Goal: Task Accomplishment & Management: Use online tool/utility

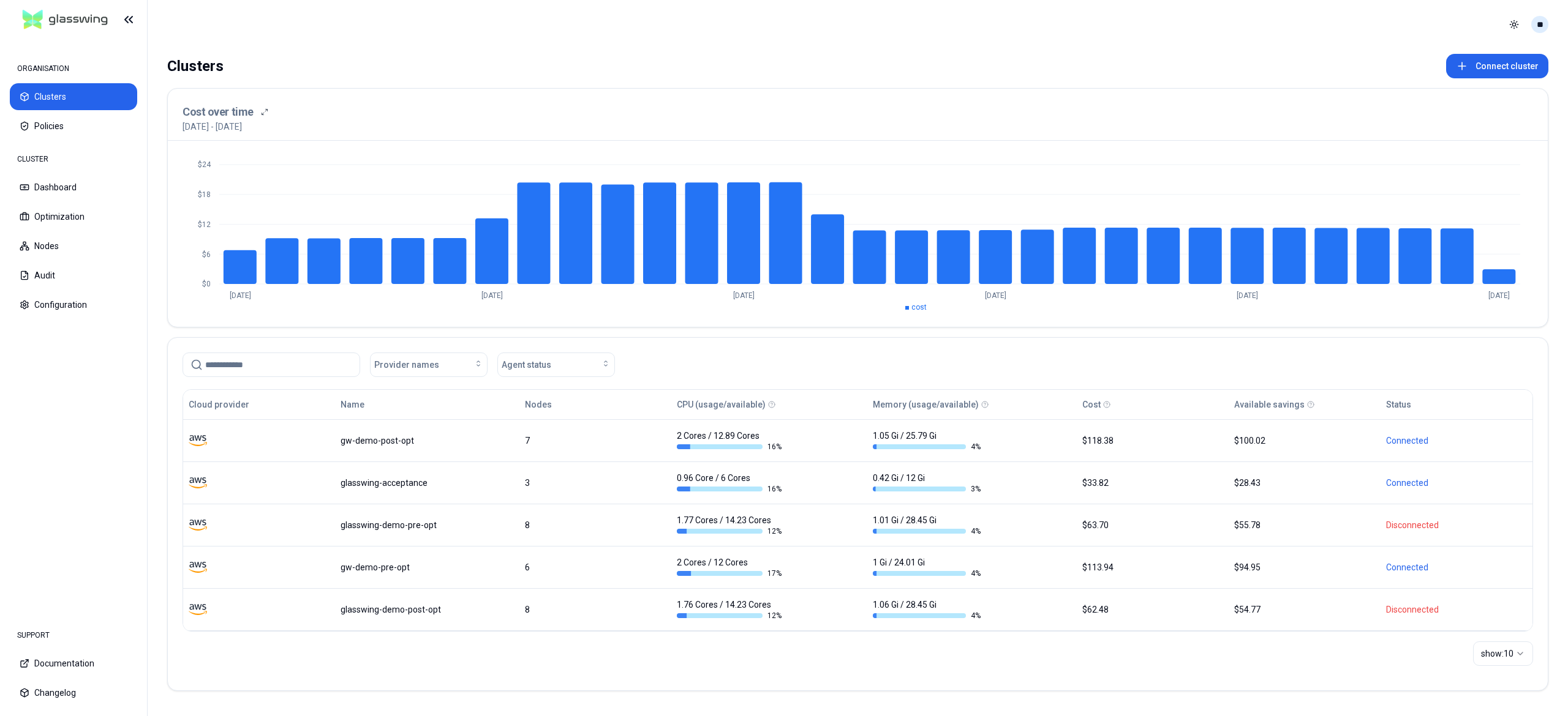
click at [1546, 25] on html "ORGANISATION Clusters Policies CLUSTER Dashboard Optimization Nodes Audit Confi…" at bounding box center [784, 358] width 1568 height 716
click at [1437, 103] on div "Logout" at bounding box center [1480, 112] width 131 height 19
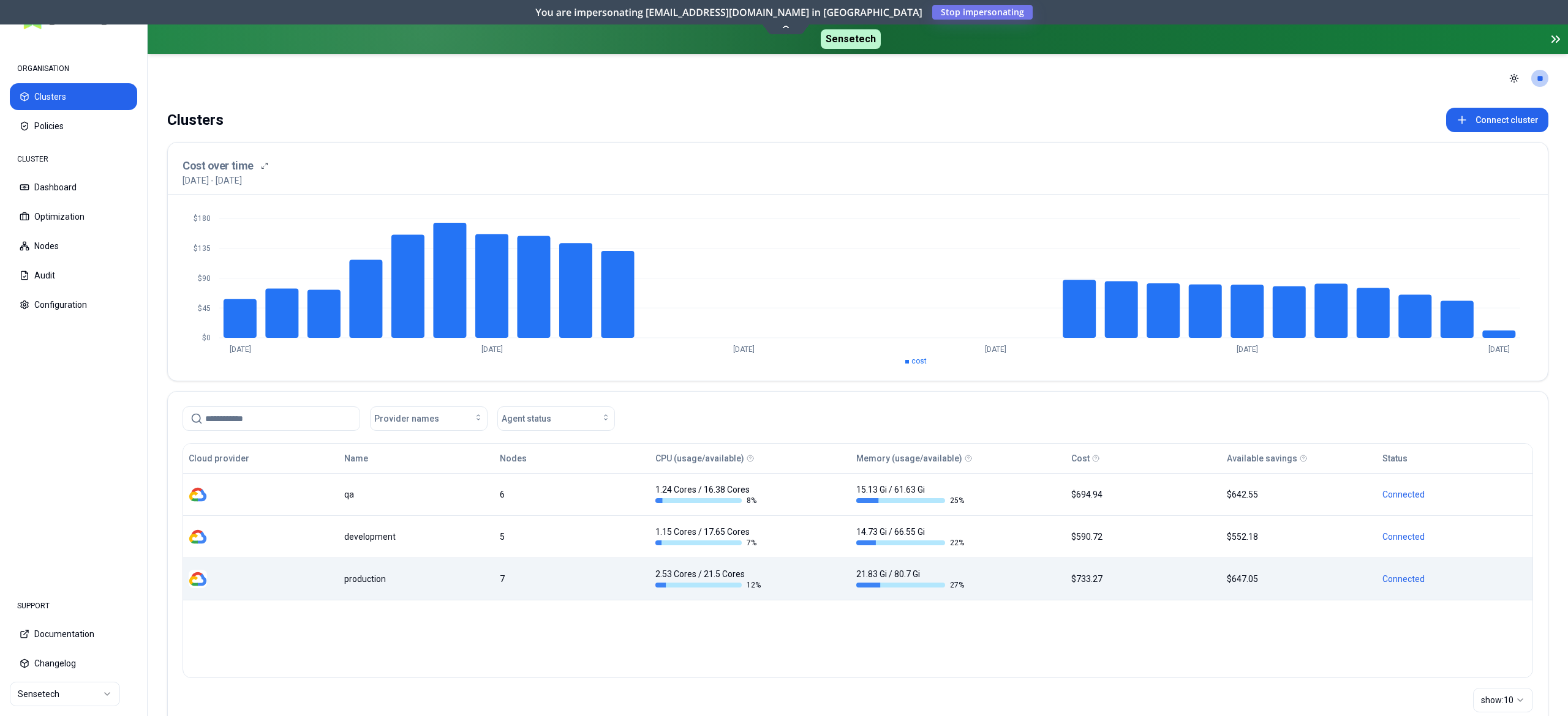
click at [330, 572] on div at bounding box center [261, 578] width 144 height 18
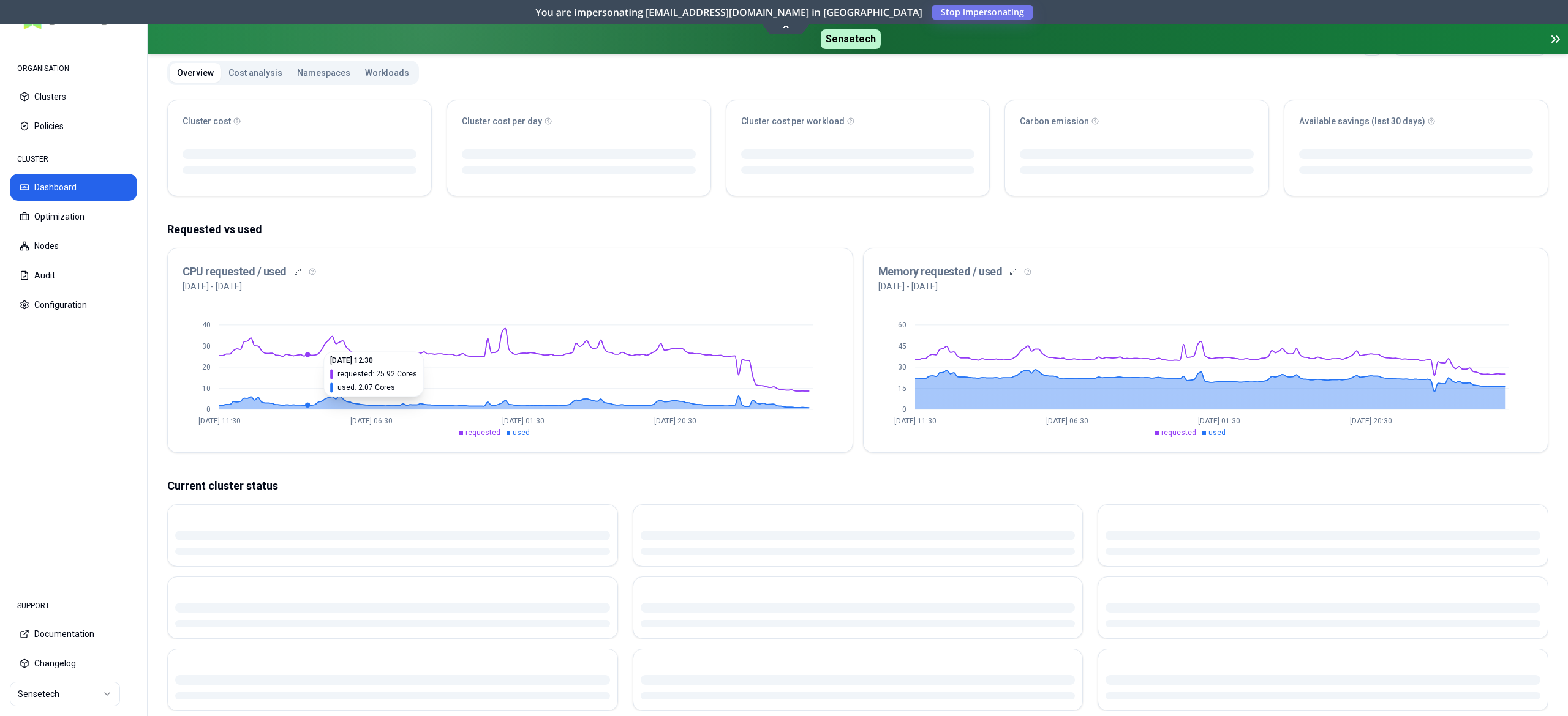
scroll to position [237, 0]
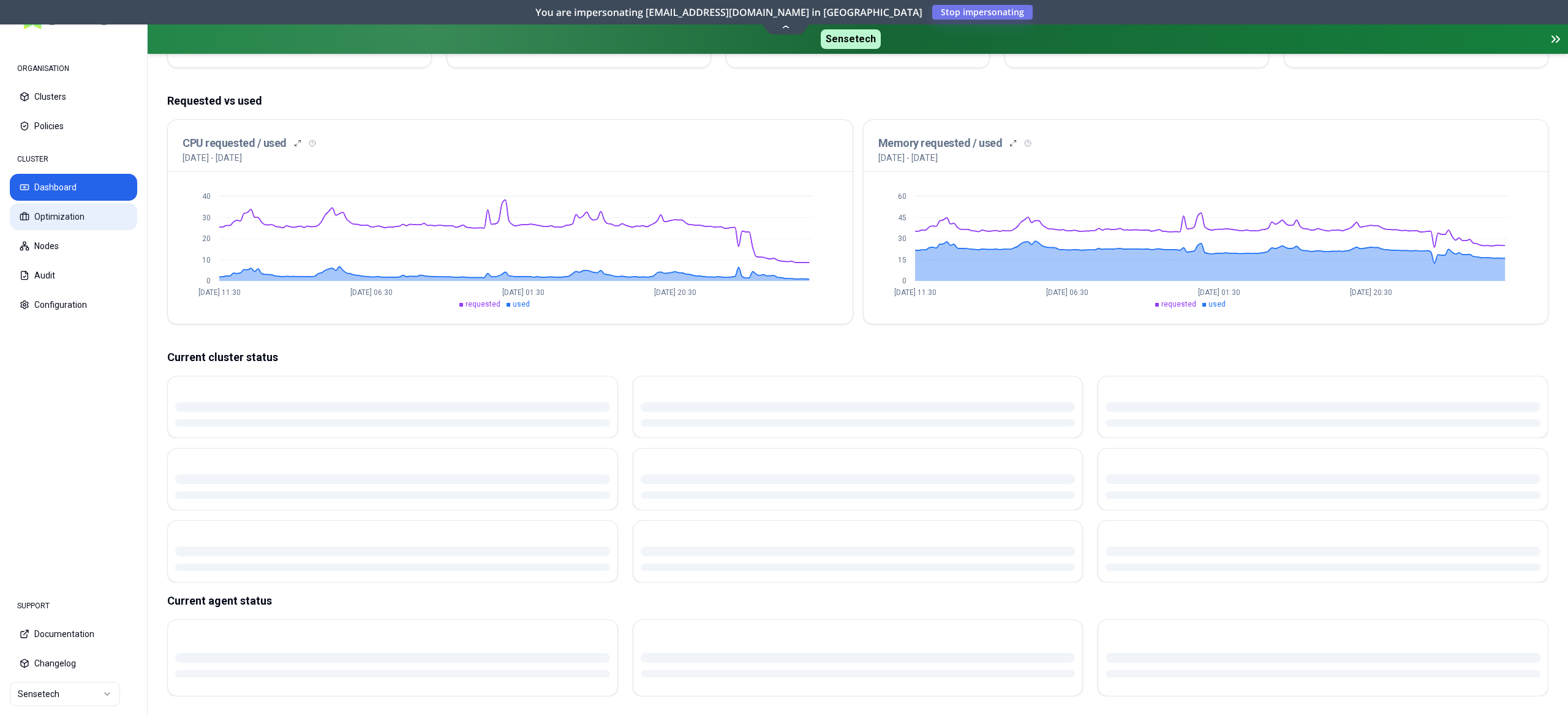
click at [75, 225] on button "Optimization" at bounding box center [74, 217] width 127 height 27
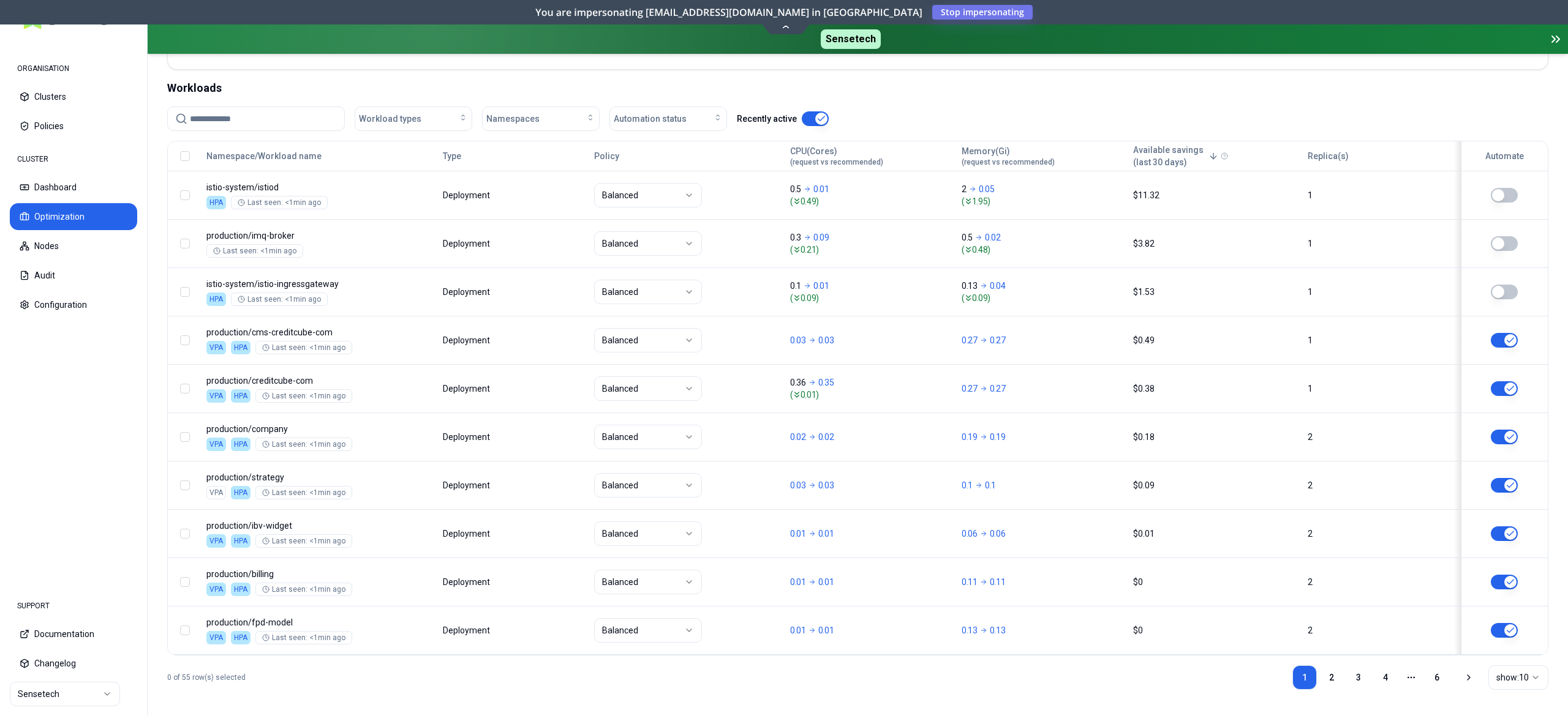
scroll to position [451, 0]
click at [1328, 667] on link "2" at bounding box center [1331, 675] width 25 height 25
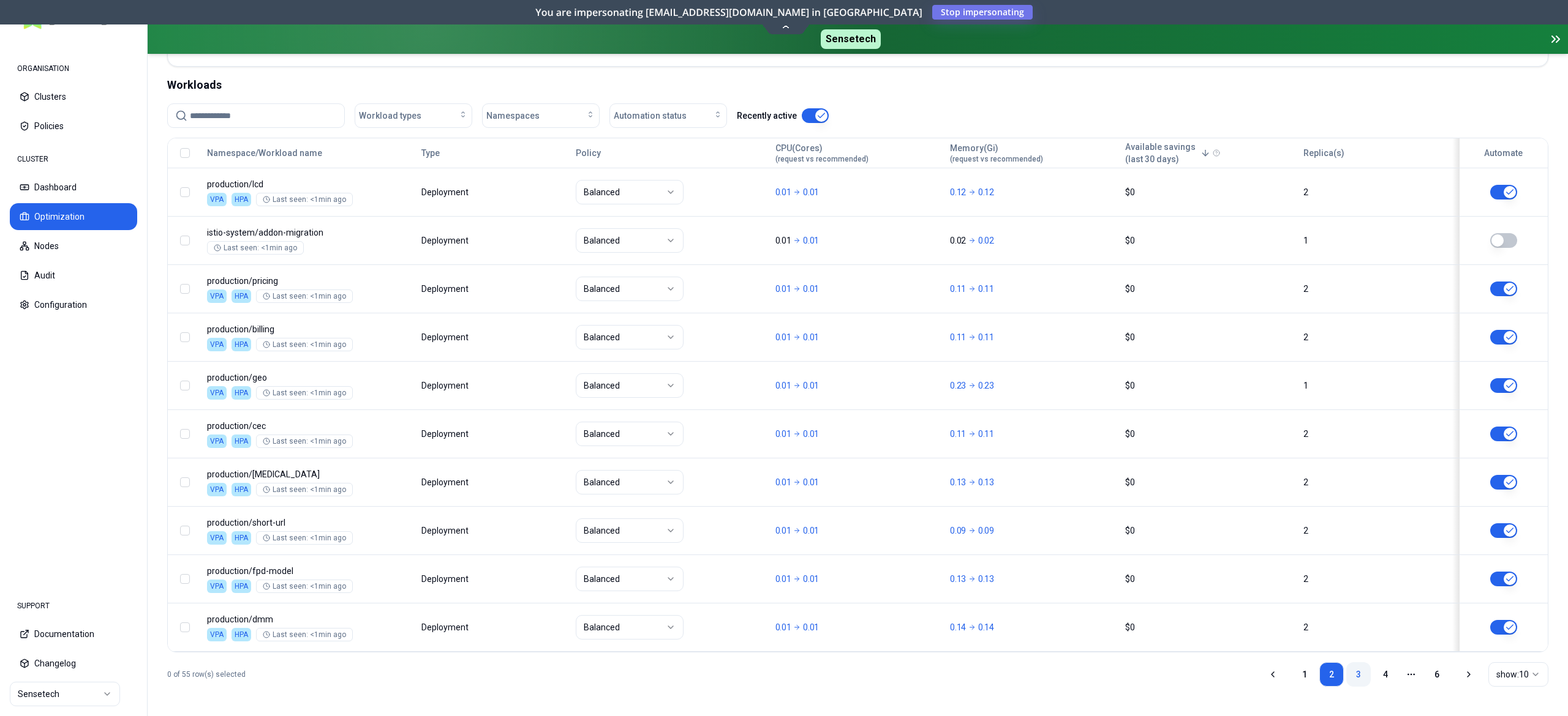
click at [1356, 673] on link "3" at bounding box center [1358, 675] width 25 height 25
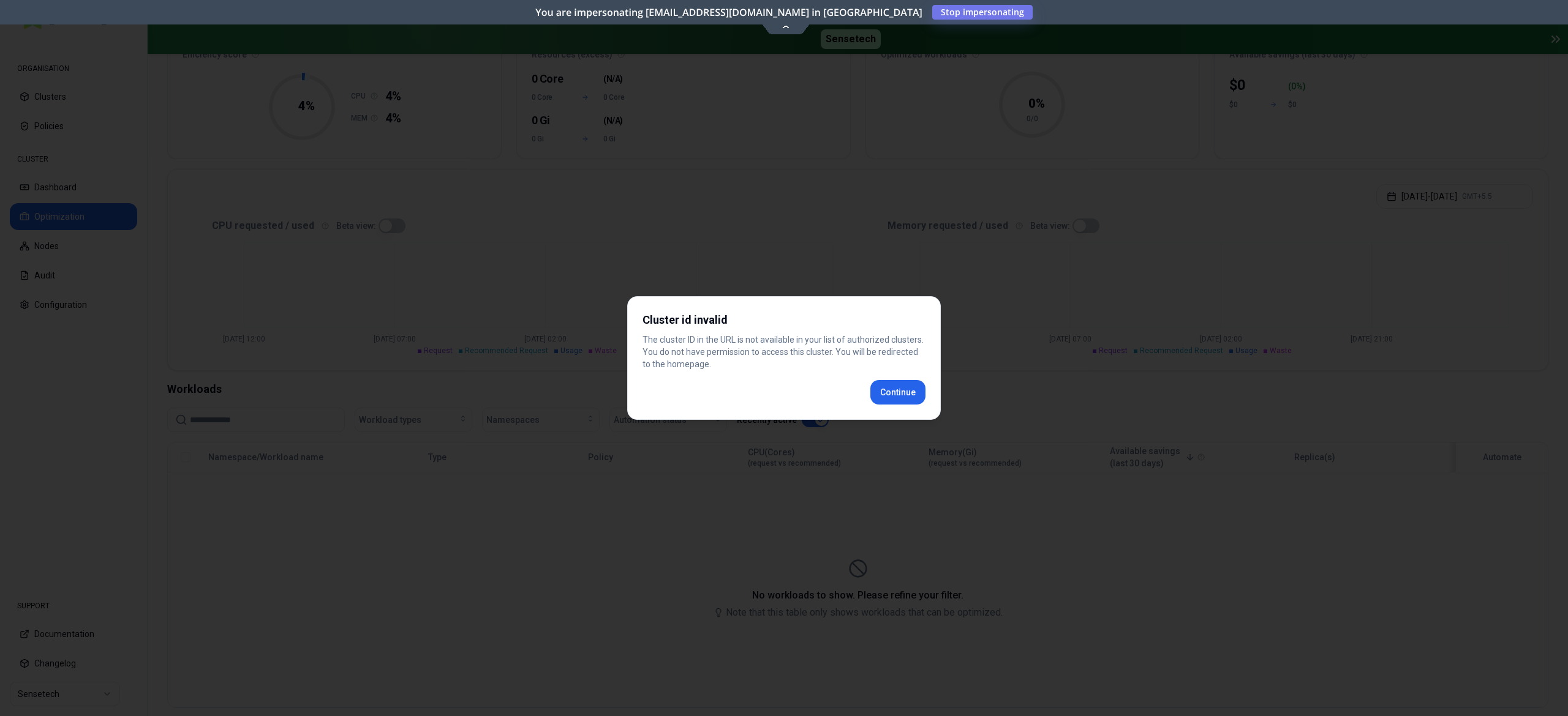
scroll to position [177, 0]
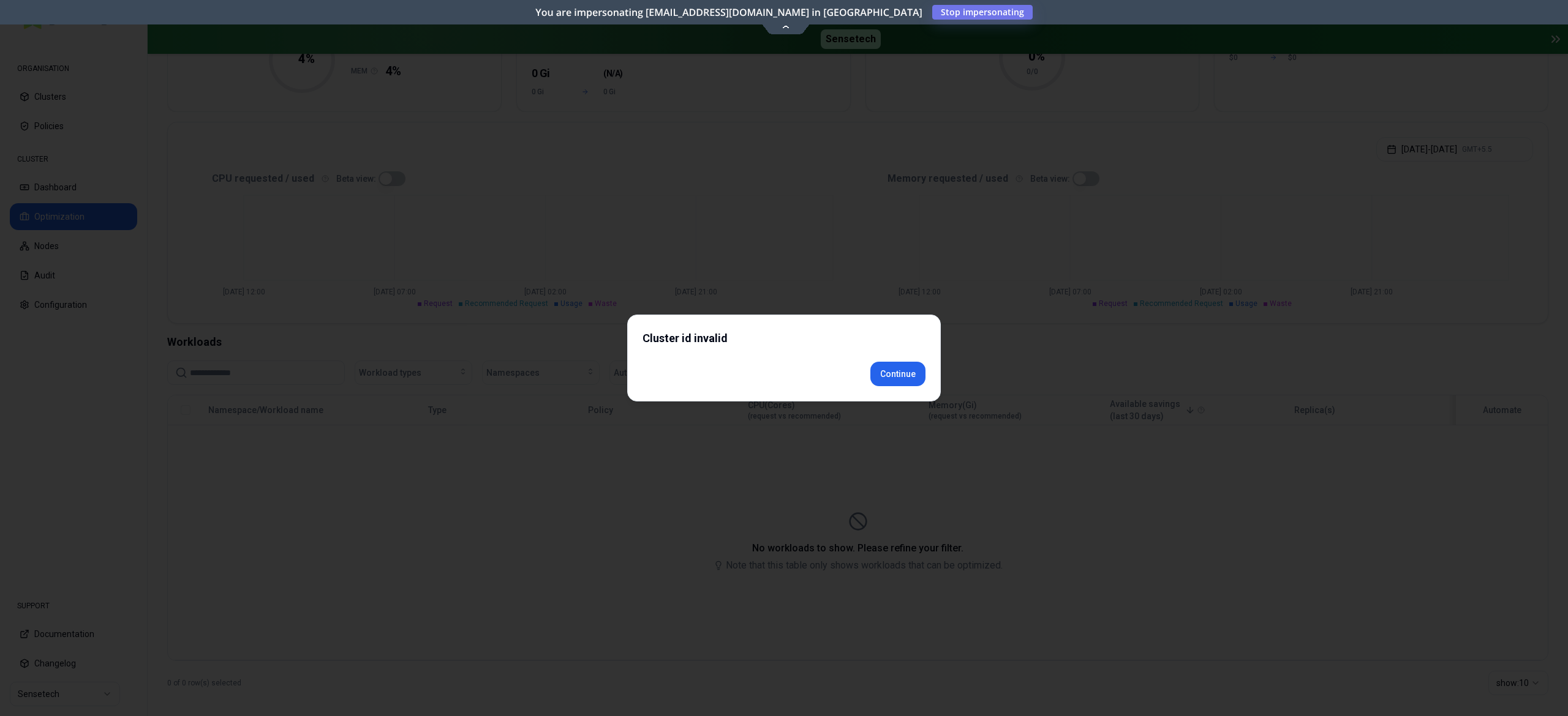
click at [896, 388] on div "Cluster id invalid Continue" at bounding box center [783, 358] width 314 height 87
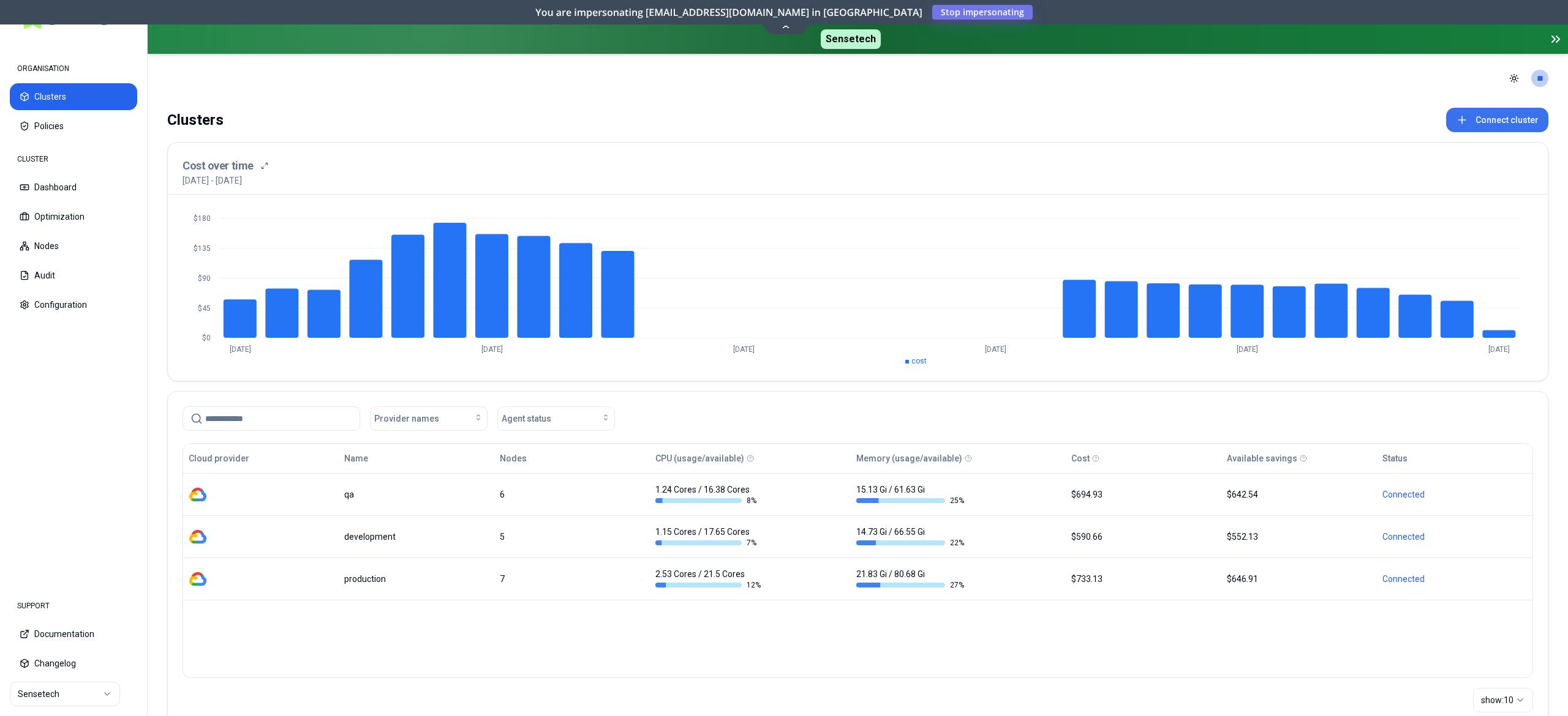
click at [1492, 120] on button "Connect cluster" at bounding box center [1496, 120] width 102 height 25
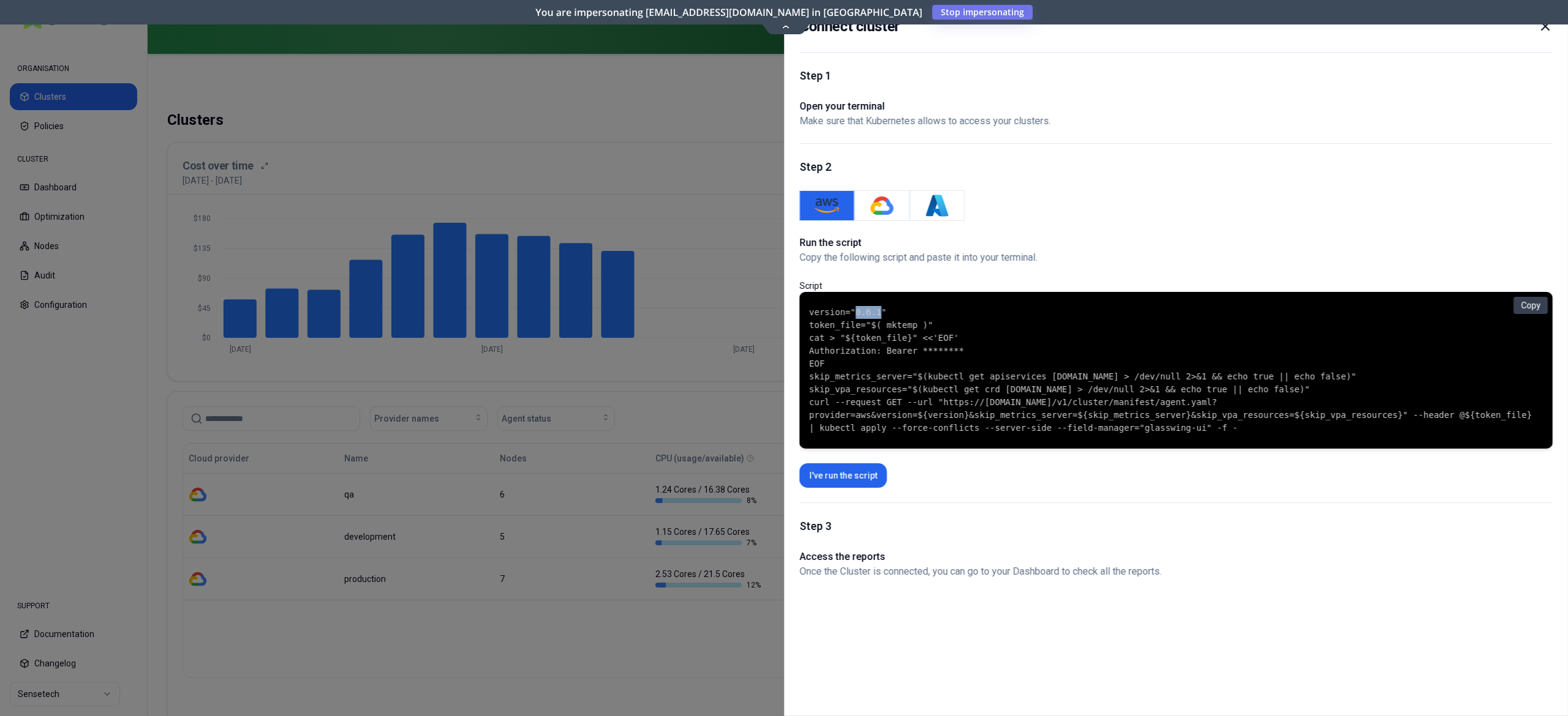
drag, startPoint x: 874, startPoint y: 314, endPoint x: 880, endPoint y: 318, distance: 7.2
click at [851, 315] on code "version="0.6.1" token_file="$( mktemp )" cat > "${token_file}" <<'EOF' Authoriz…" at bounding box center [1175, 370] width 734 height 128
copy code "0.6.1"
click at [682, 315] on div at bounding box center [784, 358] width 1568 height 716
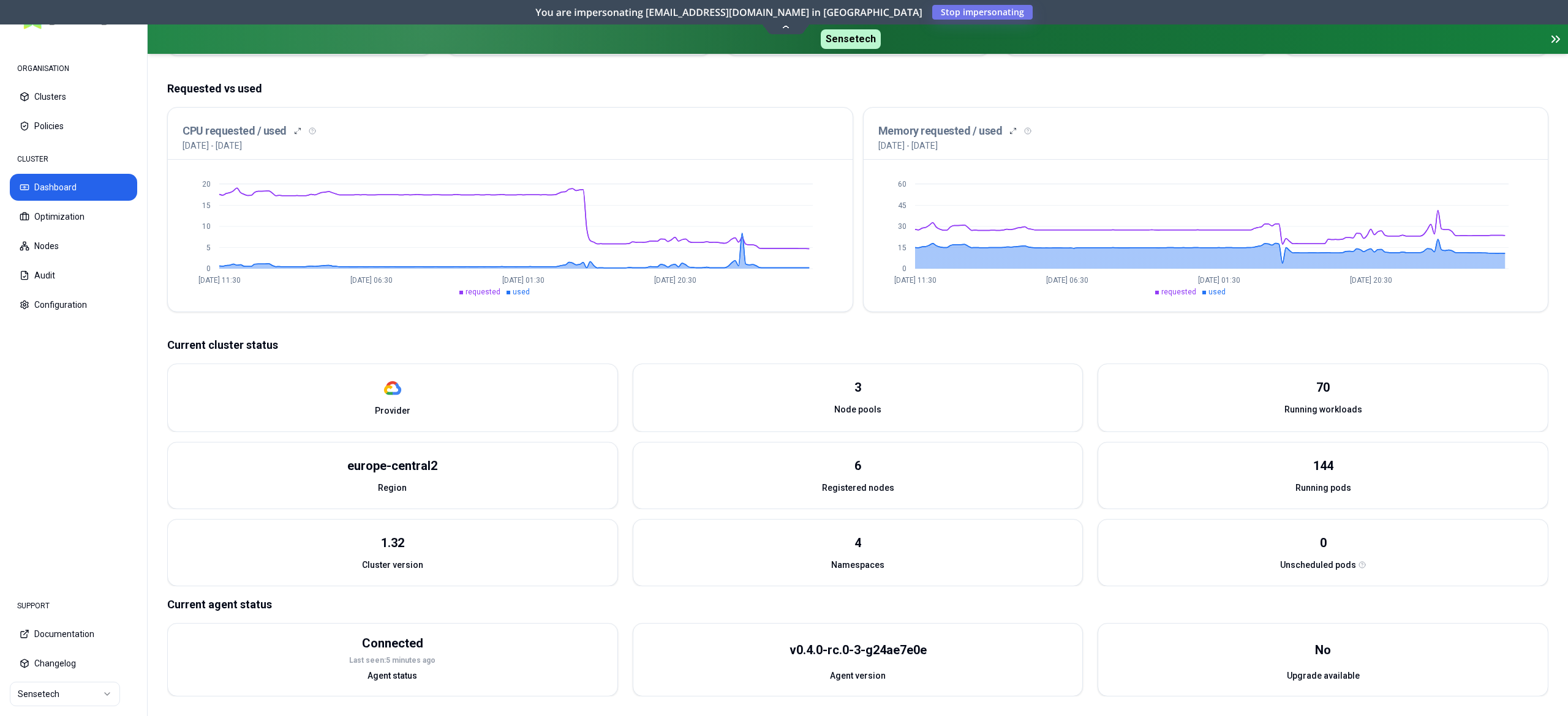
scroll to position [250, 0]
click at [50, 213] on button "Optimization" at bounding box center [74, 217] width 127 height 27
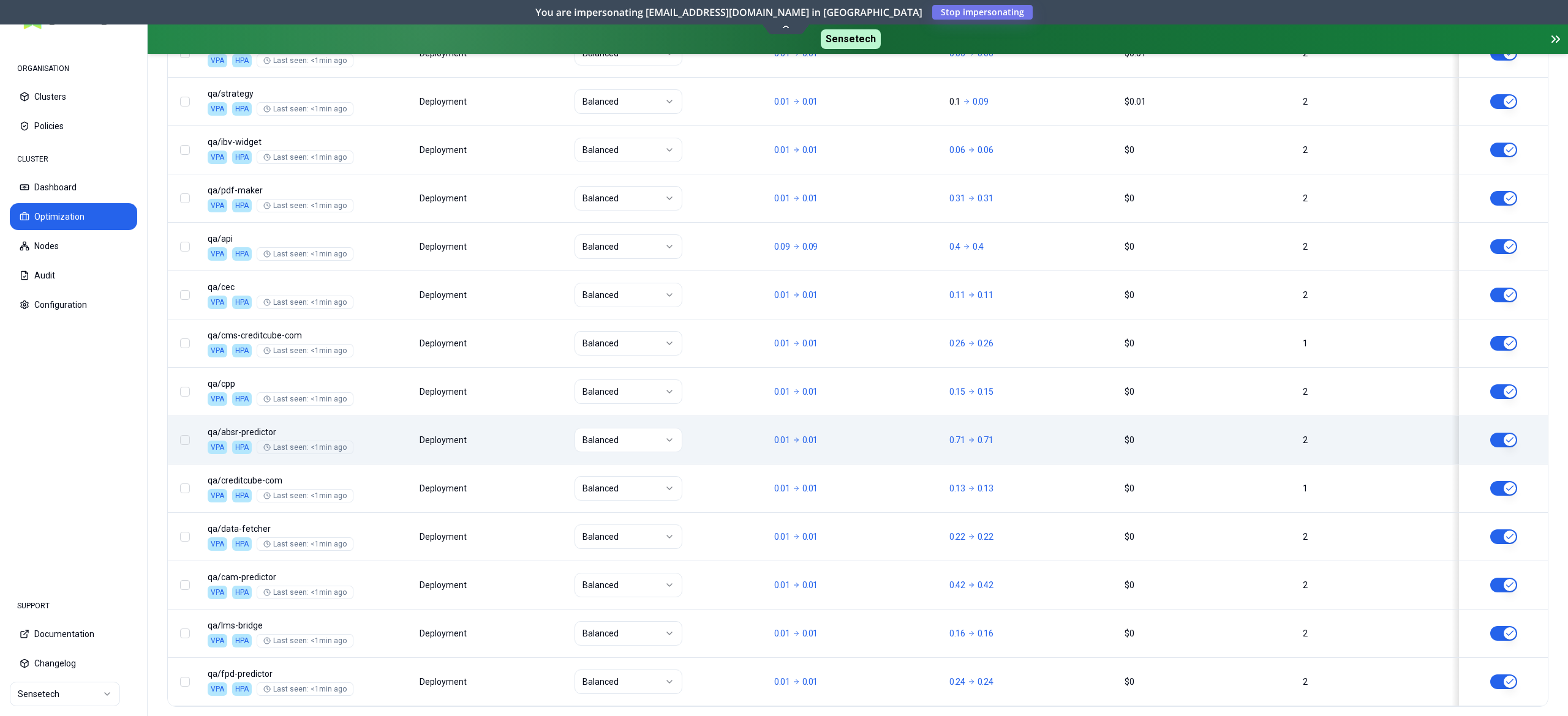
scroll to position [1429, 0]
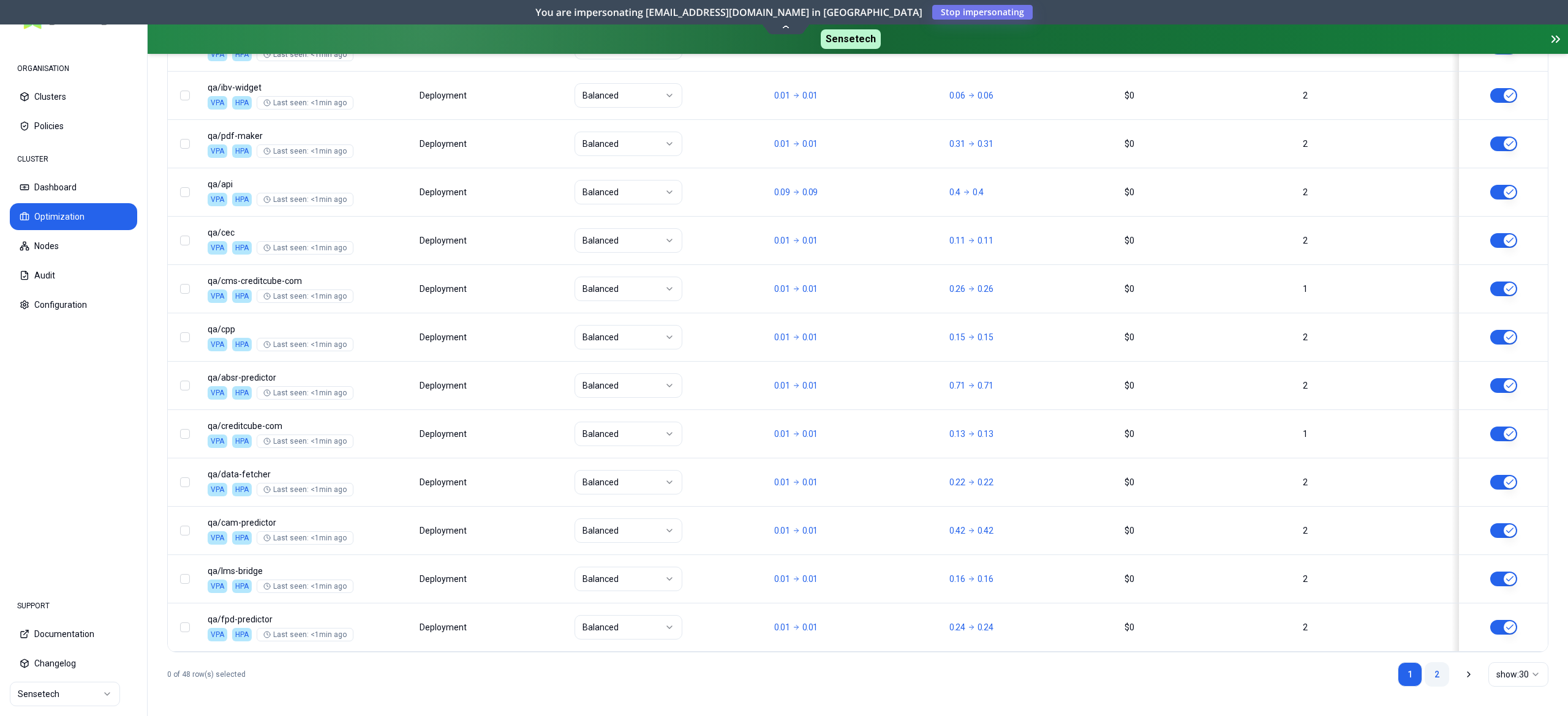
click at [1433, 679] on link "2" at bounding box center [1436, 675] width 25 height 25
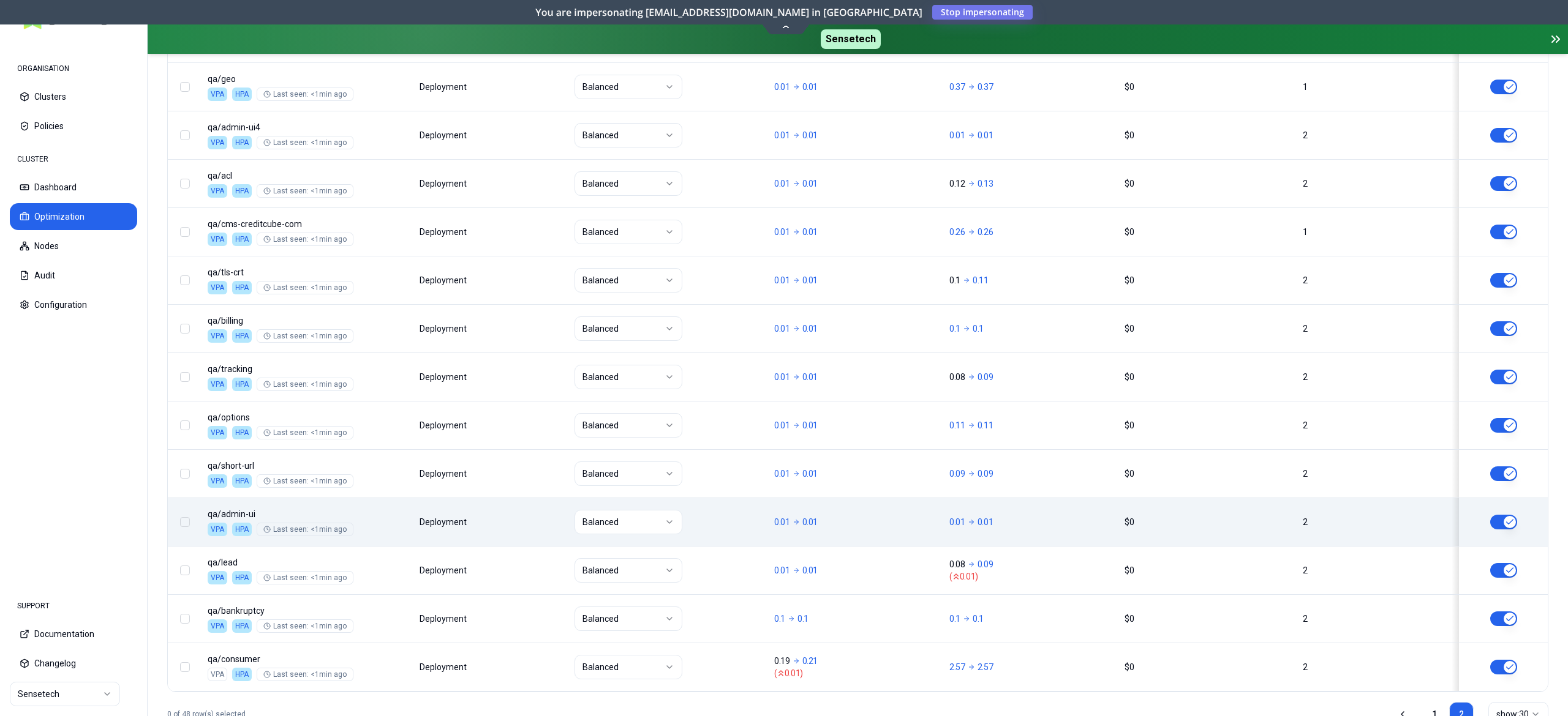
scroll to position [842, 0]
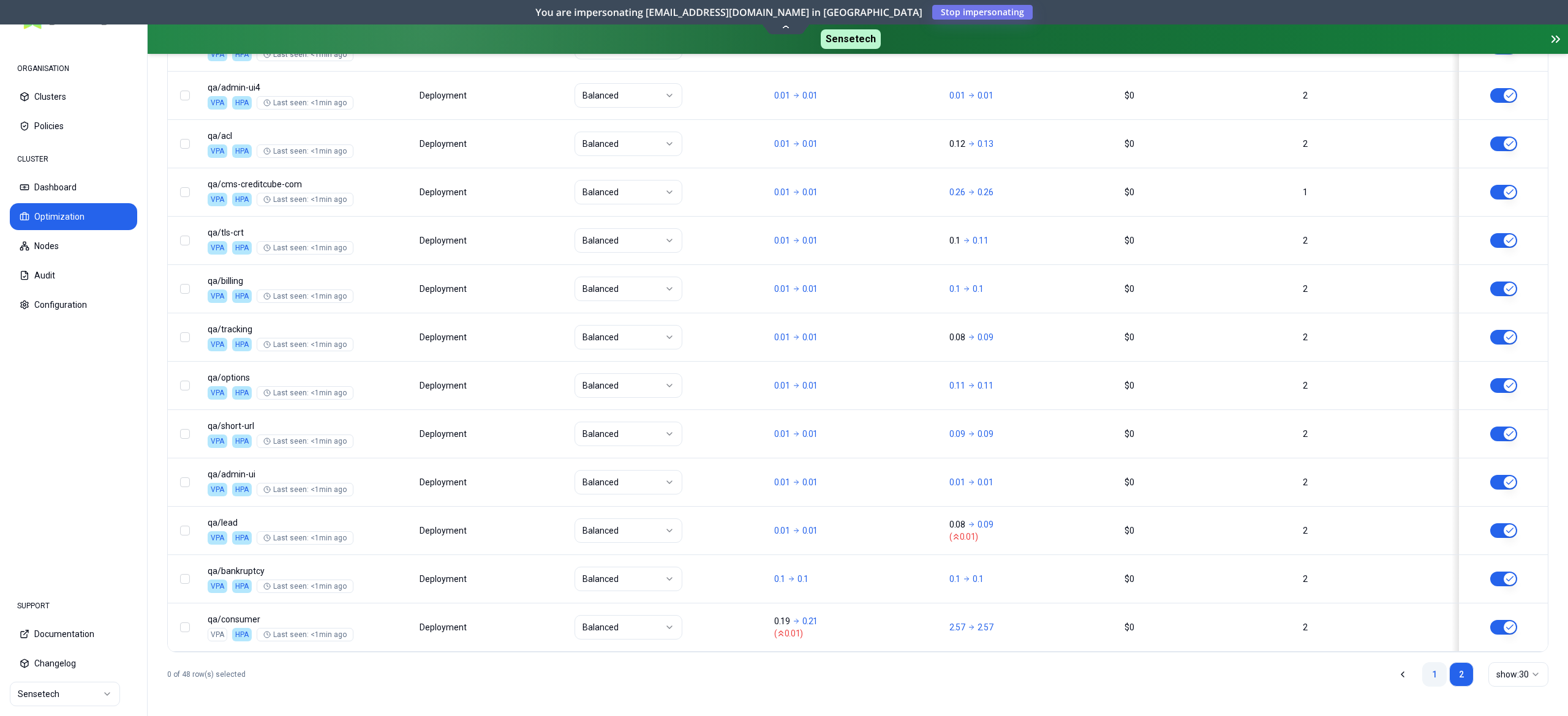
click at [1432, 677] on link "1" at bounding box center [1434, 675] width 25 height 25
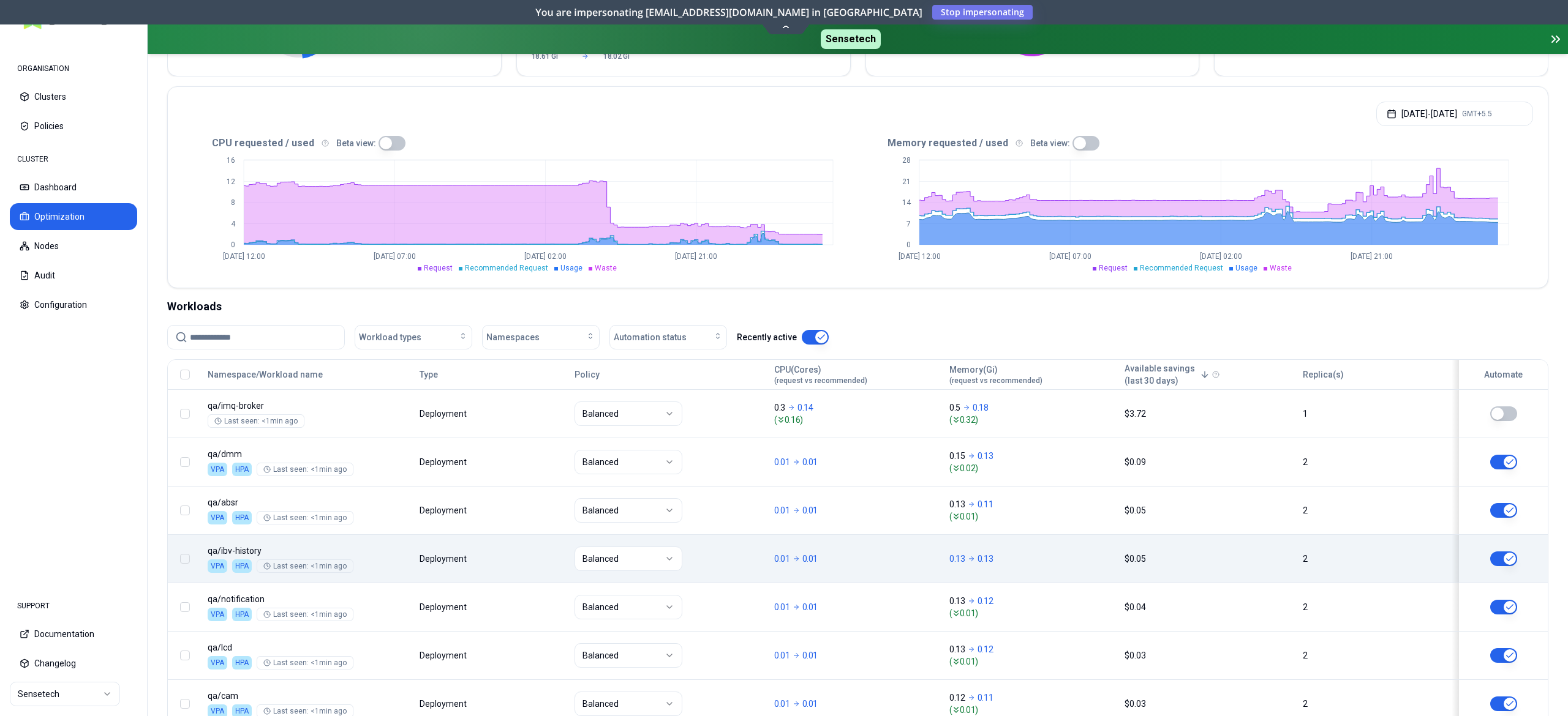
scroll to position [84, 0]
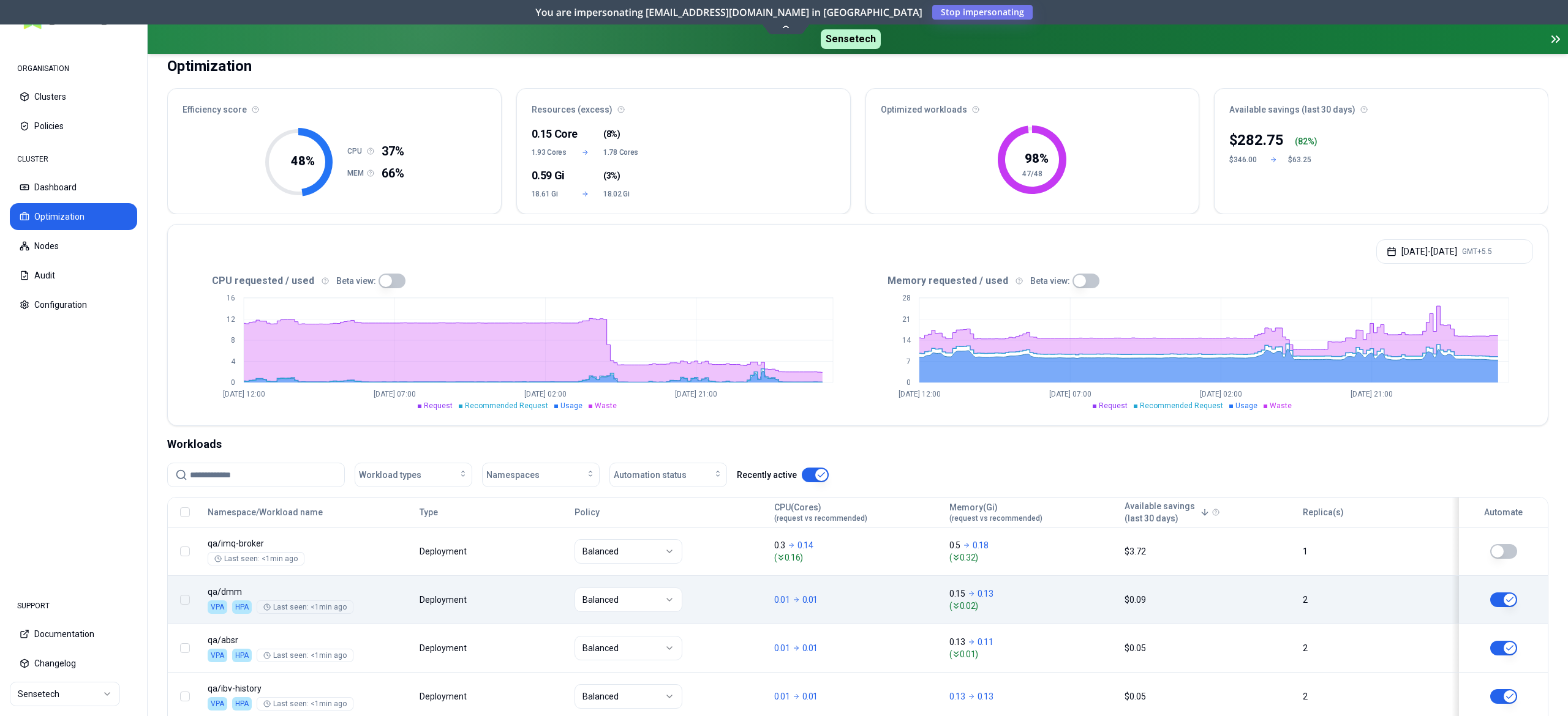
click at [494, 594] on body "ORGANISATION Clusters Policies CLUSTER Dashboard Optimization Nodes Audit Confi…" at bounding box center [784, 358] width 1568 height 716
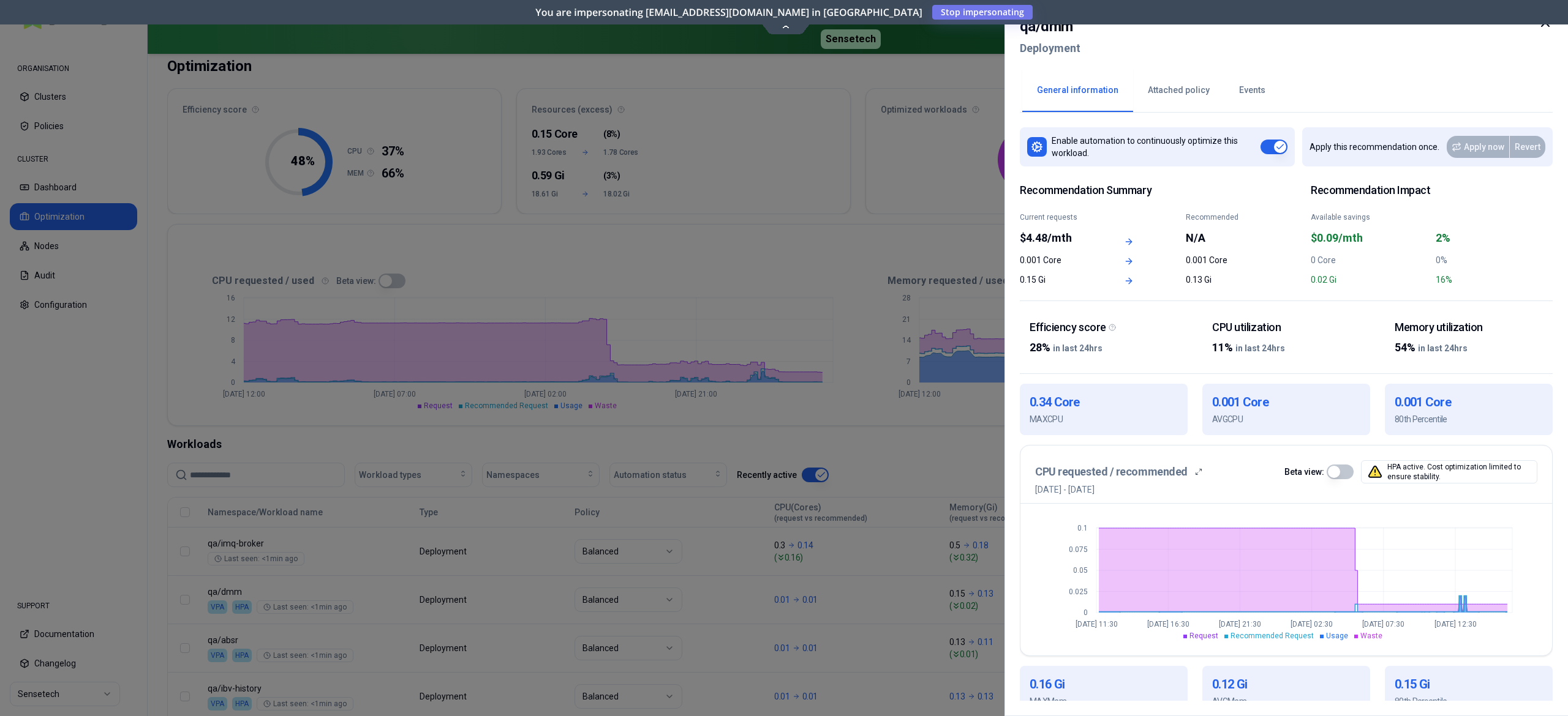
click at [1250, 84] on button "Events" at bounding box center [1252, 90] width 56 height 43
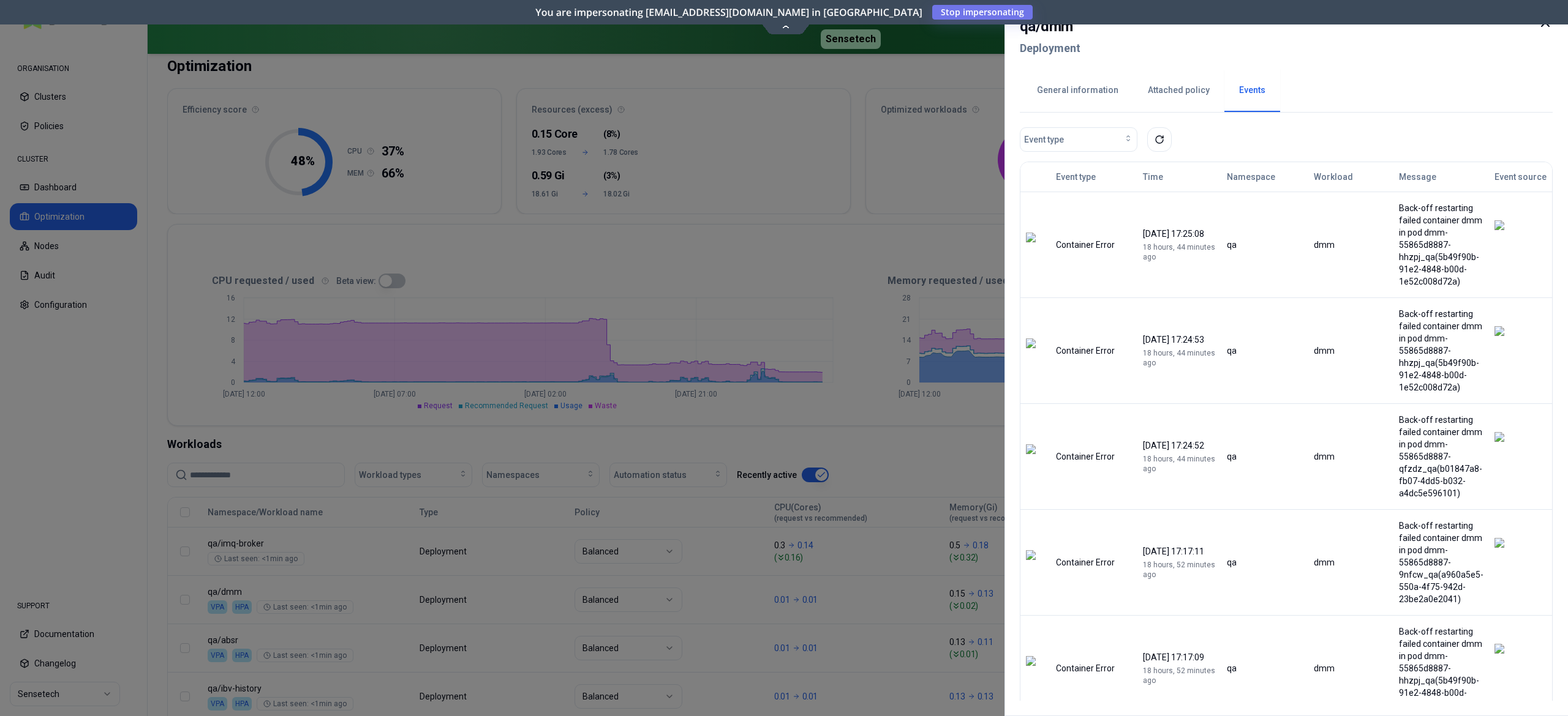
click at [1086, 90] on button "General information" at bounding box center [1078, 90] width 111 height 43
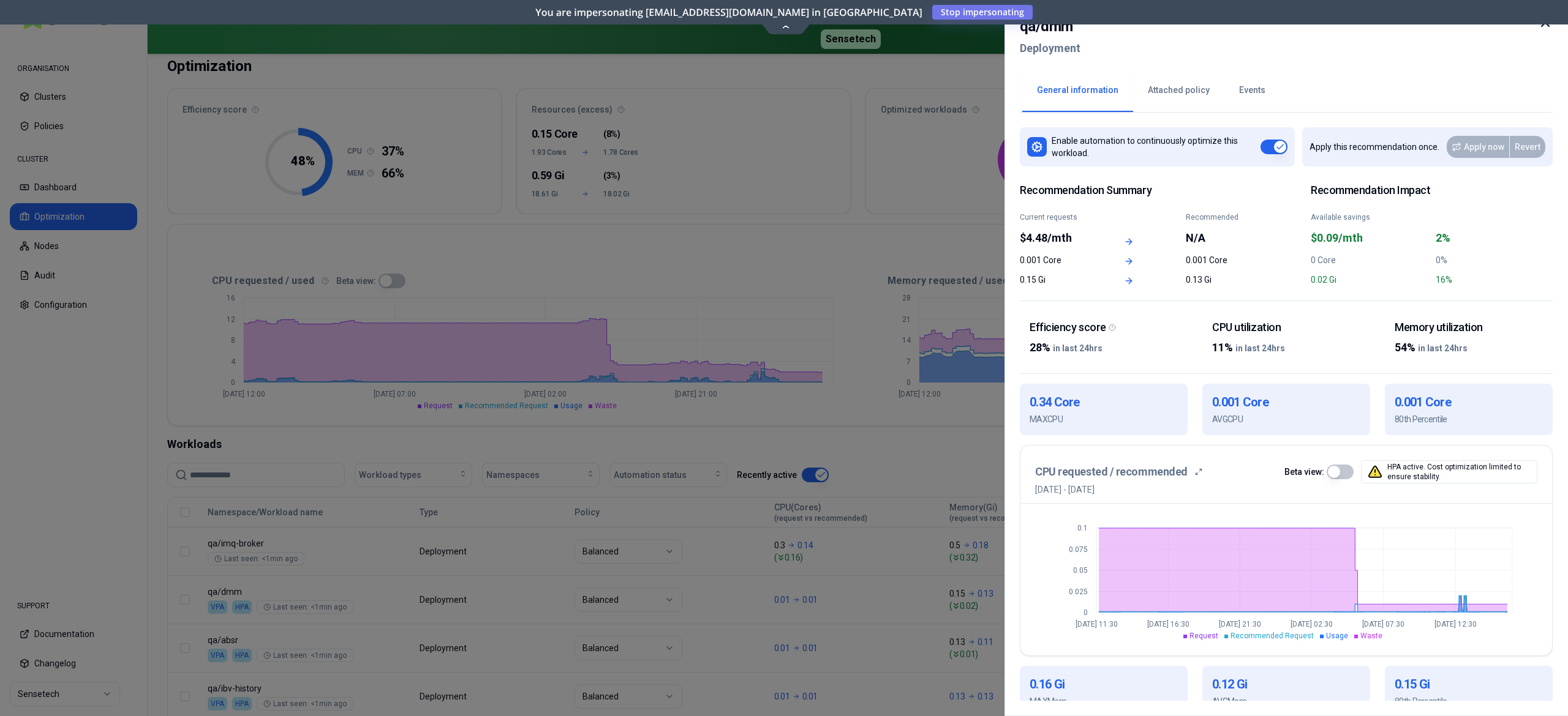
click at [1252, 87] on button "Events" at bounding box center [1252, 90] width 56 height 43
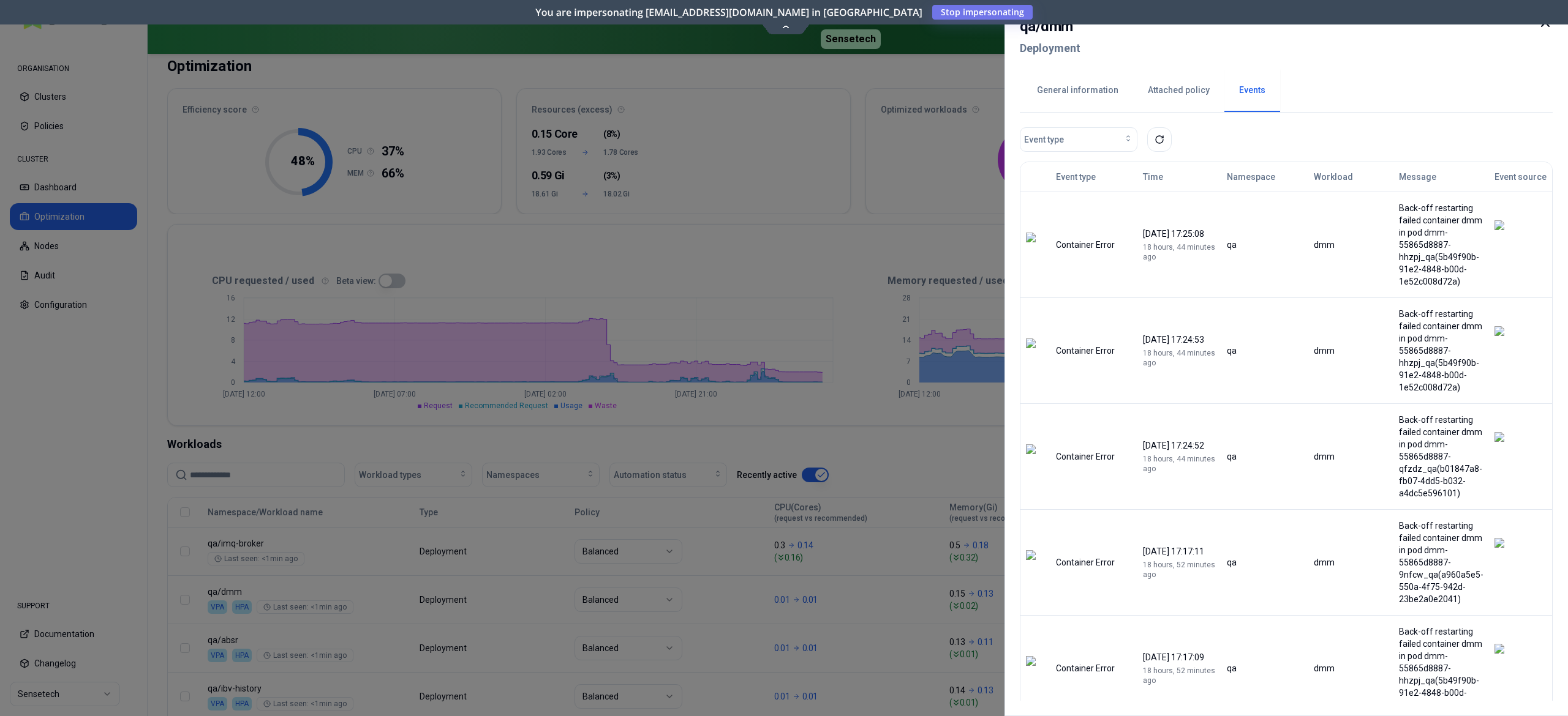
click at [897, 227] on div at bounding box center [784, 358] width 1568 height 716
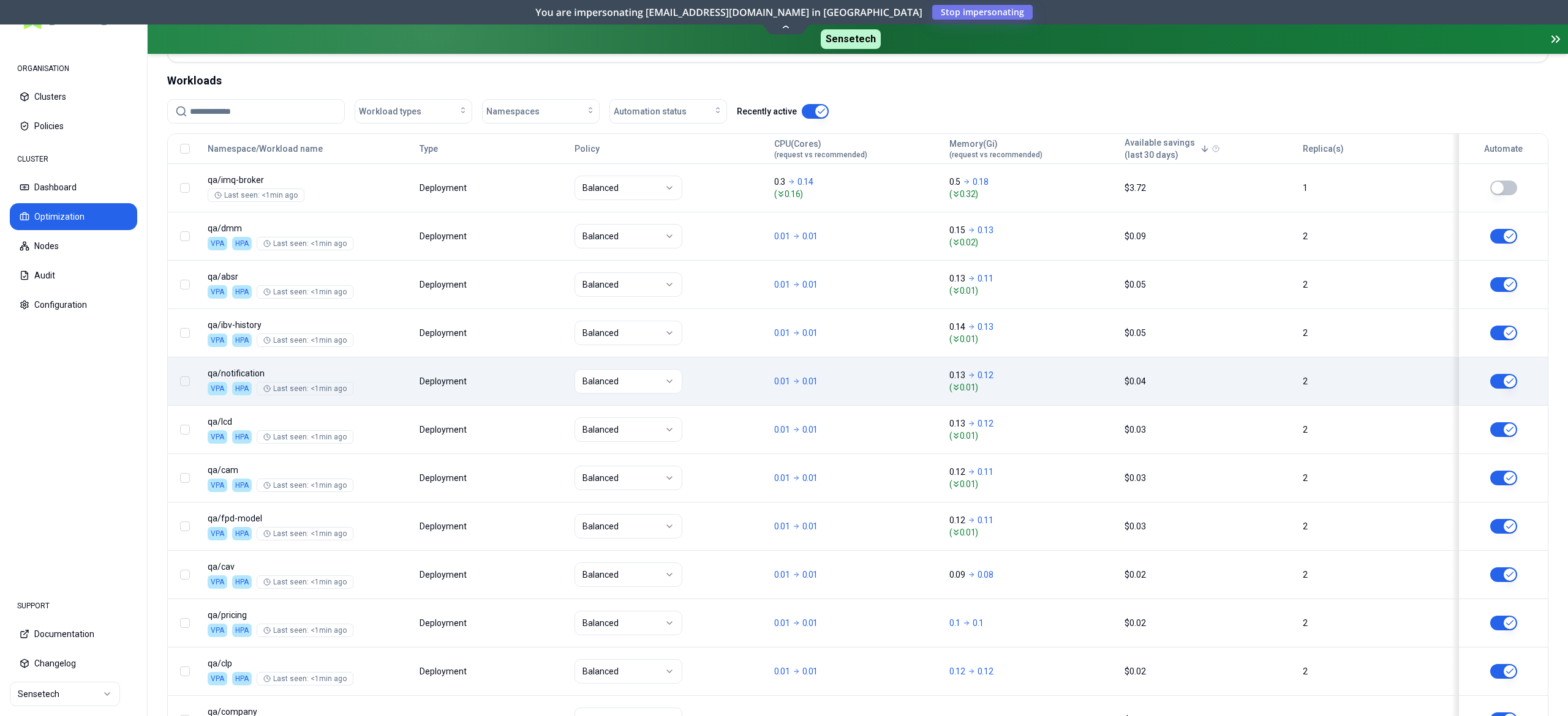
scroll to position [451, 0]
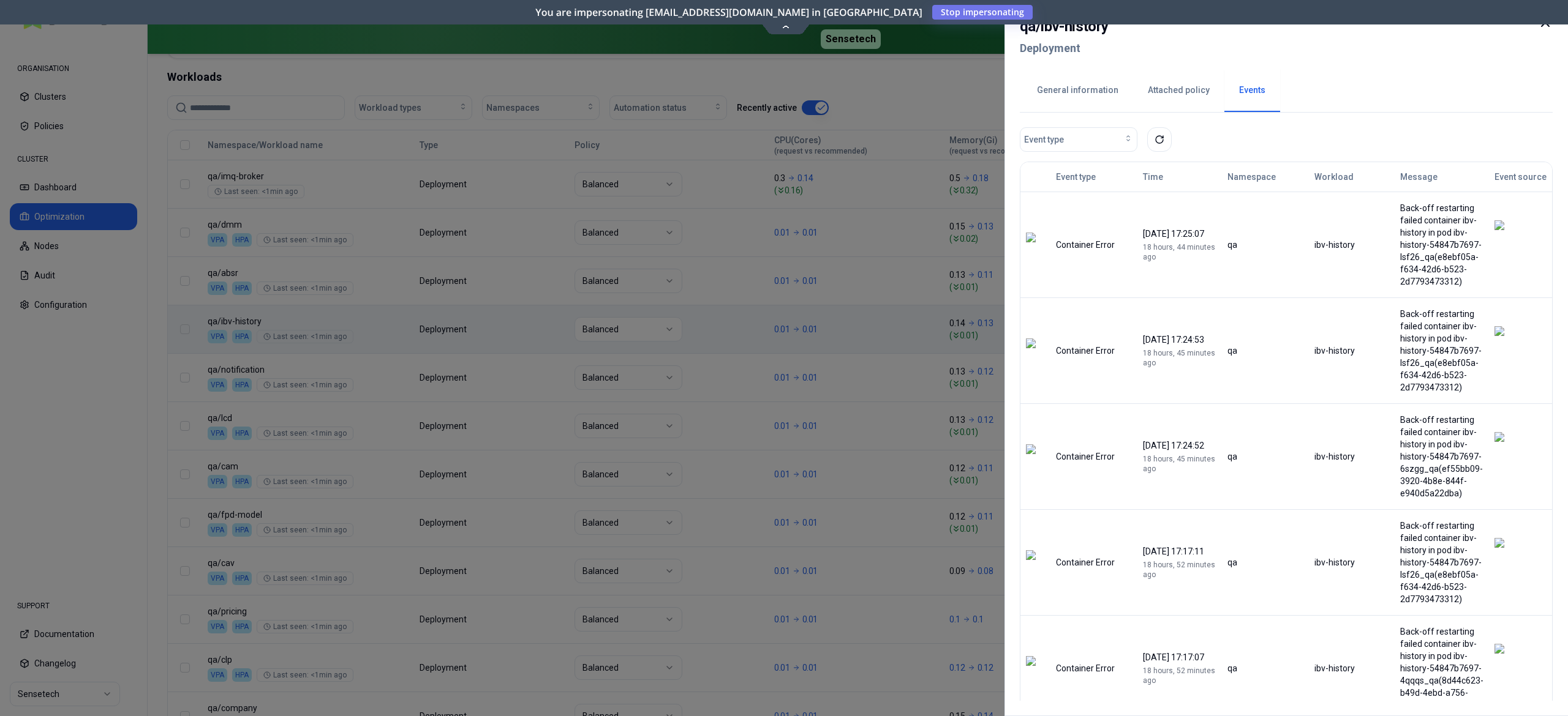
click at [373, 436] on div at bounding box center [784, 358] width 1568 height 716
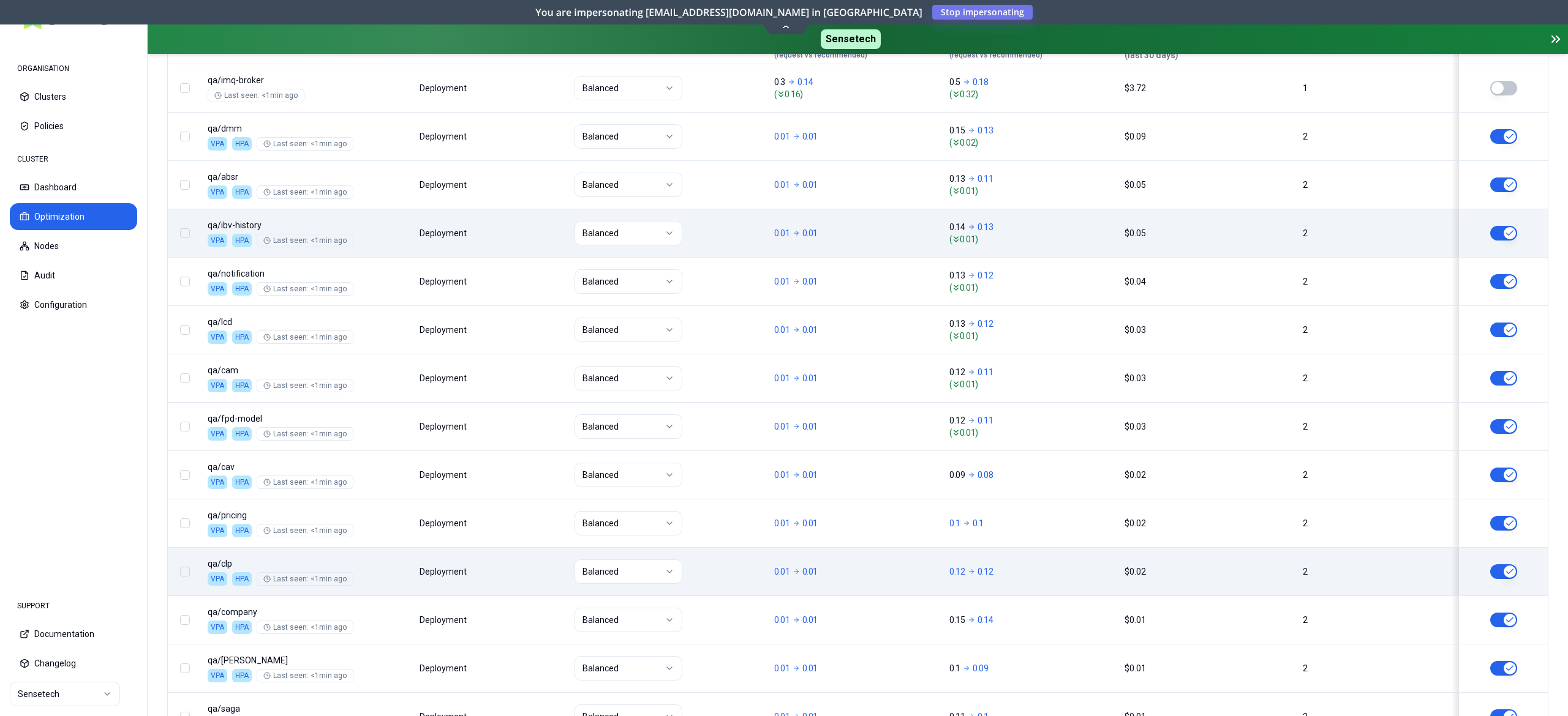
scroll to position [695, 0]
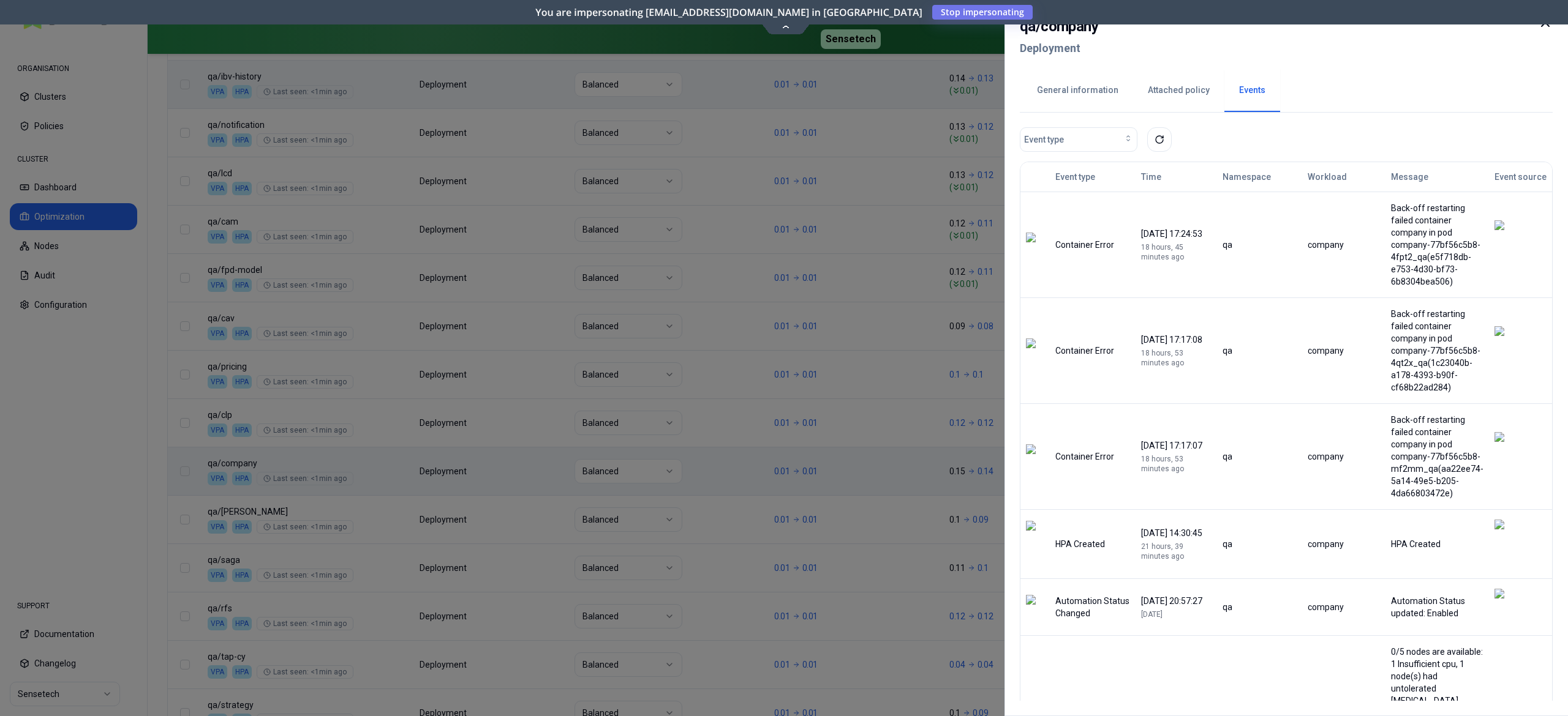
click at [91, 477] on div at bounding box center [784, 358] width 1568 height 716
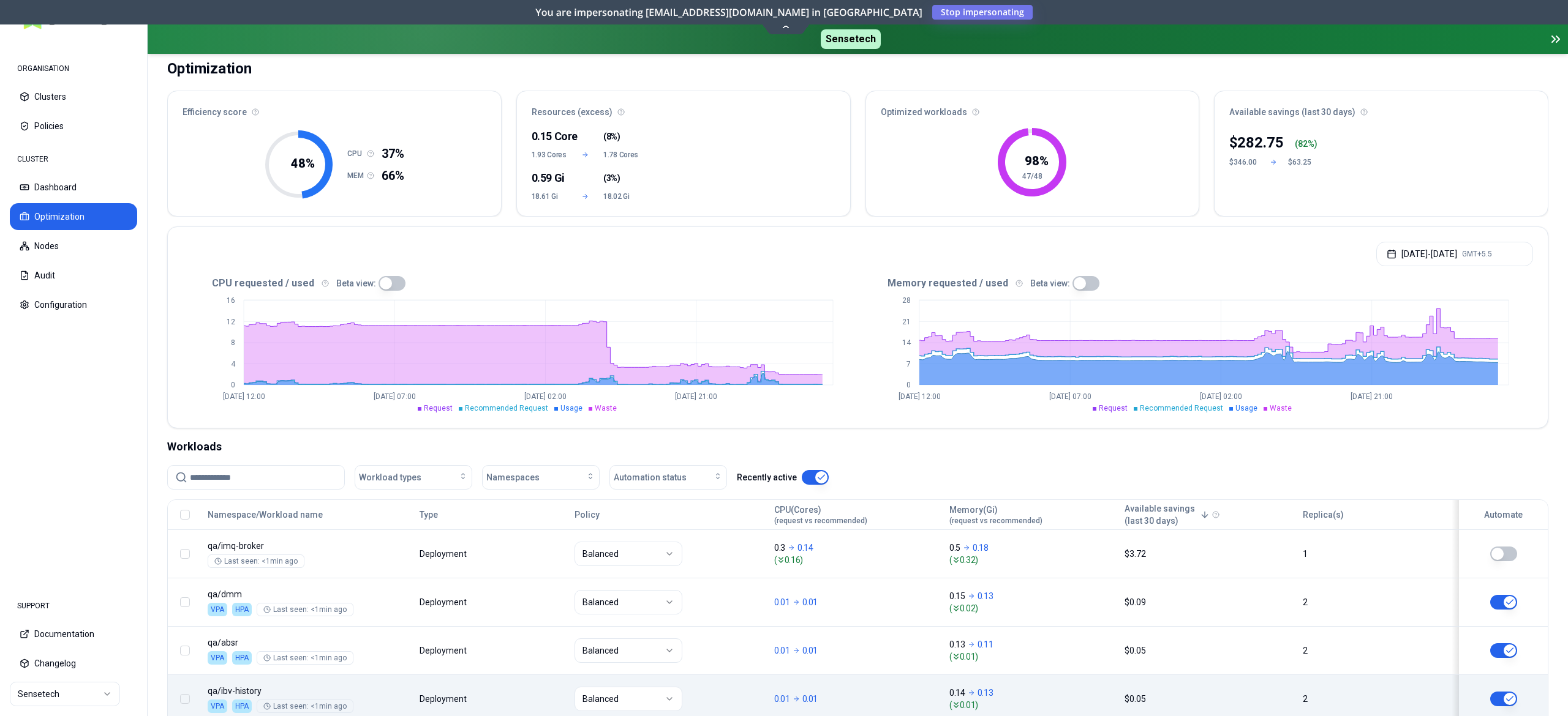
scroll to position [0, 0]
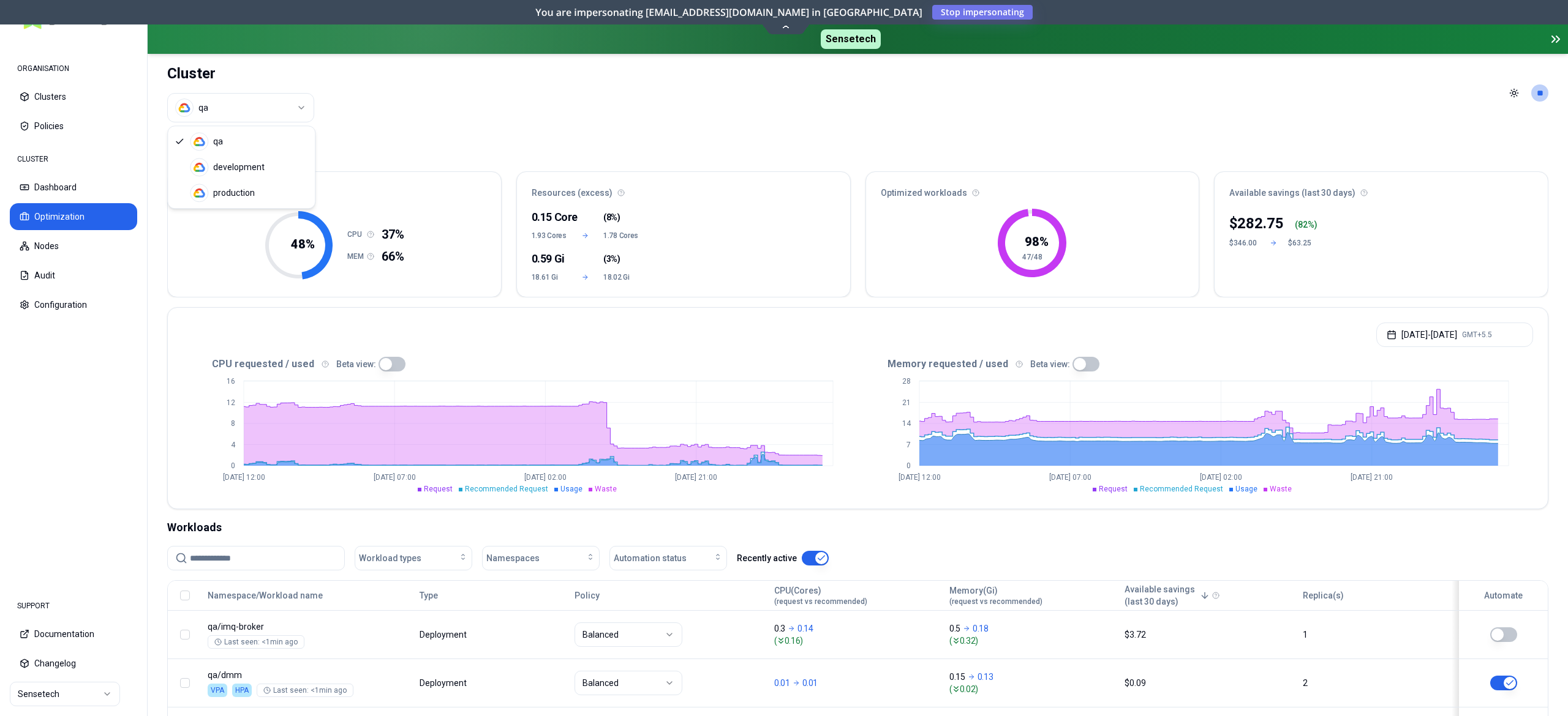
click at [206, 100] on html "ORGANISATION Clusters Policies CLUSTER Dashboard Optimization Nodes Audit Confi…" at bounding box center [784, 358] width 1568 height 716
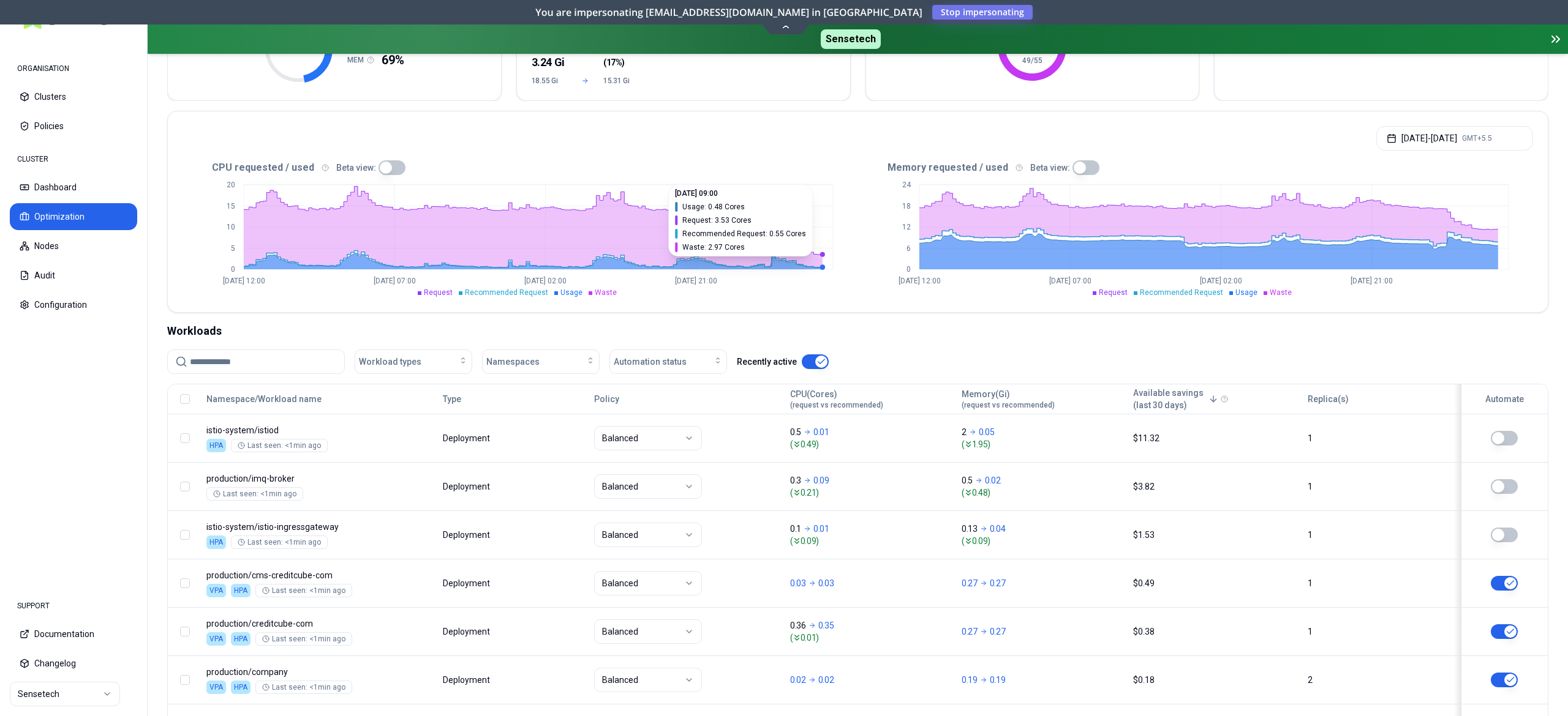
scroll to position [328, 0]
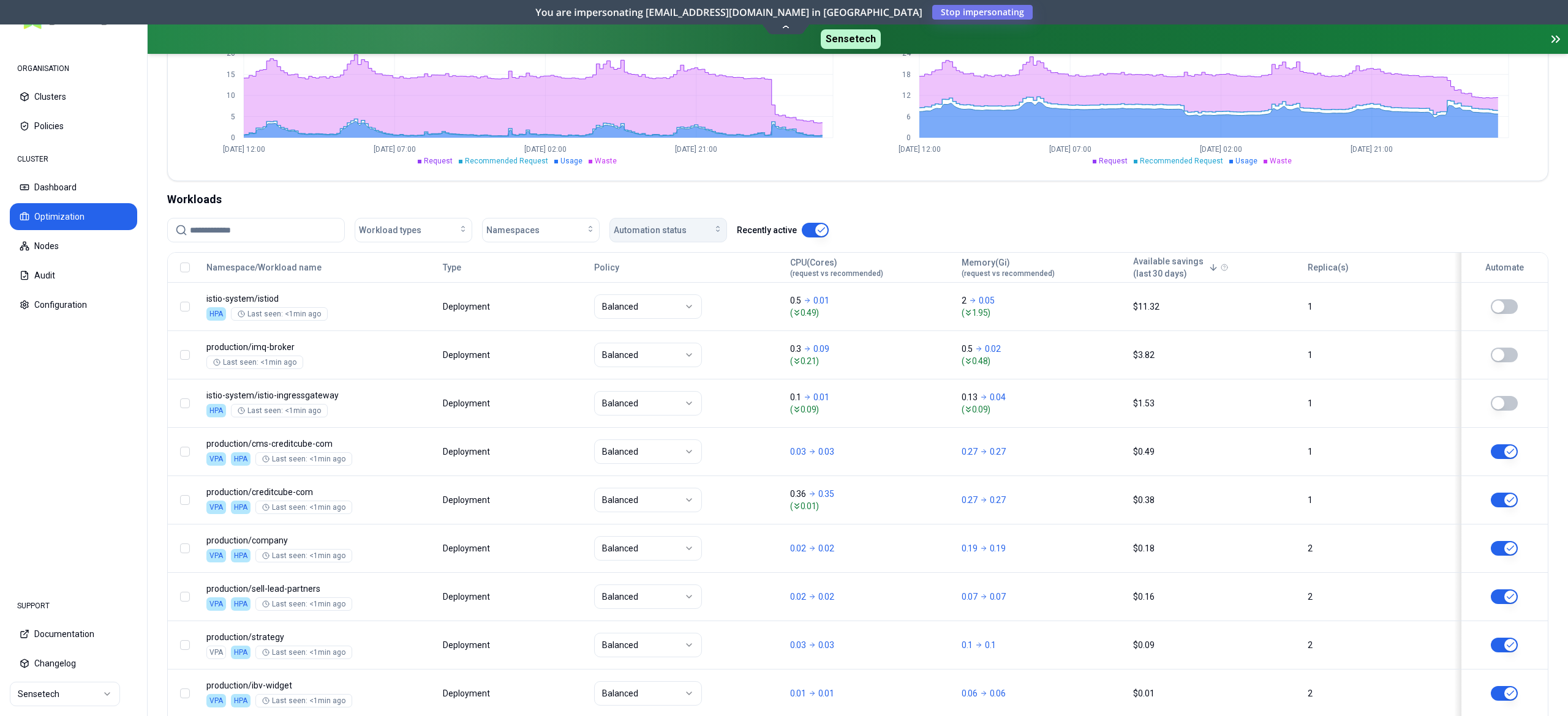
click at [652, 227] on span "Automation status" at bounding box center [650, 230] width 73 height 12
click at [645, 259] on div "on" at bounding box center [671, 259] width 116 height 19
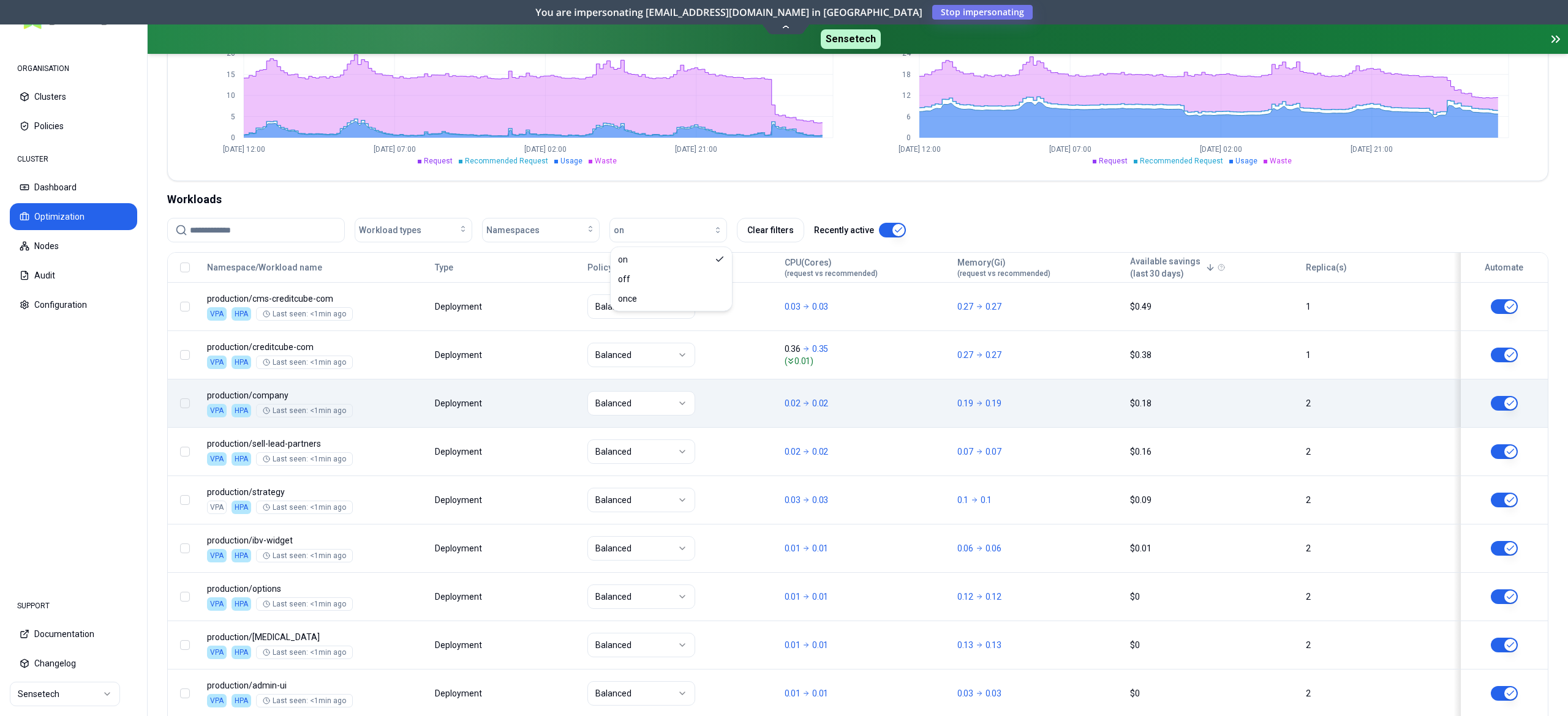
scroll to position [451, 0]
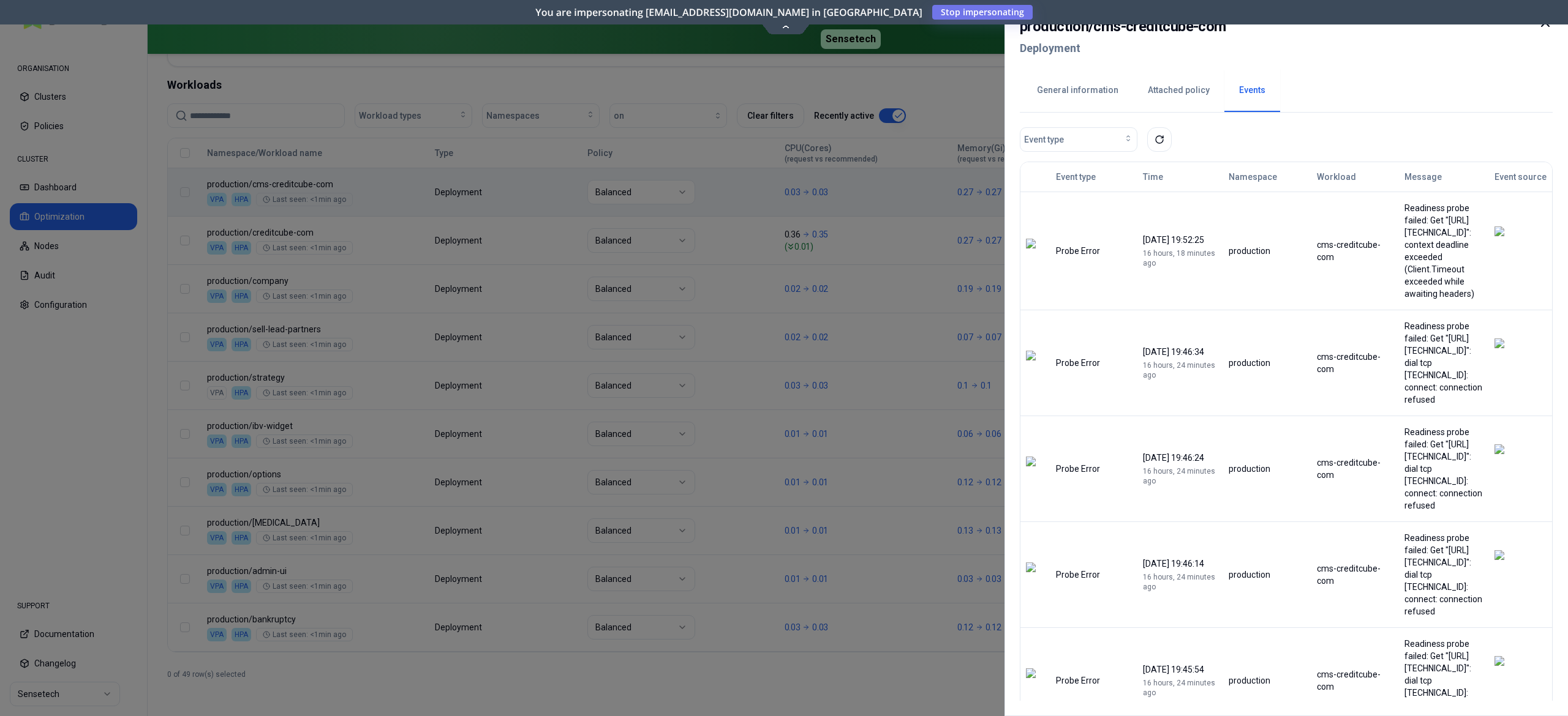
click at [390, 231] on div at bounding box center [784, 358] width 1568 height 716
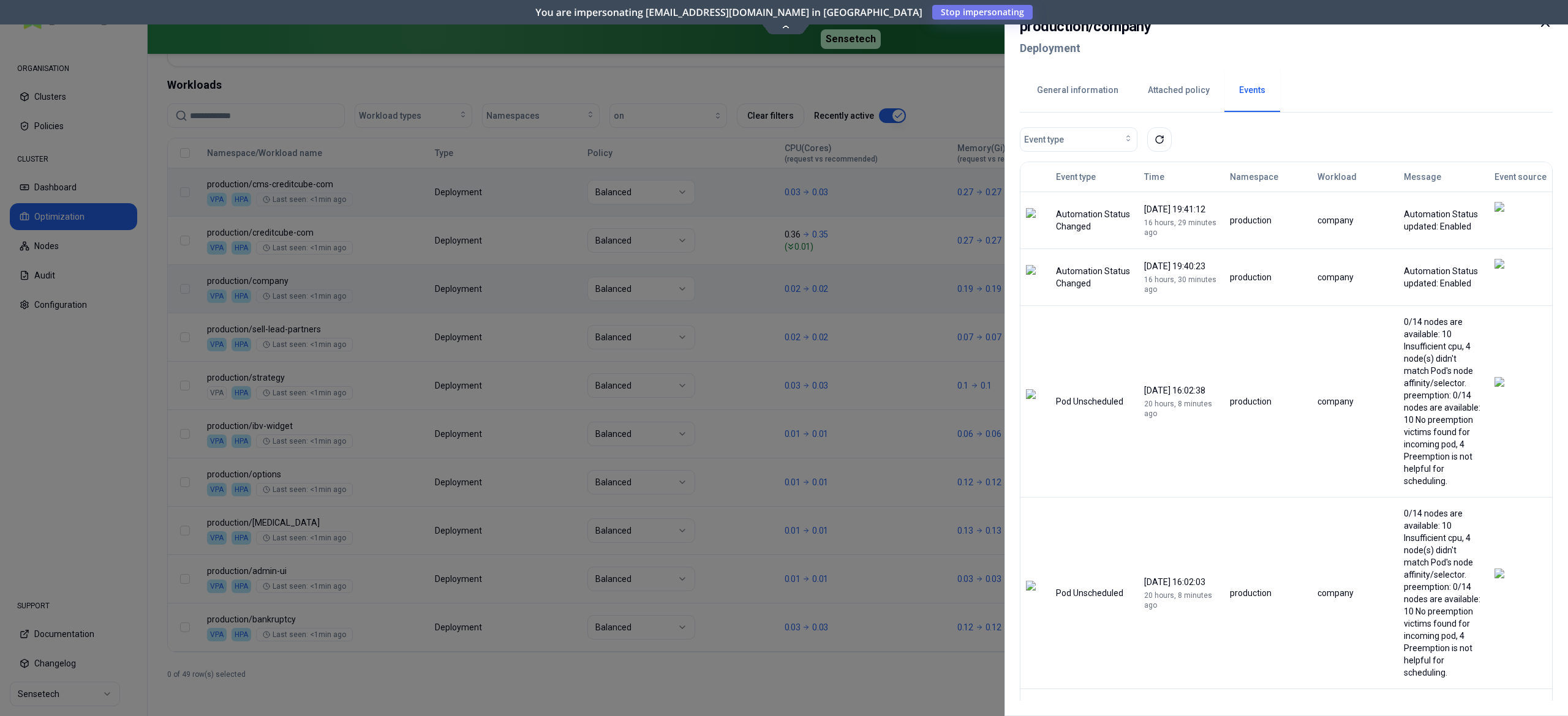
click at [105, 421] on div at bounding box center [784, 358] width 1568 height 716
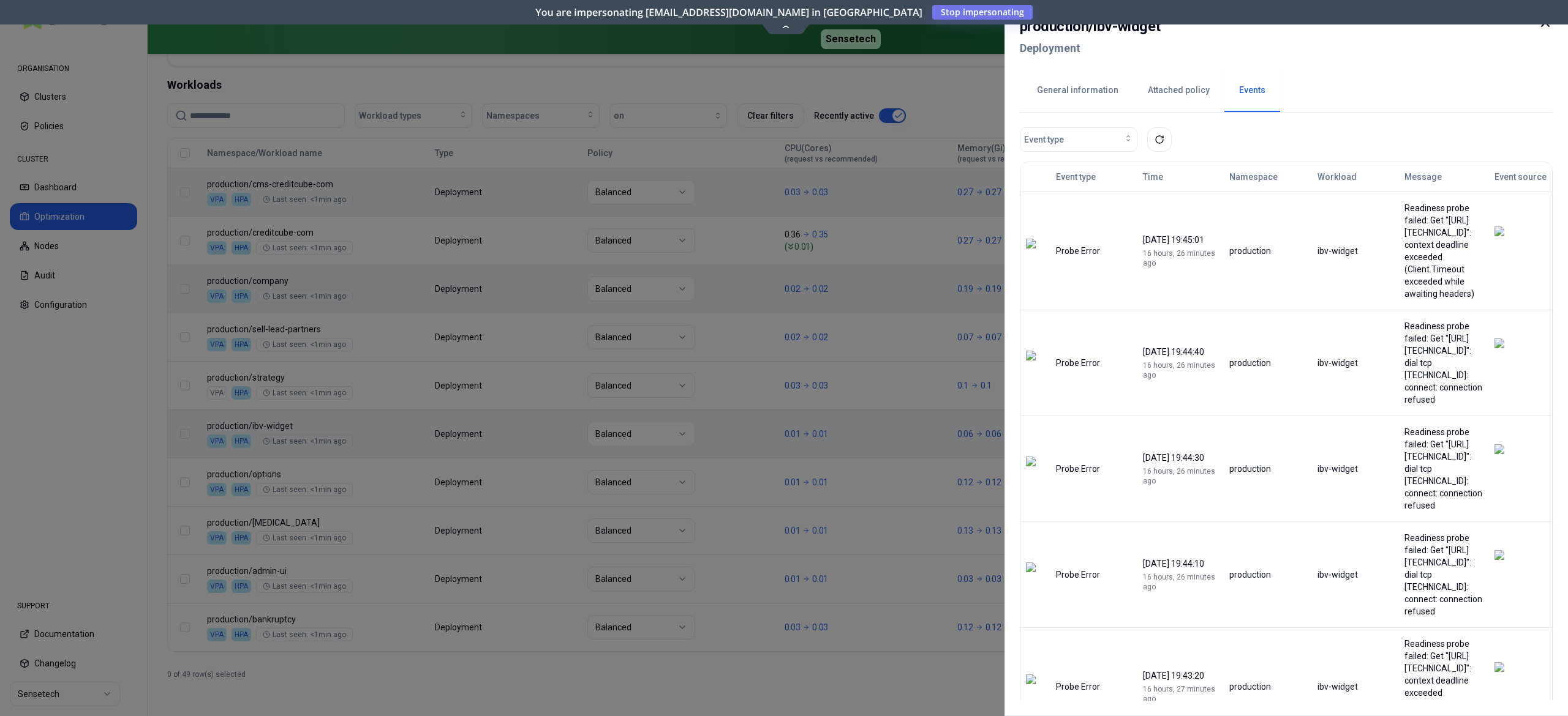
click at [156, 450] on div at bounding box center [784, 358] width 1568 height 716
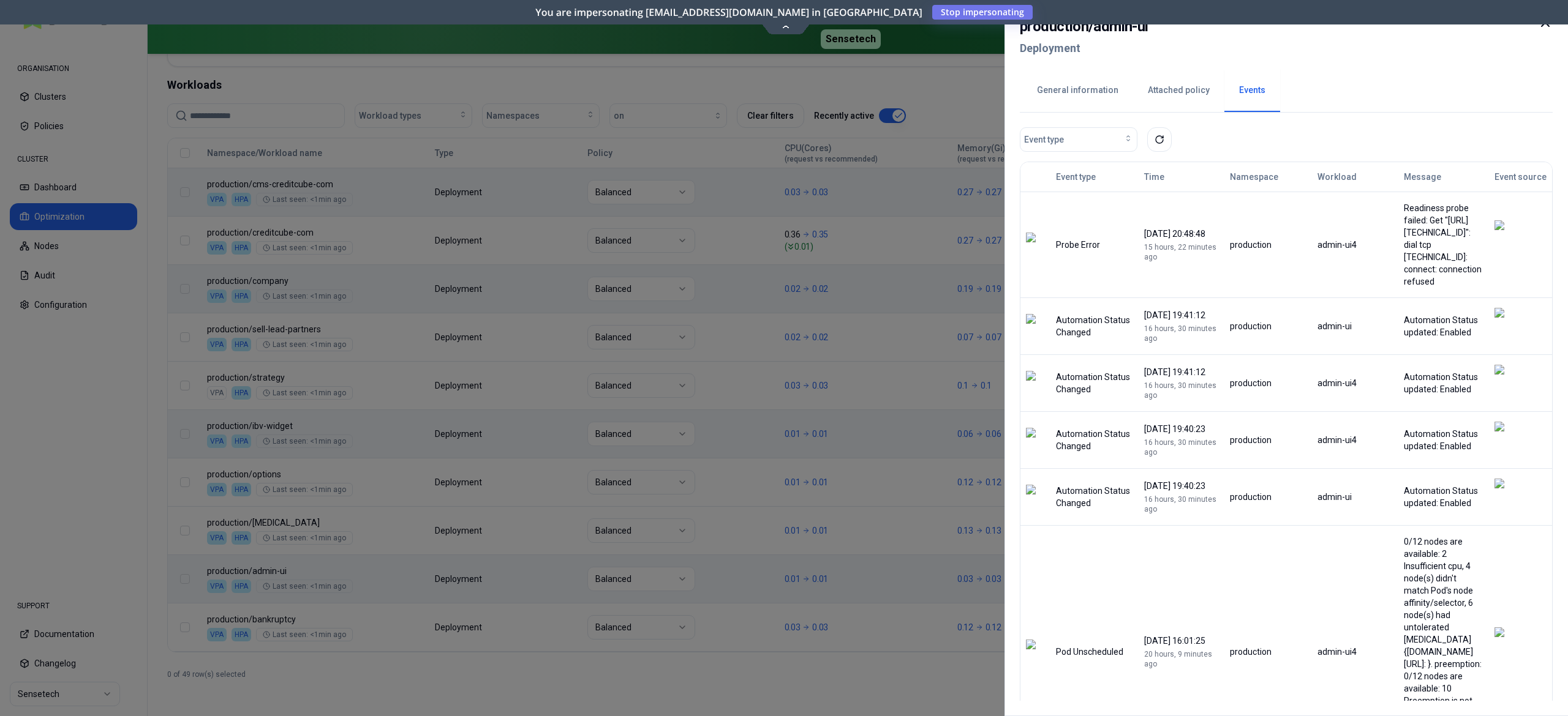
click at [98, 477] on div at bounding box center [784, 358] width 1568 height 716
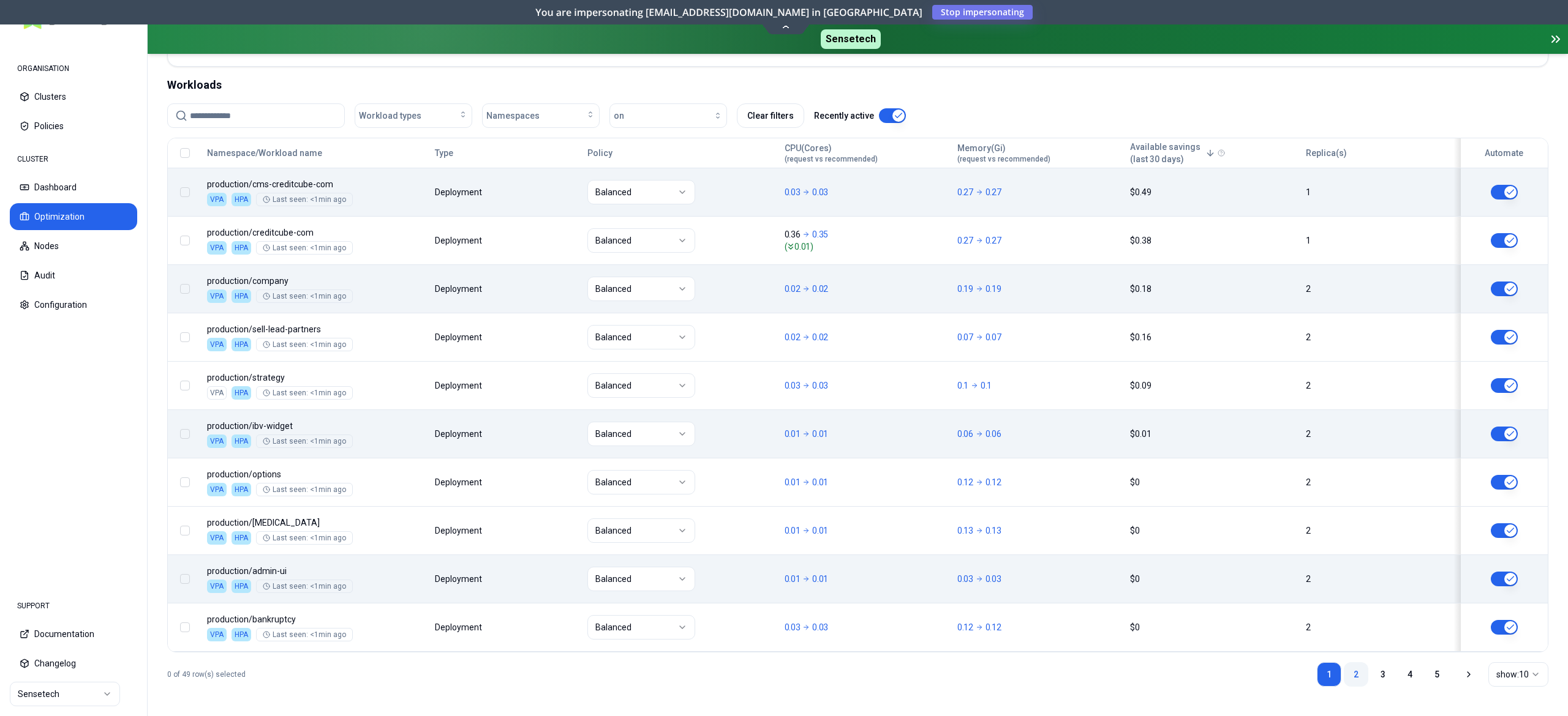
click at [1349, 673] on link "2" at bounding box center [1356, 675] width 25 height 25
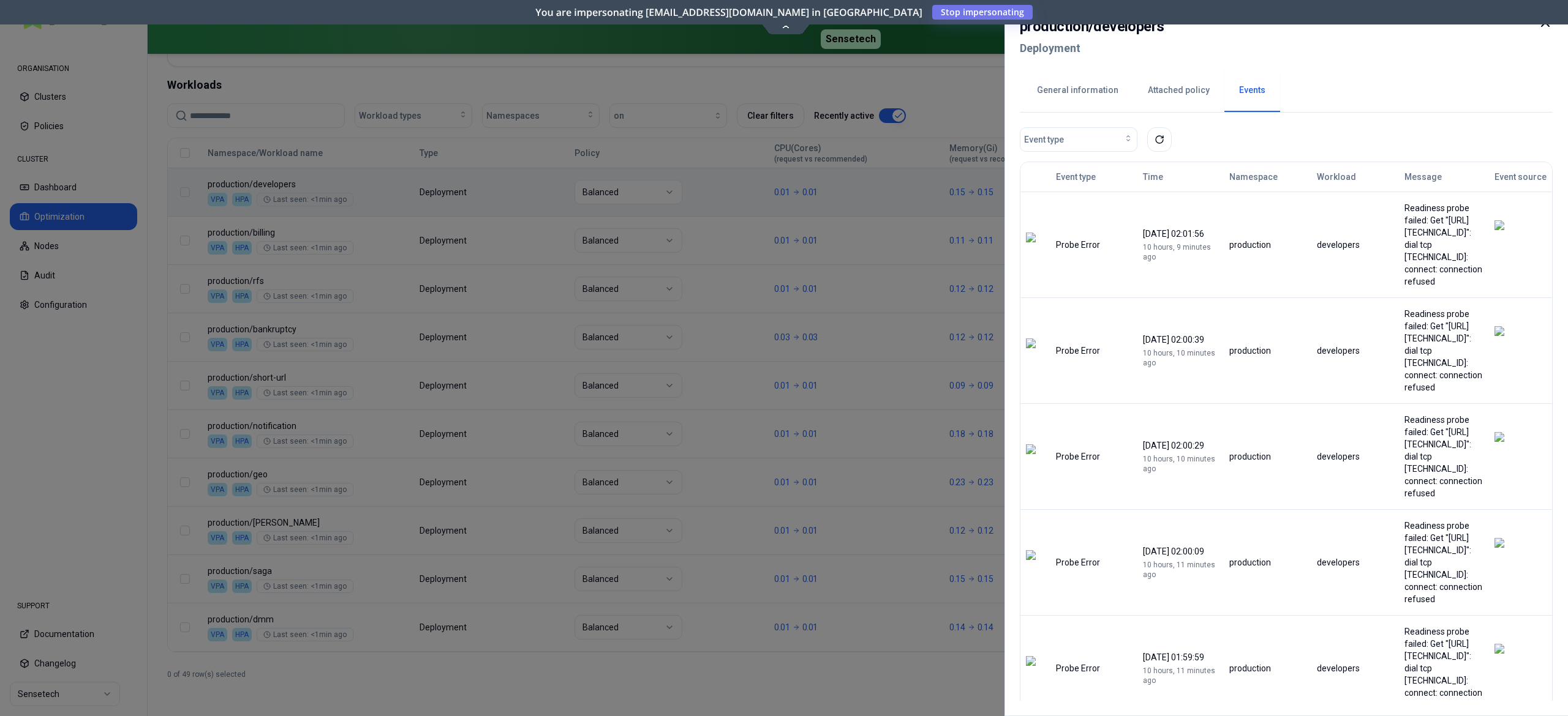
click at [89, 443] on div at bounding box center [784, 358] width 1568 height 716
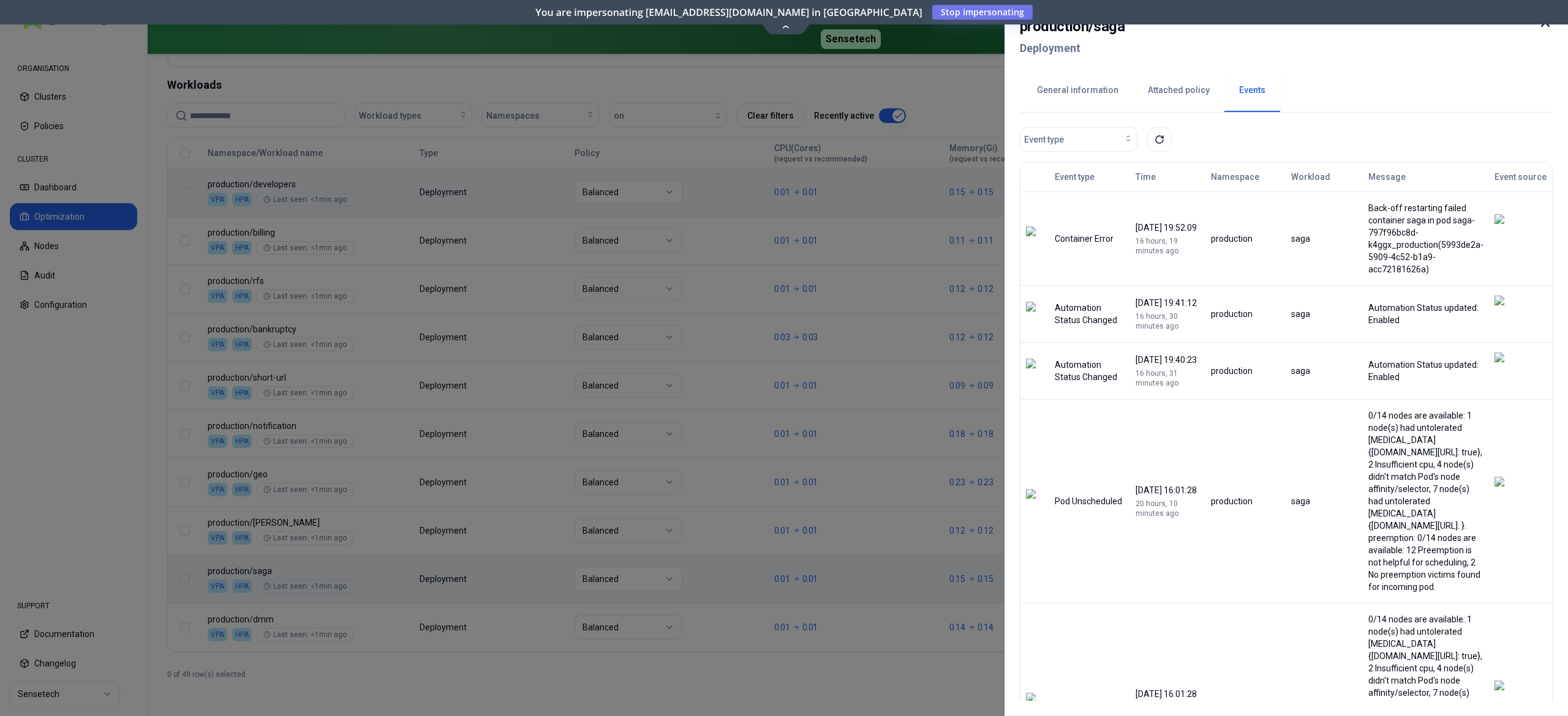
click at [69, 471] on div at bounding box center [784, 358] width 1568 height 716
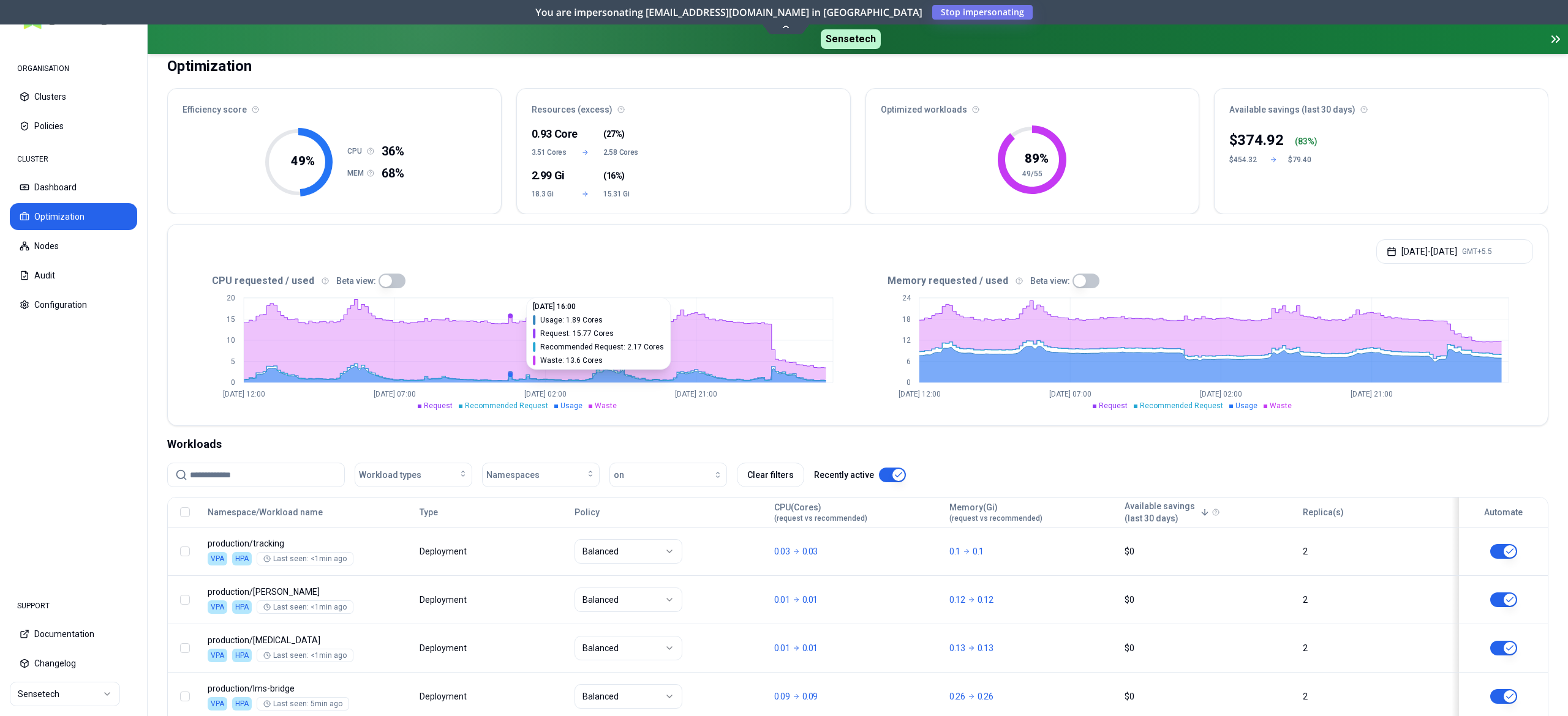
scroll to position [0, 0]
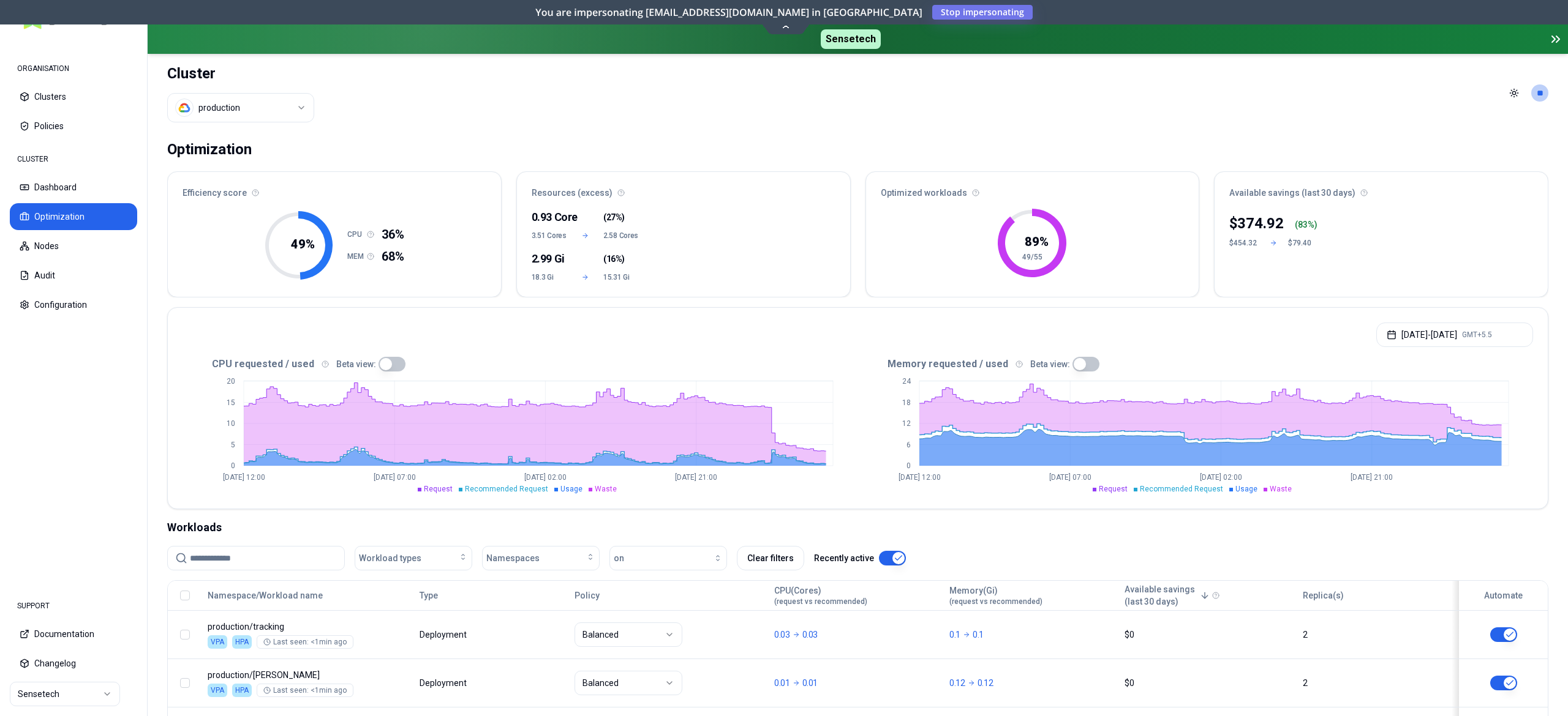
click at [839, 46] on span "Sensetech" at bounding box center [851, 39] width 60 height 19
click at [846, 39] on span "Sensetech" at bounding box center [851, 39] width 60 height 19
click at [937, 21] on div "You are impersonating ops@glasswing.cloud in Sensetech Stop impersonating" at bounding box center [784, 12] width 1568 height 25
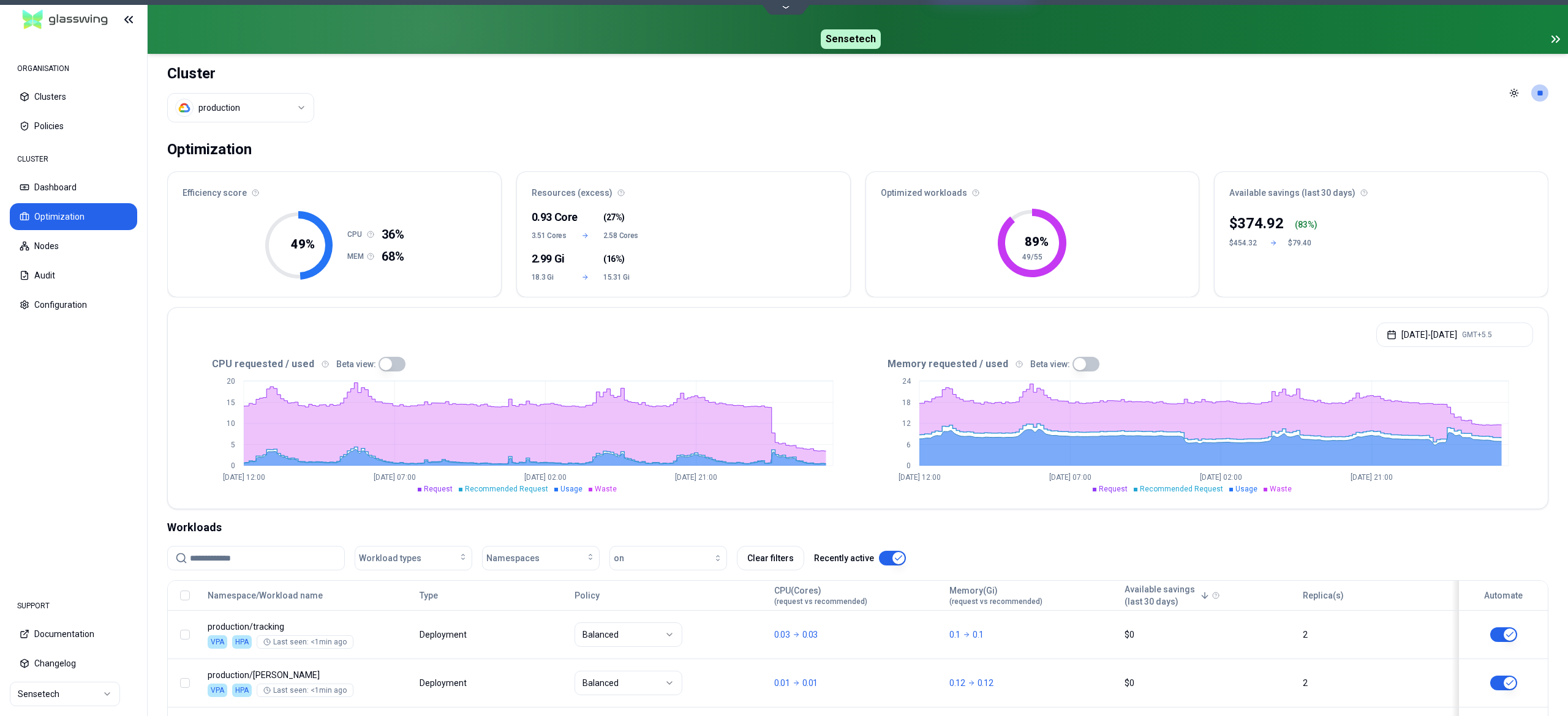
click at [937, 15] on div "Sensetech" at bounding box center [858, 27] width 1420 height 54
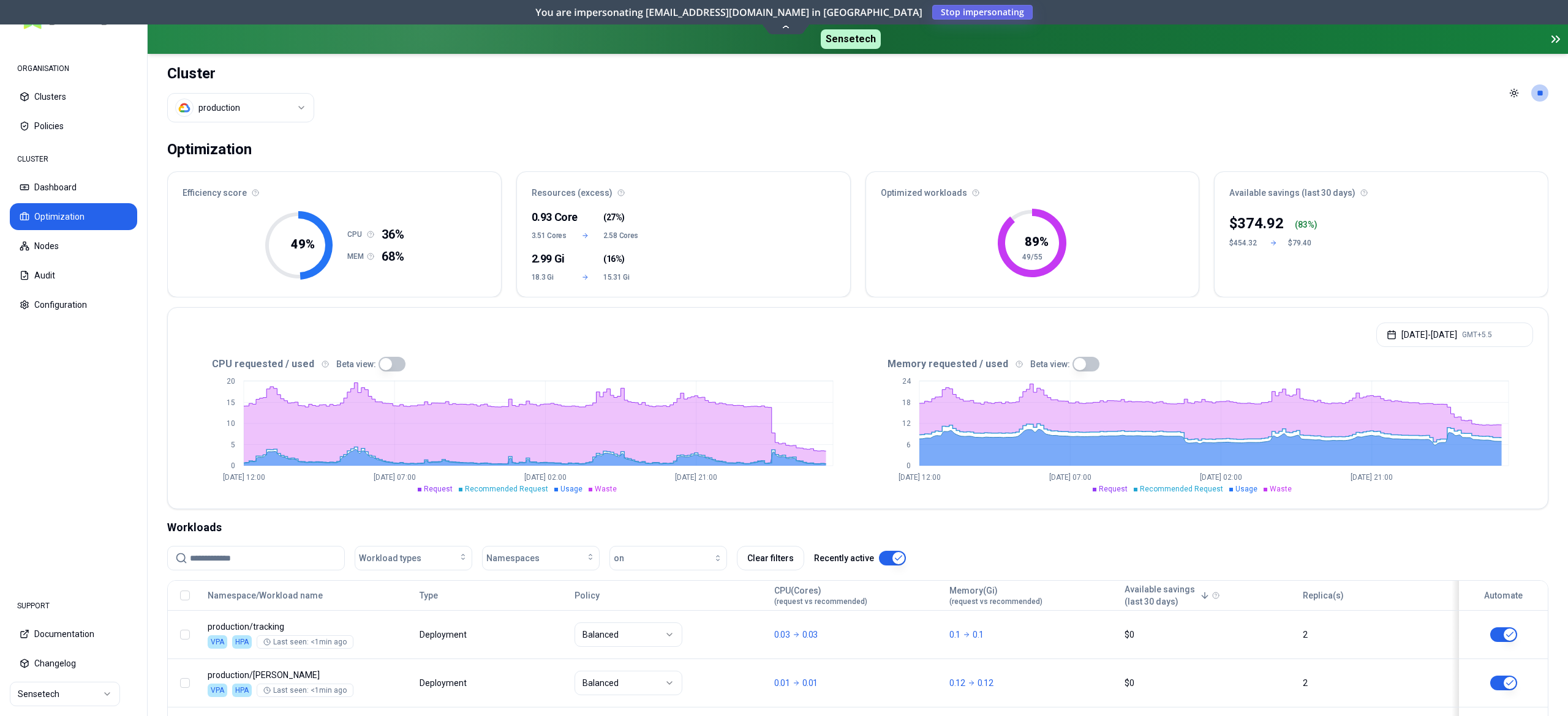
click at [0, 0] on span "Stop impersonating" at bounding box center [0, 0] width 0 height 0
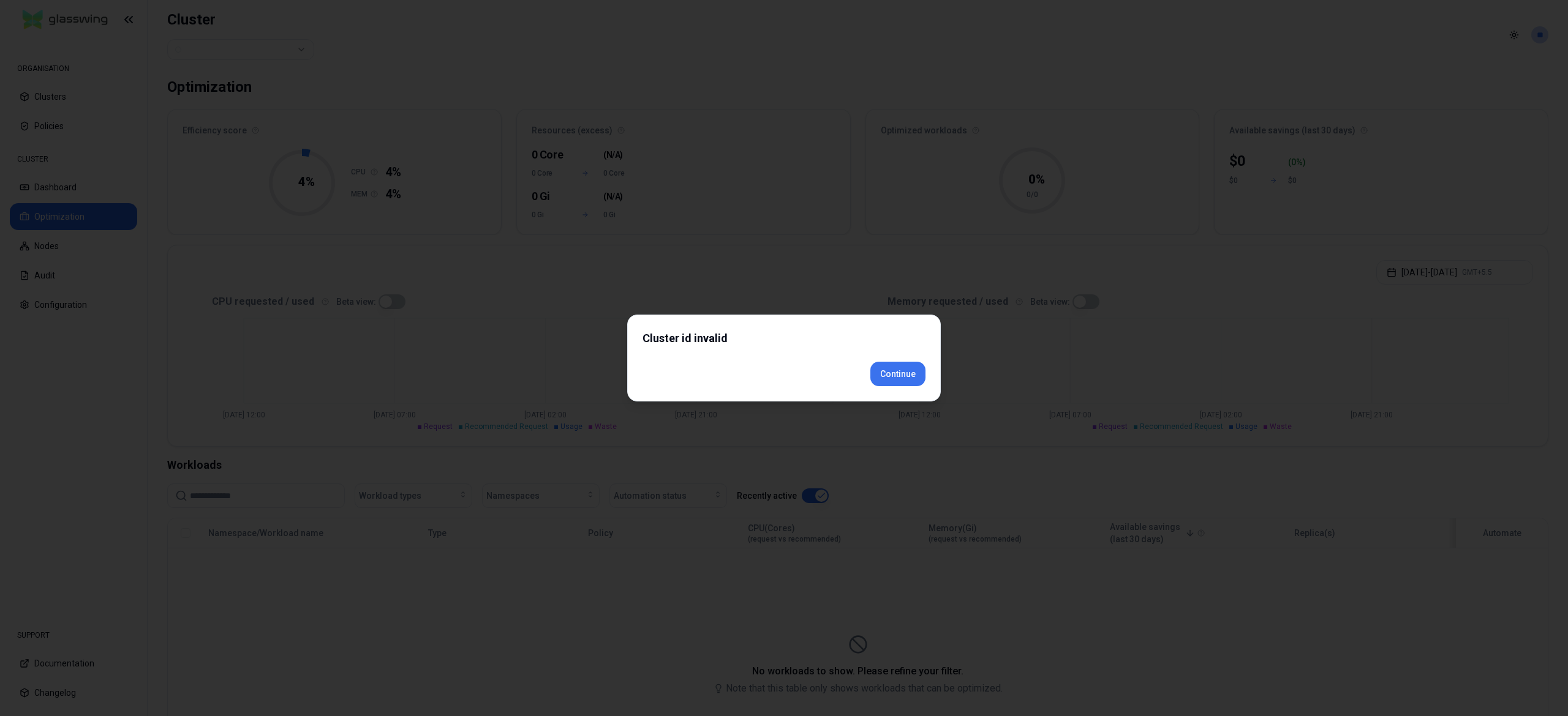
click at [893, 392] on div "Cluster id invalid Continue" at bounding box center [783, 358] width 314 height 87
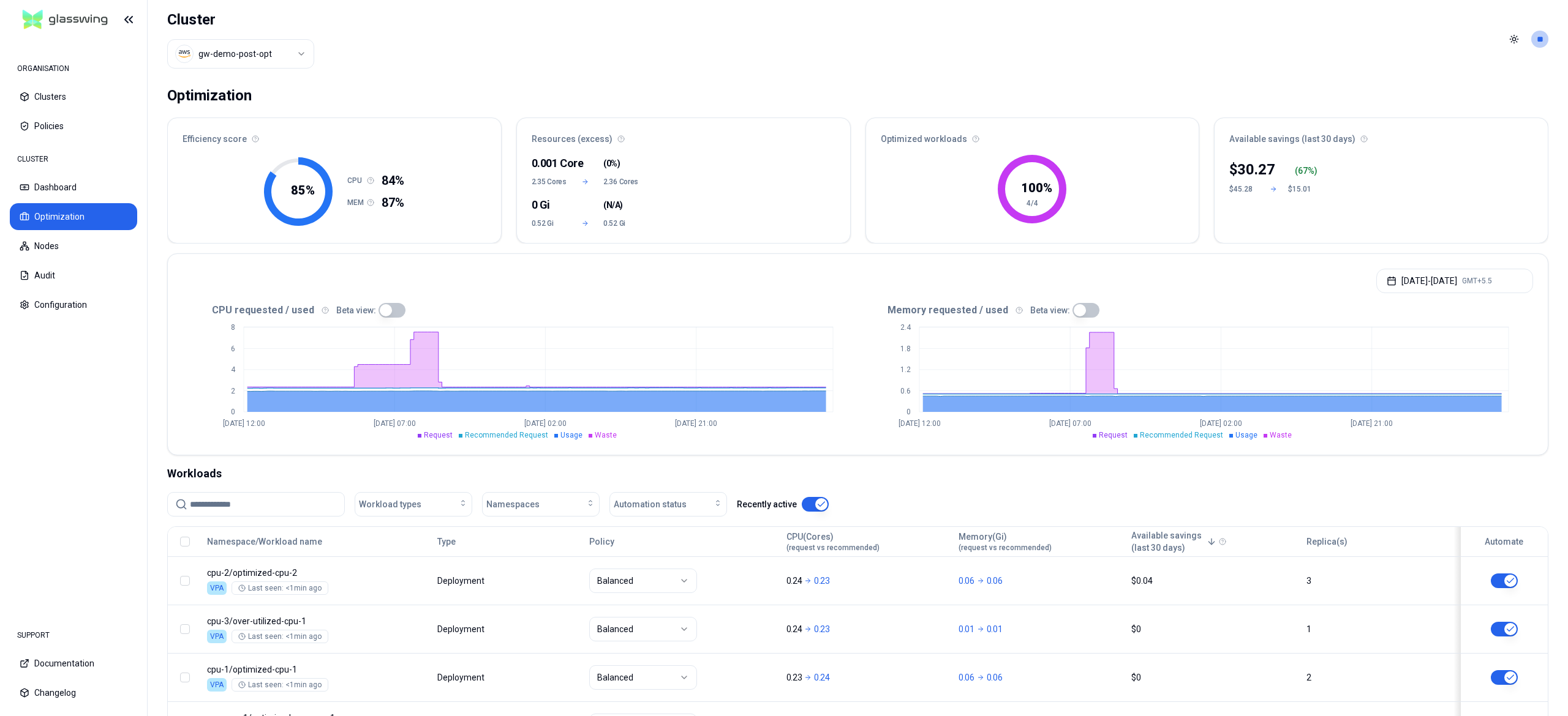
click at [255, 59] on html "ORGANISATION Clusters Policies CLUSTER Dashboard Optimization Nodes Audit Confi…" at bounding box center [784, 358] width 1568 height 716
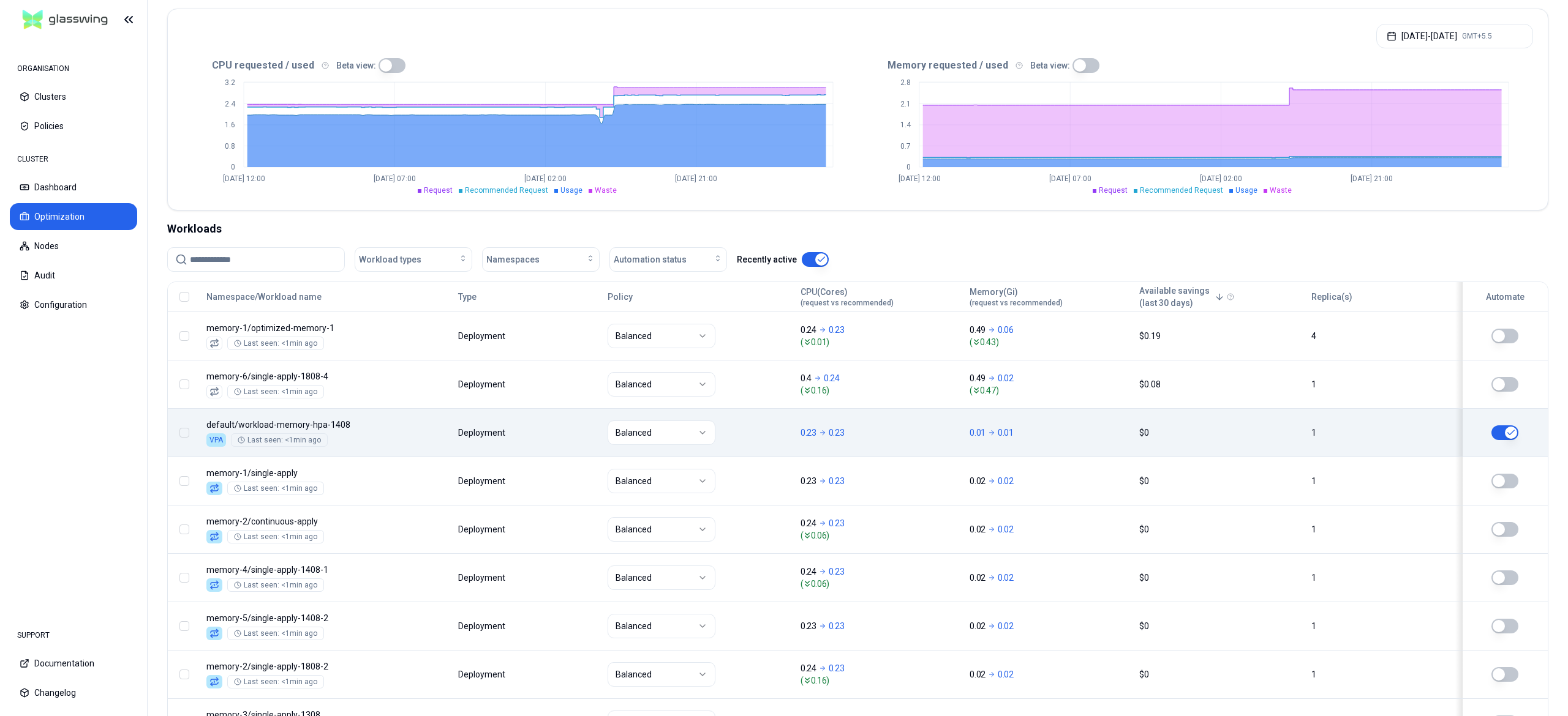
scroll to position [348, 0]
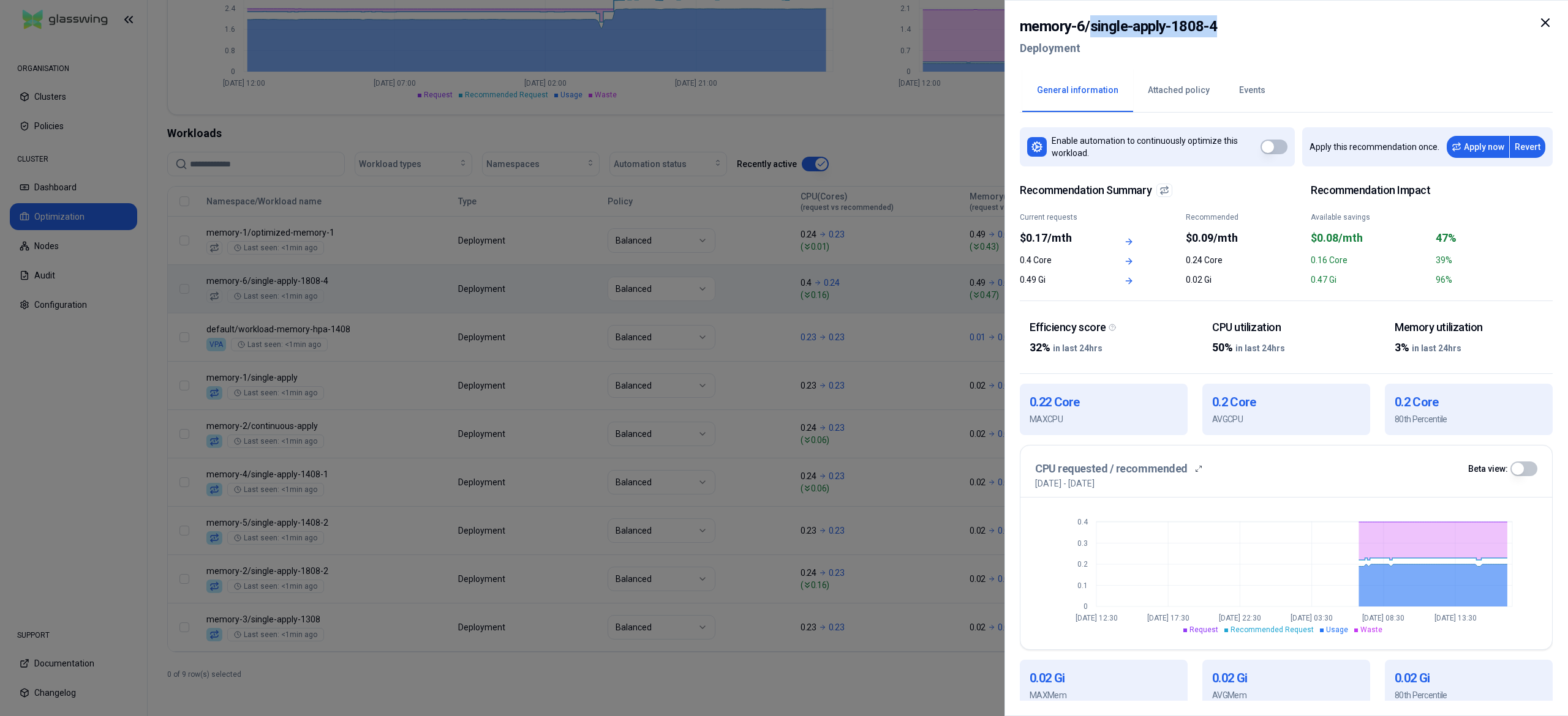
drag, startPoint x: 1250, startPoint y: 21, endPoint x: 1091, endPoint y: 23, distance: 159.0
click at [1091, 23] on div "memory-6 / single-apply-1808-4 Deployment" at bounding box center [1286, 41] width 532 height 51
copy h2 "single-apply-1808-4"
click at [676, 432] on div at bounding box center [784, 358] width 1568 height 716
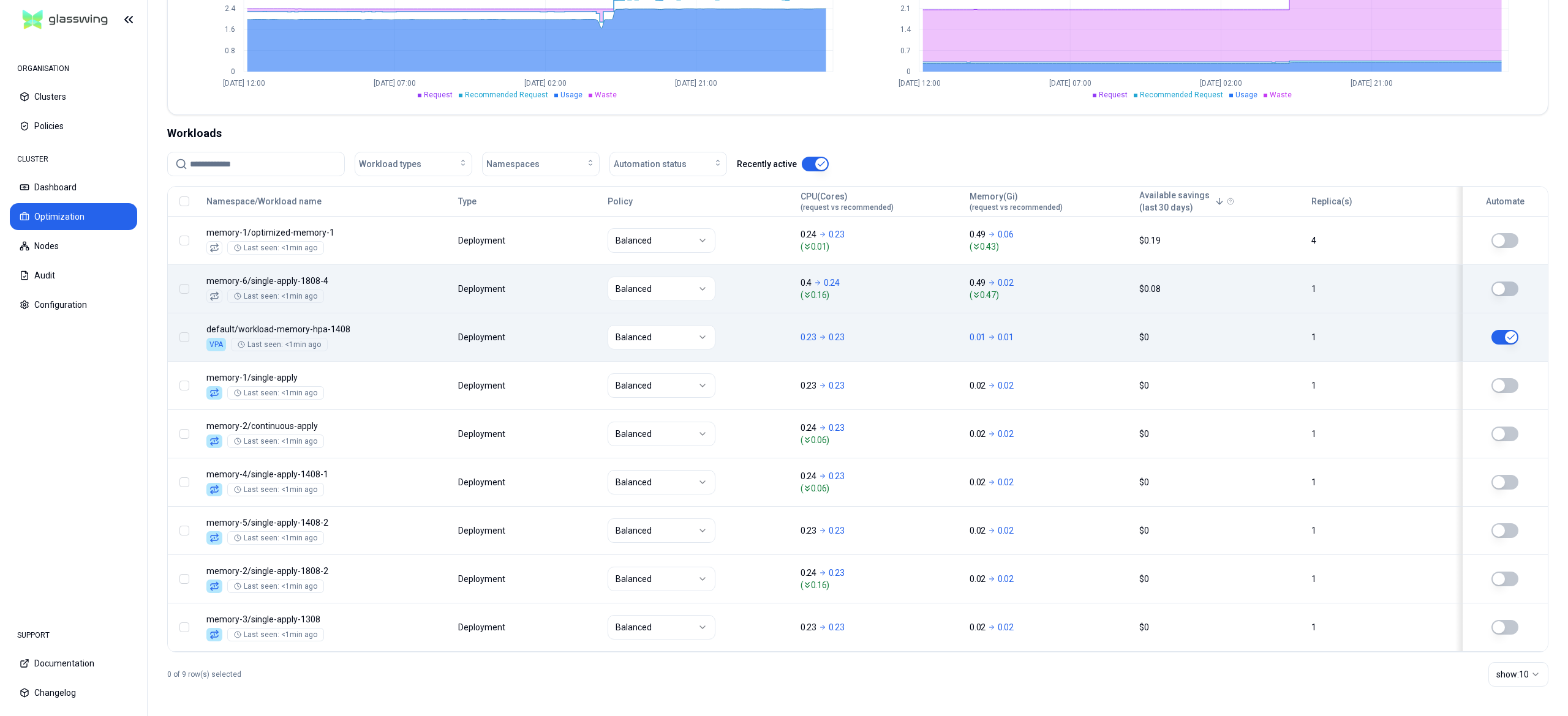
click at [761, 325] on div "Balanced" at bounding box center [698, 337] width 182 height 25
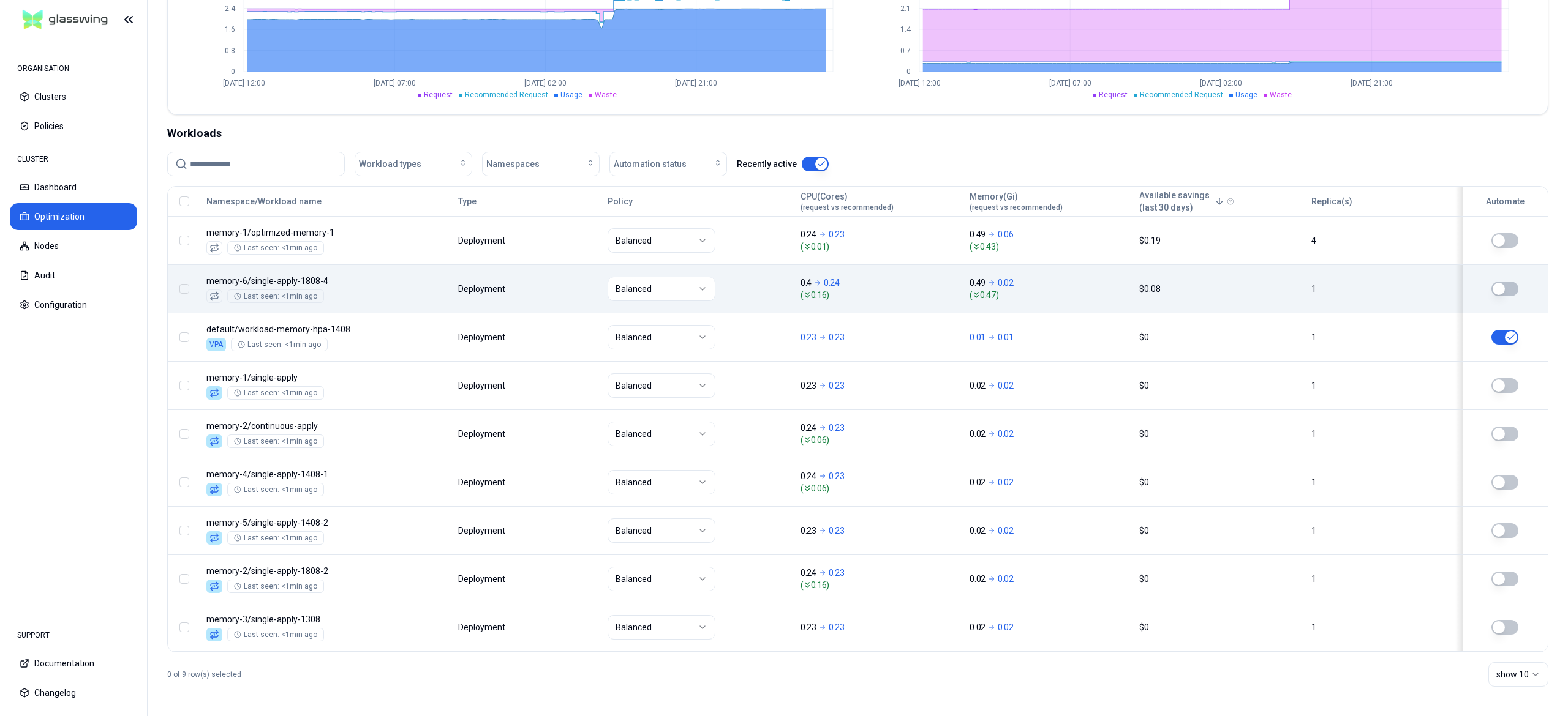
click at [1546, 25] on div "CPU requested / used Beta view: 0 0.8 1.6 2.4 3.2 Aug 14 12:00 Aug 16 07:00 Aug…" at bounding box center [858, 37] width 1380 height 154
click at [1546, 27] on div "CPU requested / used Beta view: 0 0.8 1.6 2.4 3.2 Aug 14 12:00 Aug 16 07:00 Aug…" at bounding box center [858, 37] width 1380 height 154
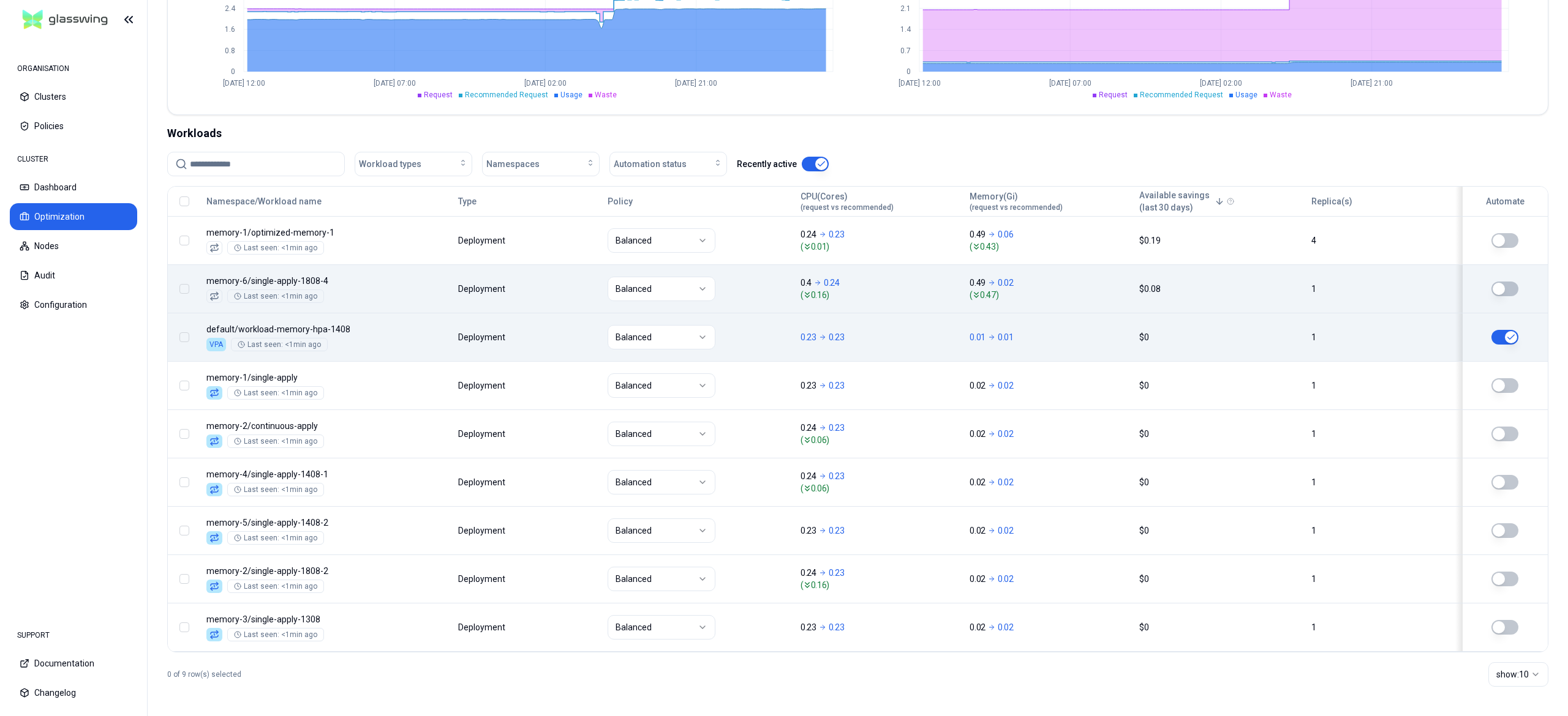
click at [599, 348] on body "ORGANISATION Clusters Policies CLUSTER Dashboard Optimization Nodes Audit Confi…" at bounding box center [784, 358] width 1568 height 716
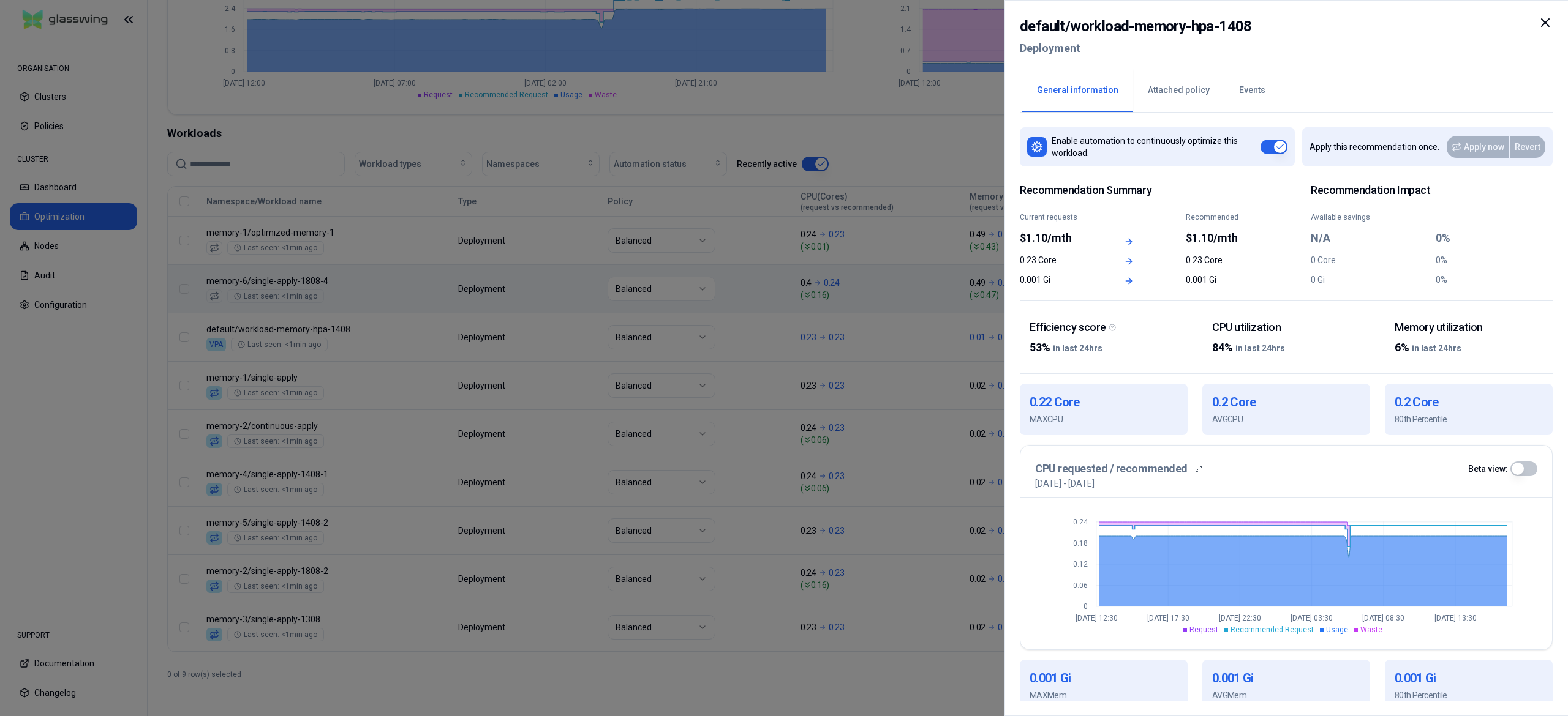
click at [1545, 25] on icon at bounding box center [1545, 23] width 15 height 15
click at [1545, 25] on div "default / workload-memory-hpa-1408 Deployment" at bounding box center [1286, 41] width 532 height 51
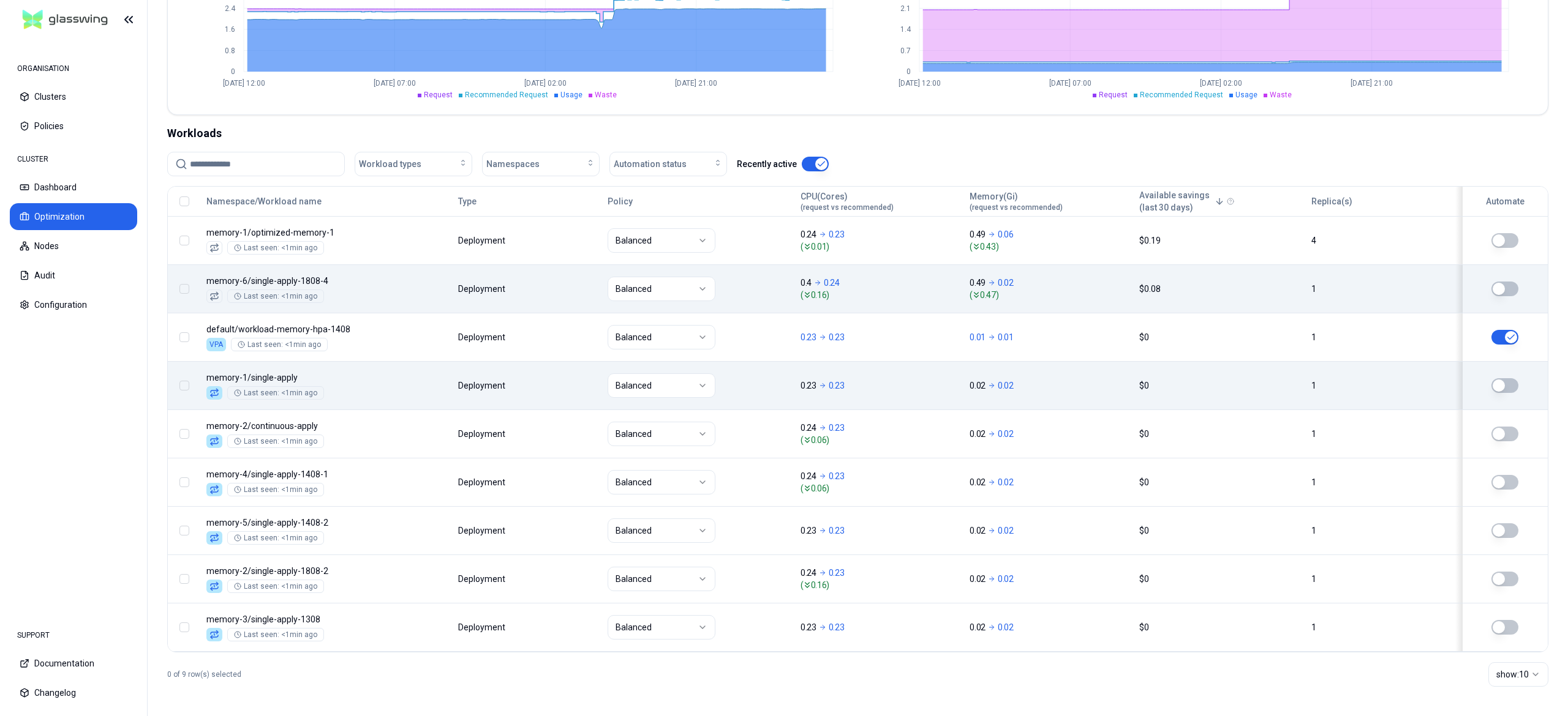
click at [572, 378] on body "ORGANISATION Clusters Policies CLUSTER Dashboard Optimization Nodes Audit Confi…" at bounding box center [784, 358] width 1568 height 716
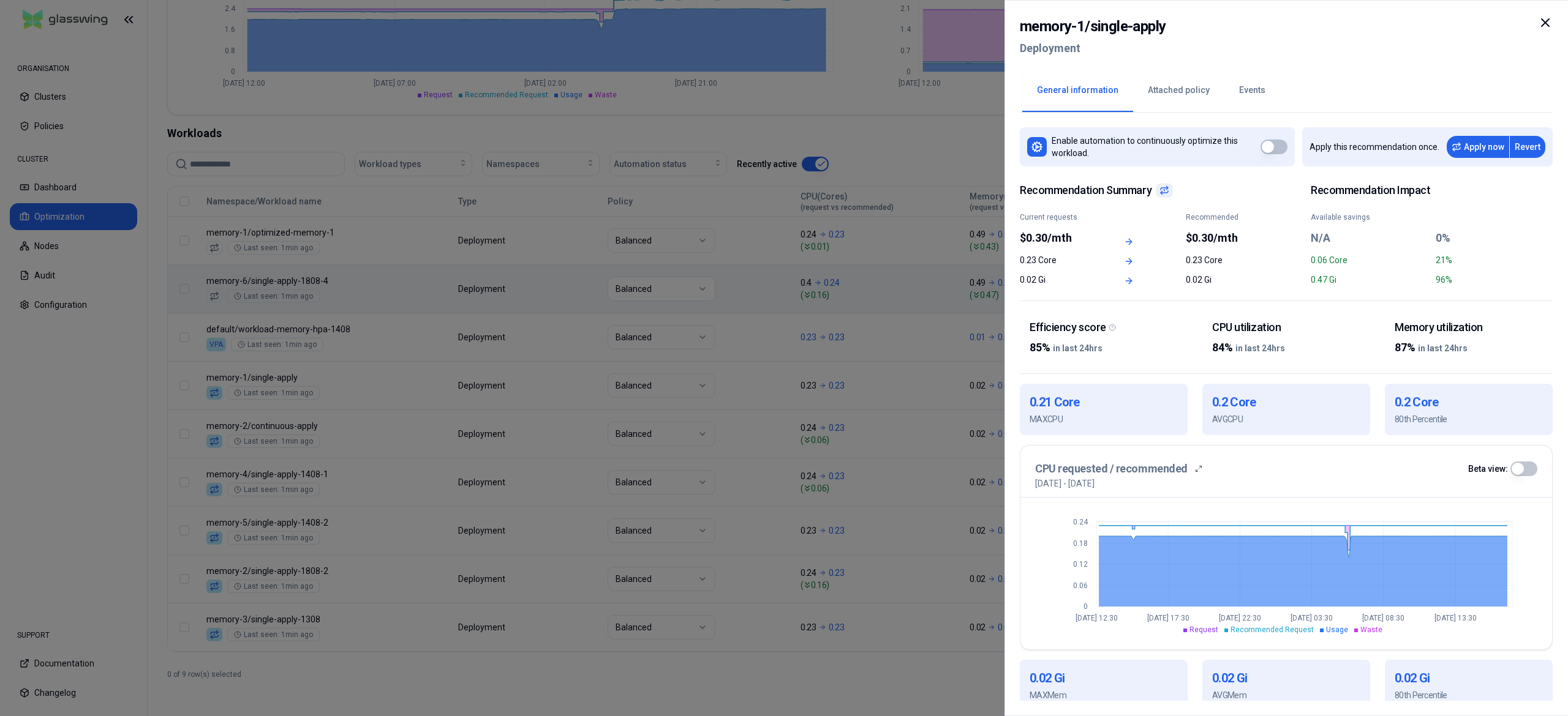
click at [1547, 21] on icon at bounding box center [1545, 22] width 7 height 7
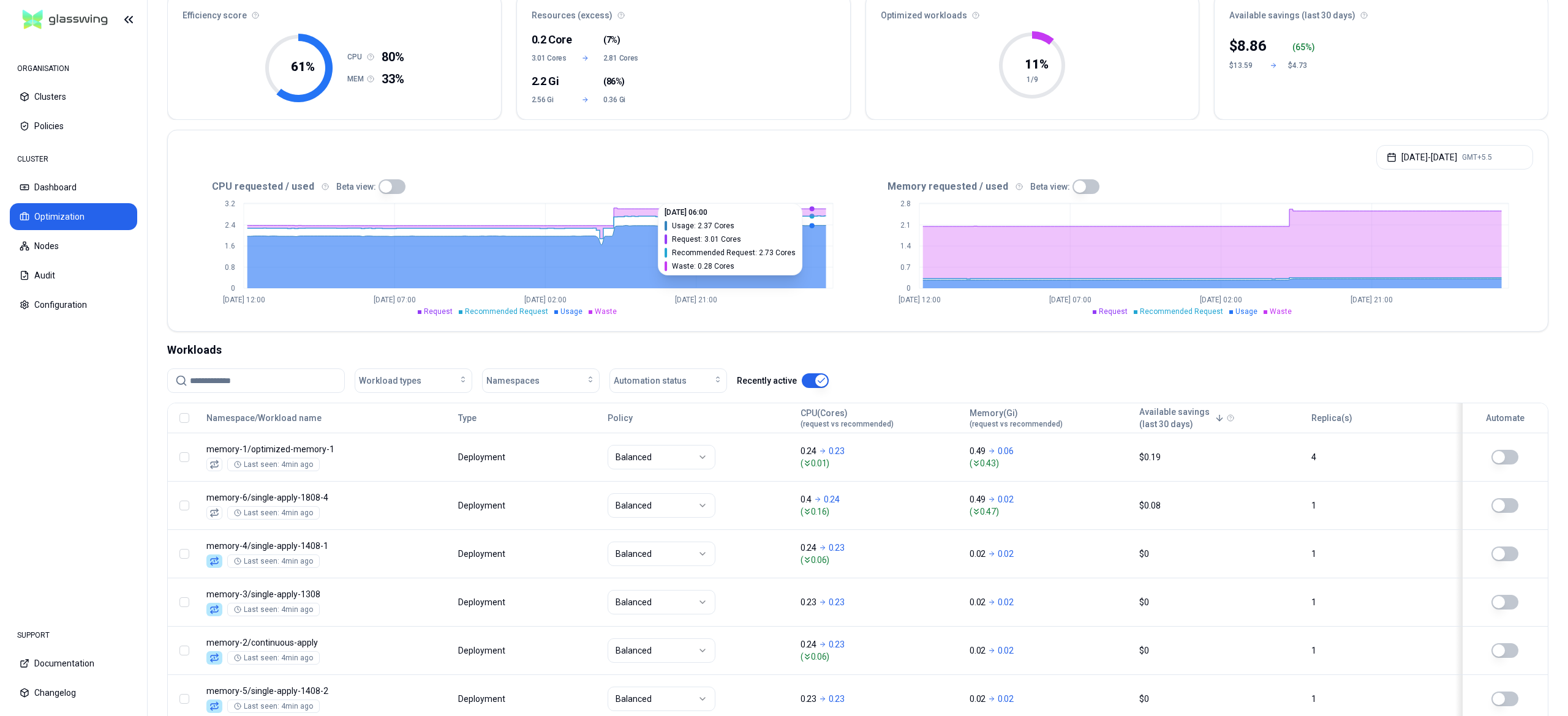
scroll to position [245, 0]
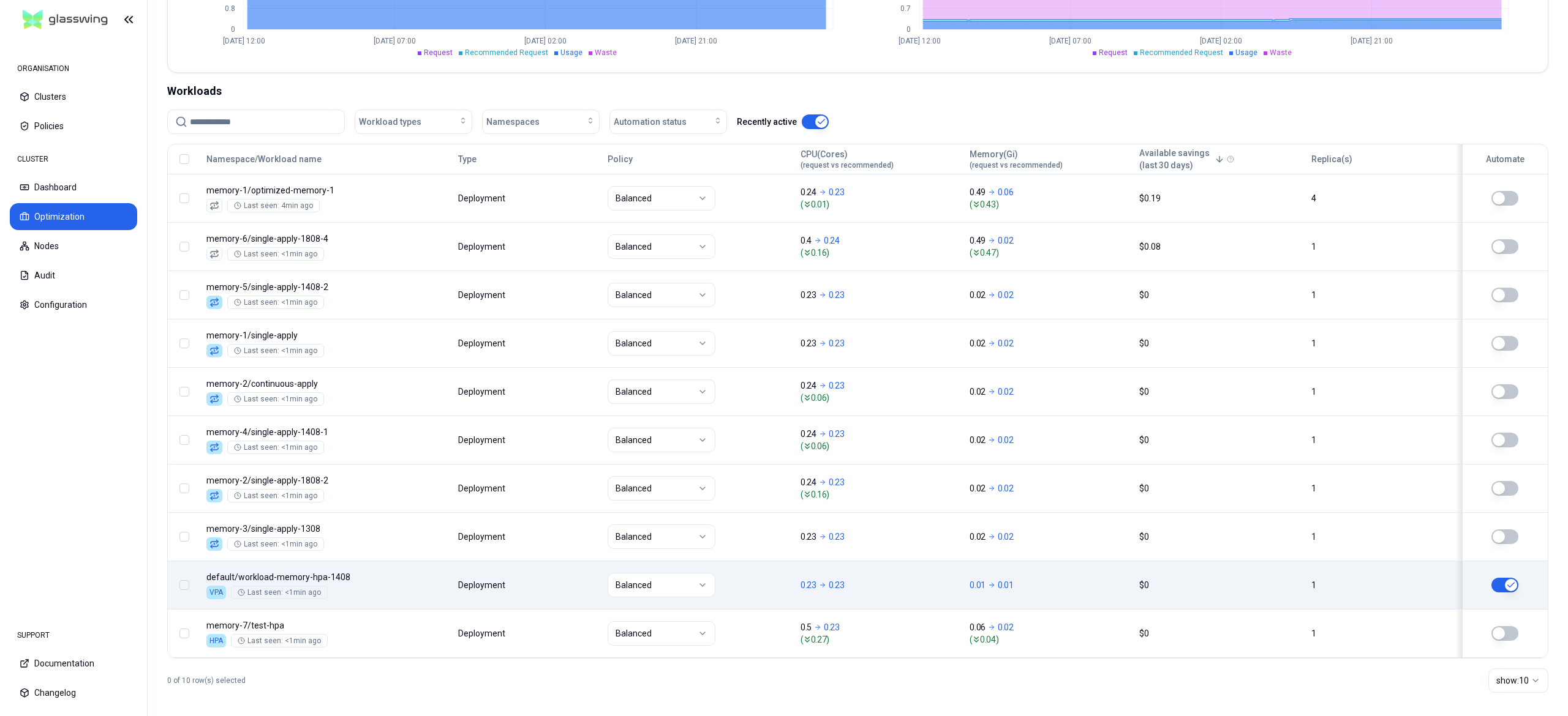
scroll to position [392, 0]
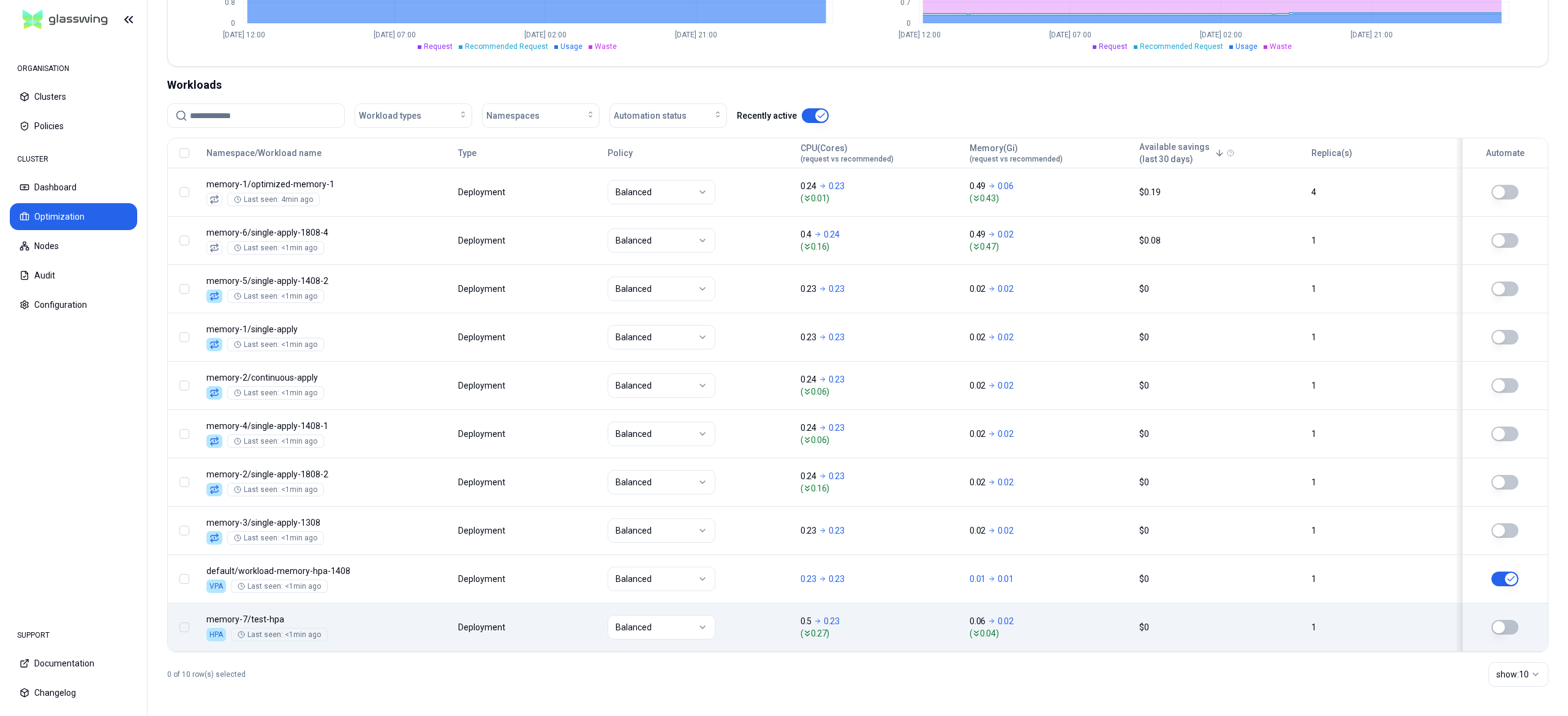
click at [1515, 628] on button "button" at bounding box center [1504, 627] width 27 height 15
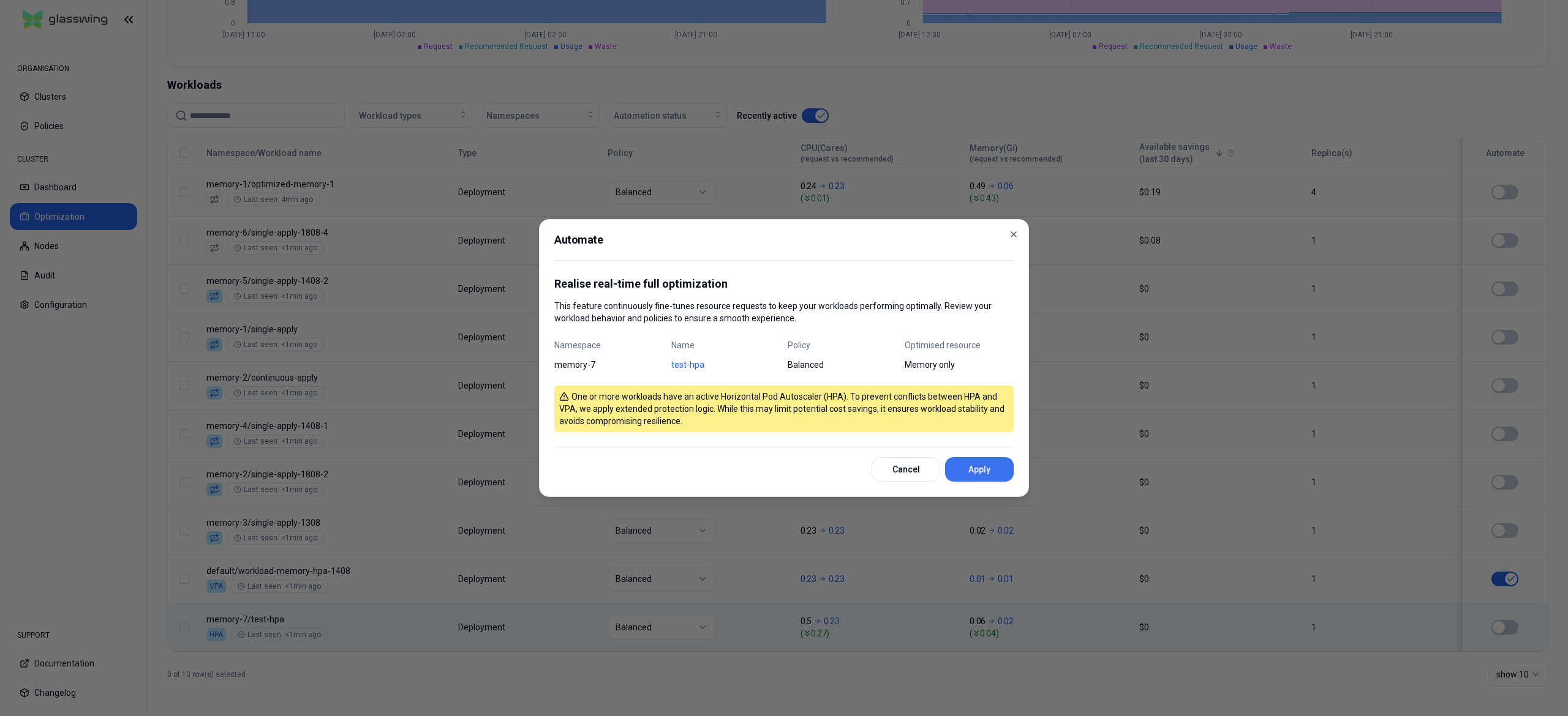
click at [969, 464] on button "Apply" at bounding box center [979, 469] width 69 height 25
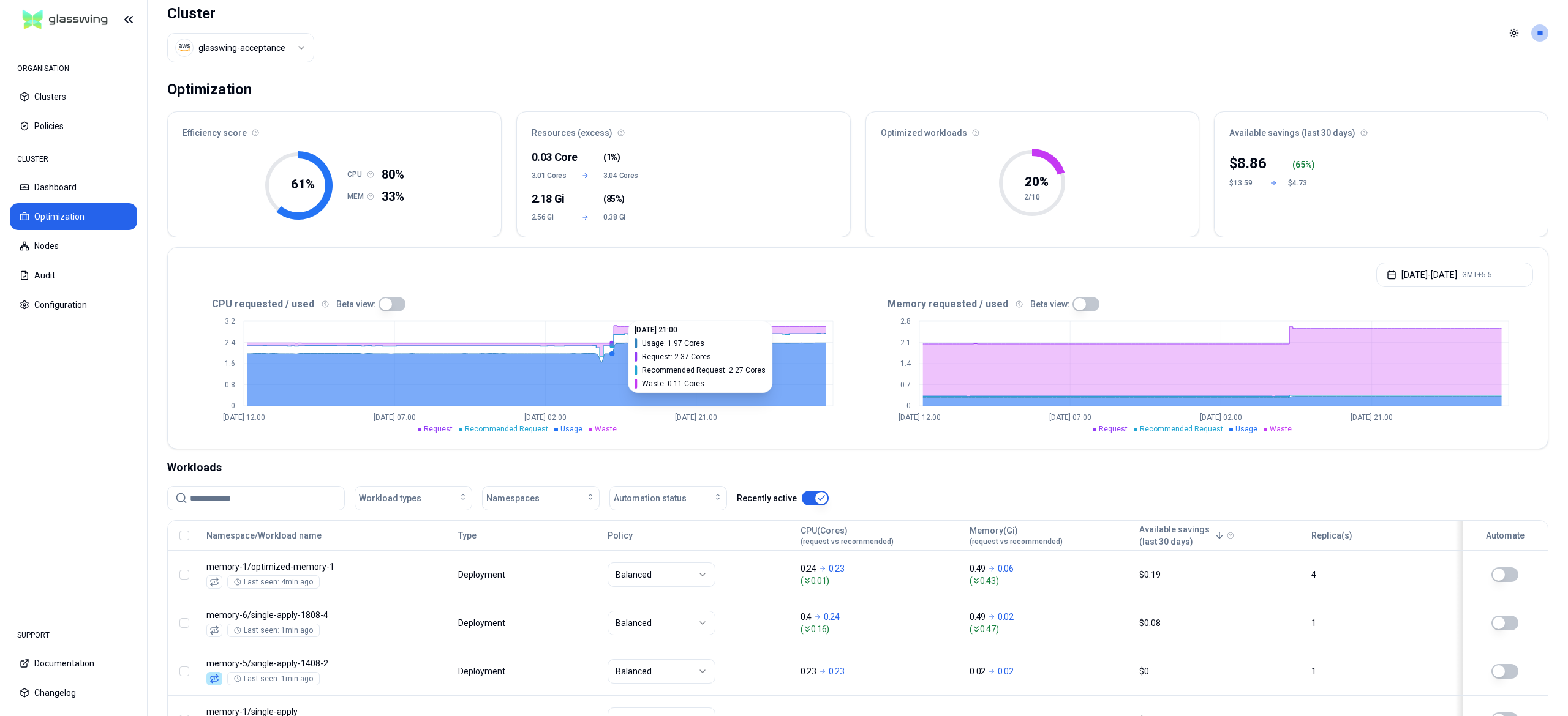
scroll to position [0, 0]
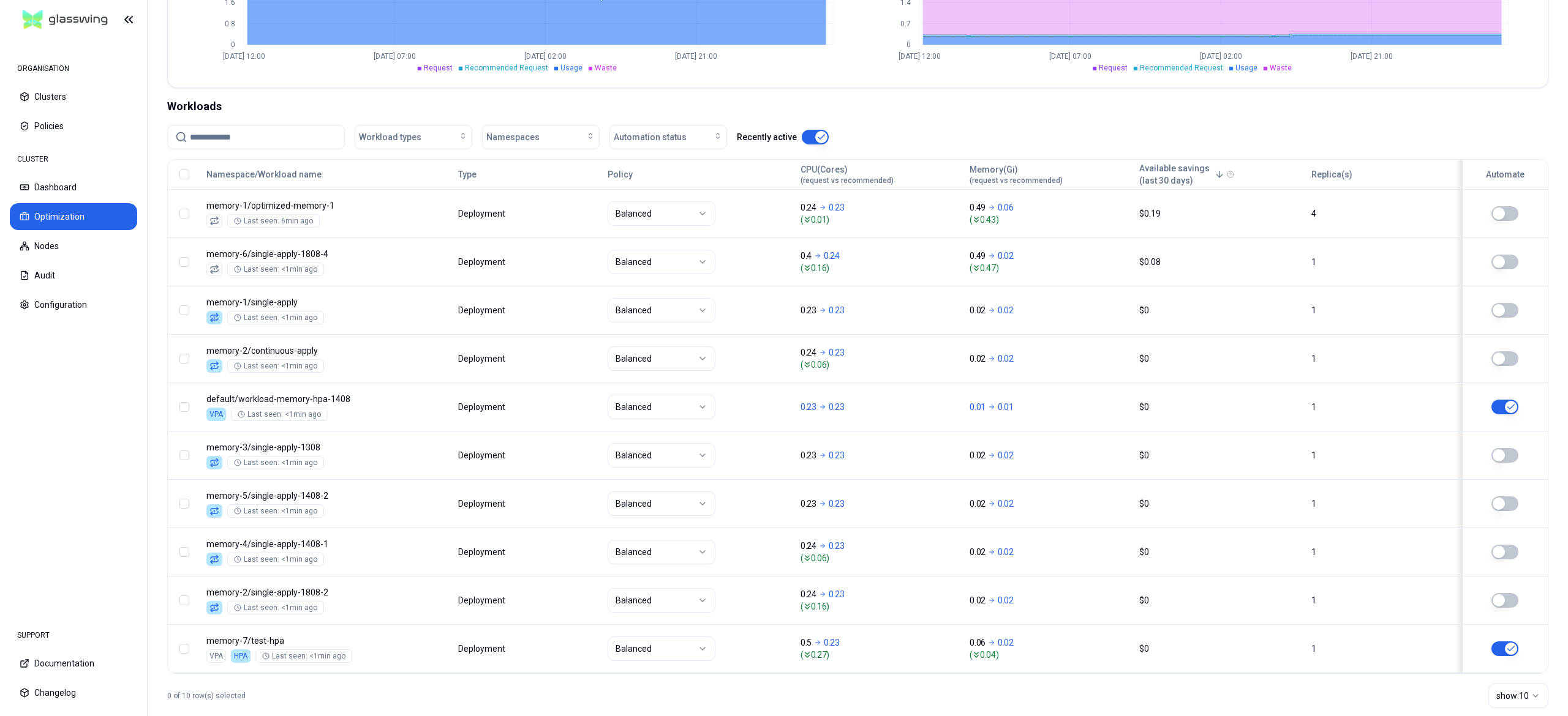
scroll to position [396, 0]
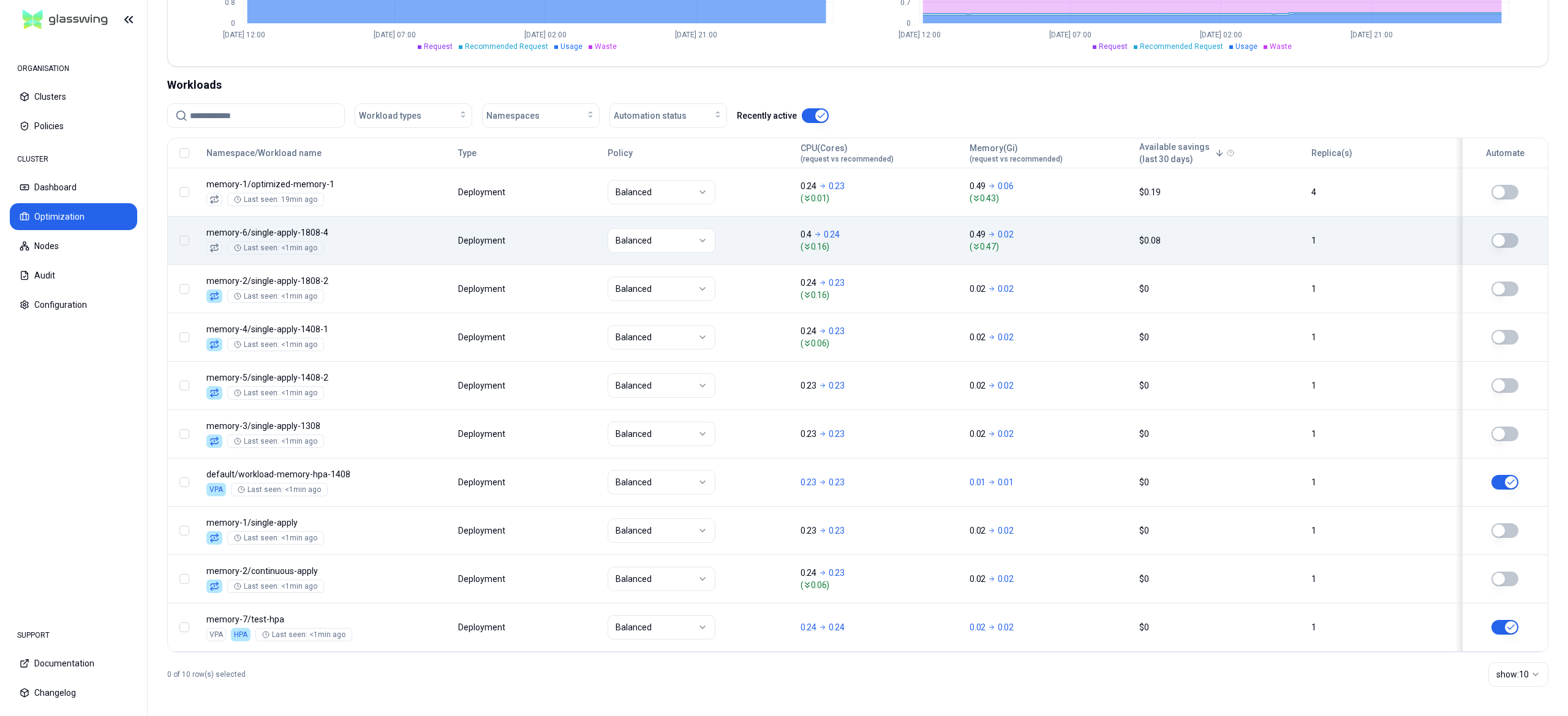
scroll to position [396, 0]
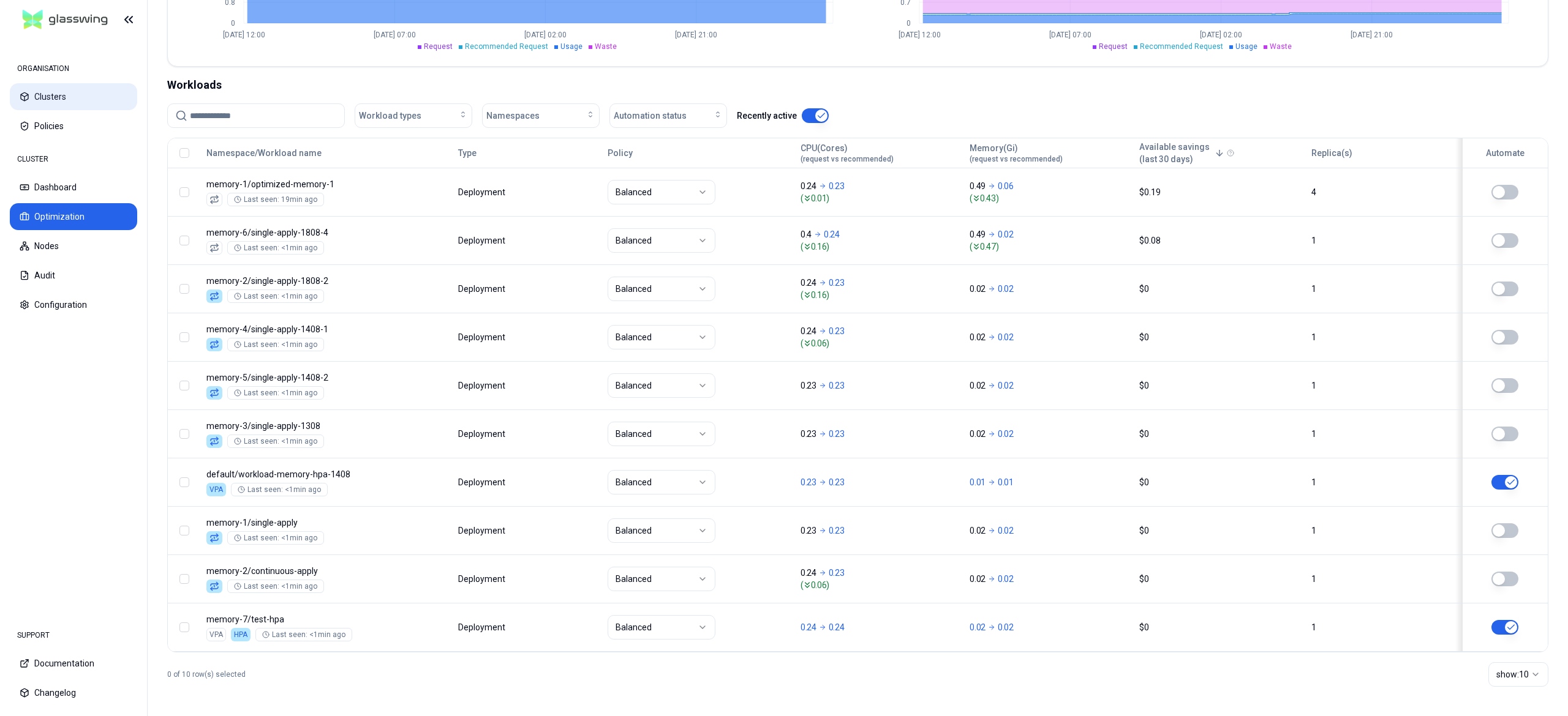
click at [27, 94] on icon at bounding box center [24, 96] width 7 height 8
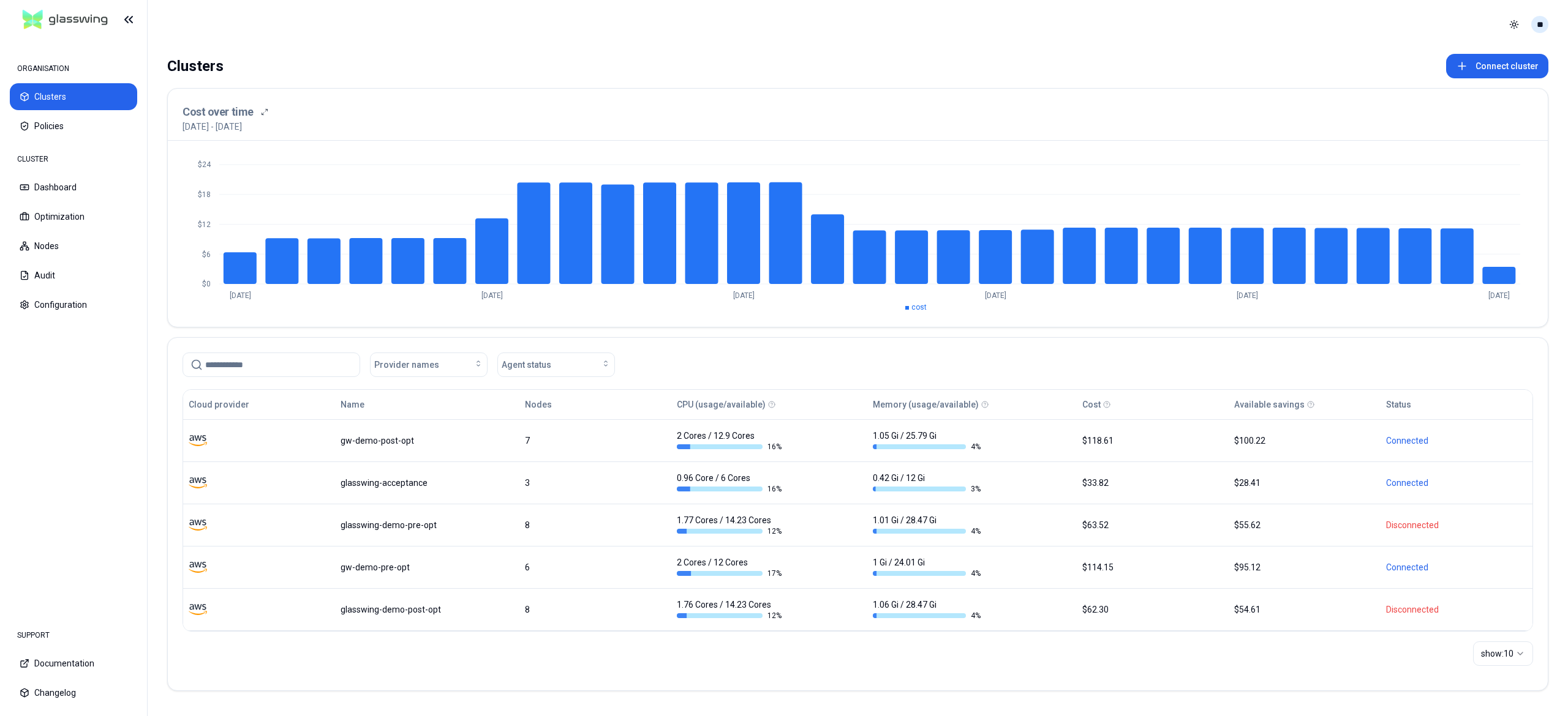
click at [1541, 21] on html "ORGANISATION Clusters Policies CLUSTER Dashboard Optimization Nodes Audit Confi…" at bounding box center [784, 358] width 1568 height 716
click at [1437, 110] on div "Logout" at bounding box center [1480, 112] width 131 height 19
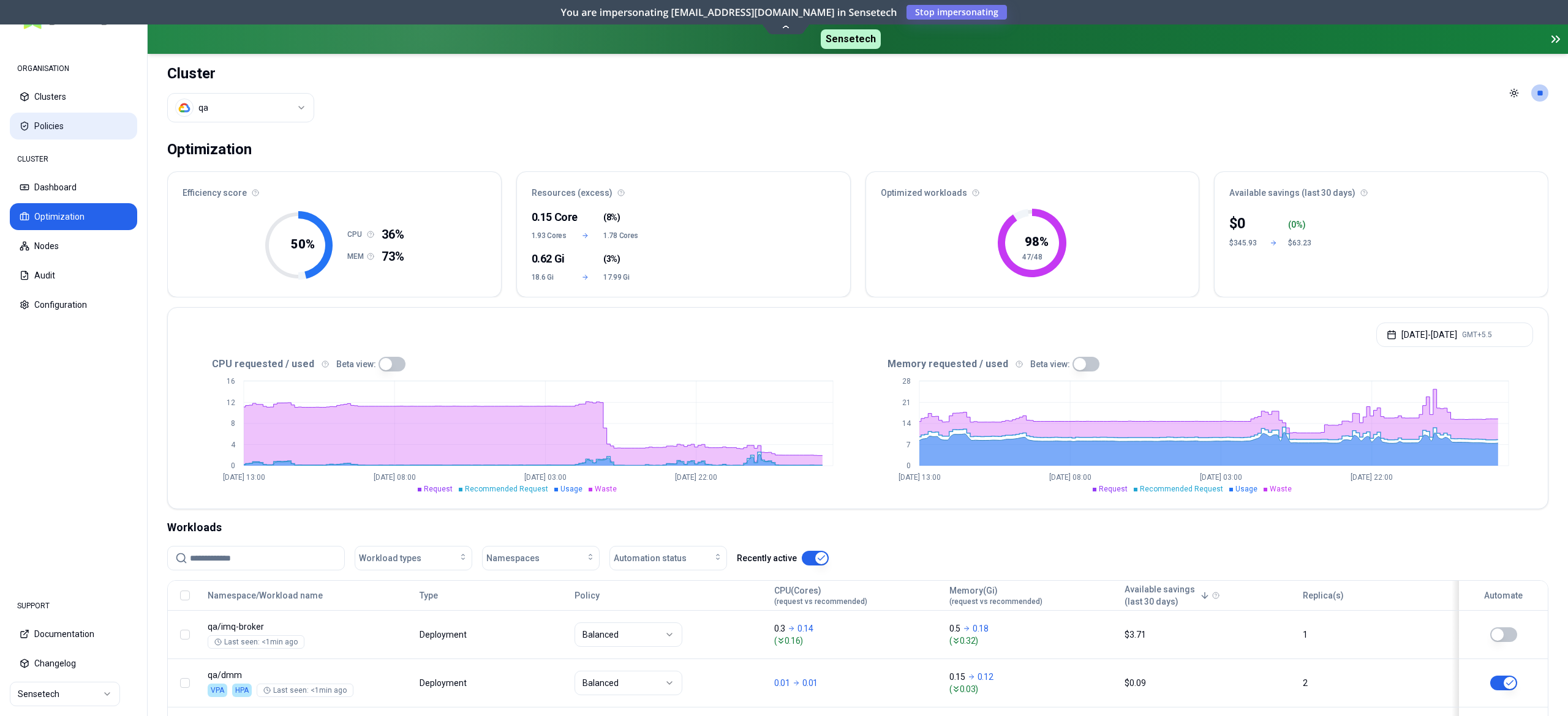
click at [47, 132] on button "Policies" at bounding box center [74, 126] width 127 height 27
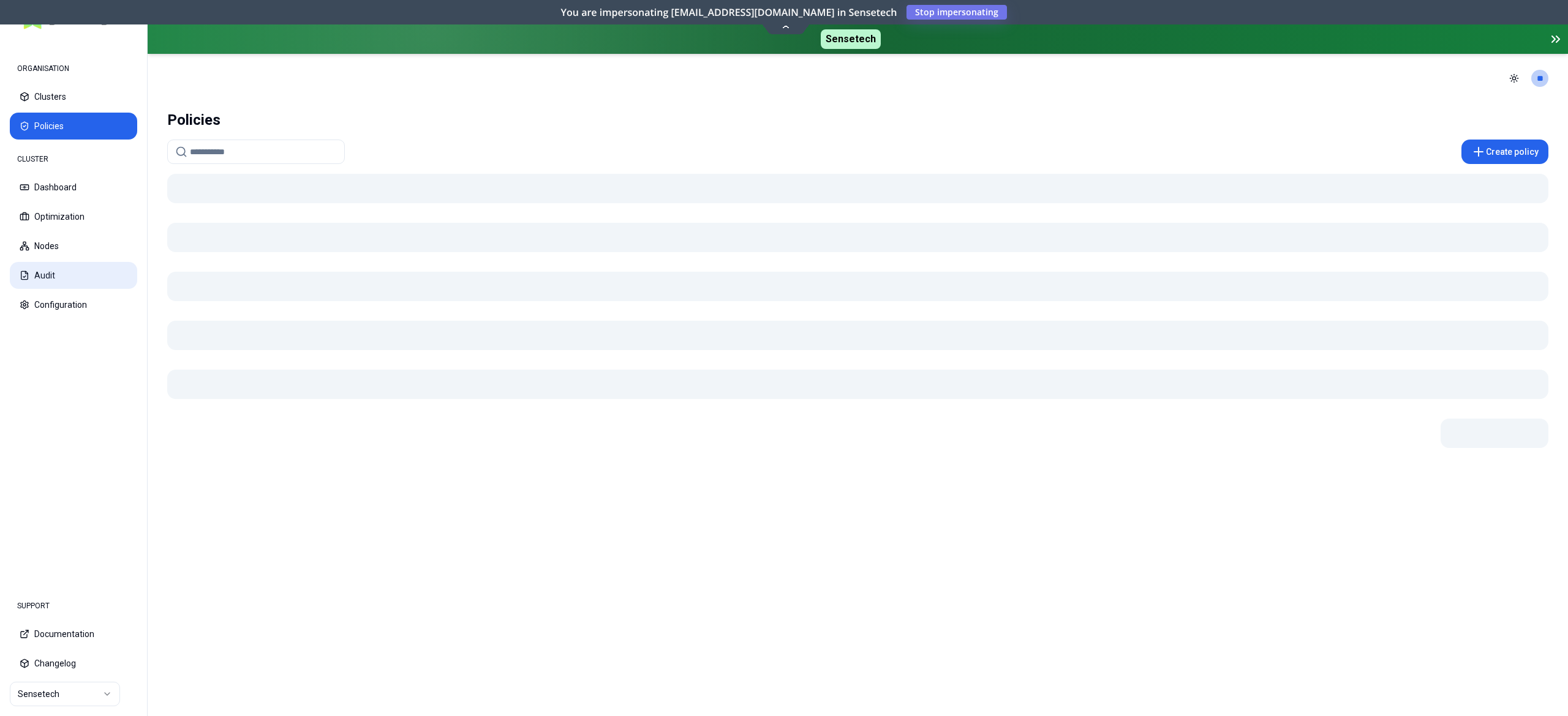
click at [52, 269] on button "Audit" at bounding box center [74, 275] width 127 height 27
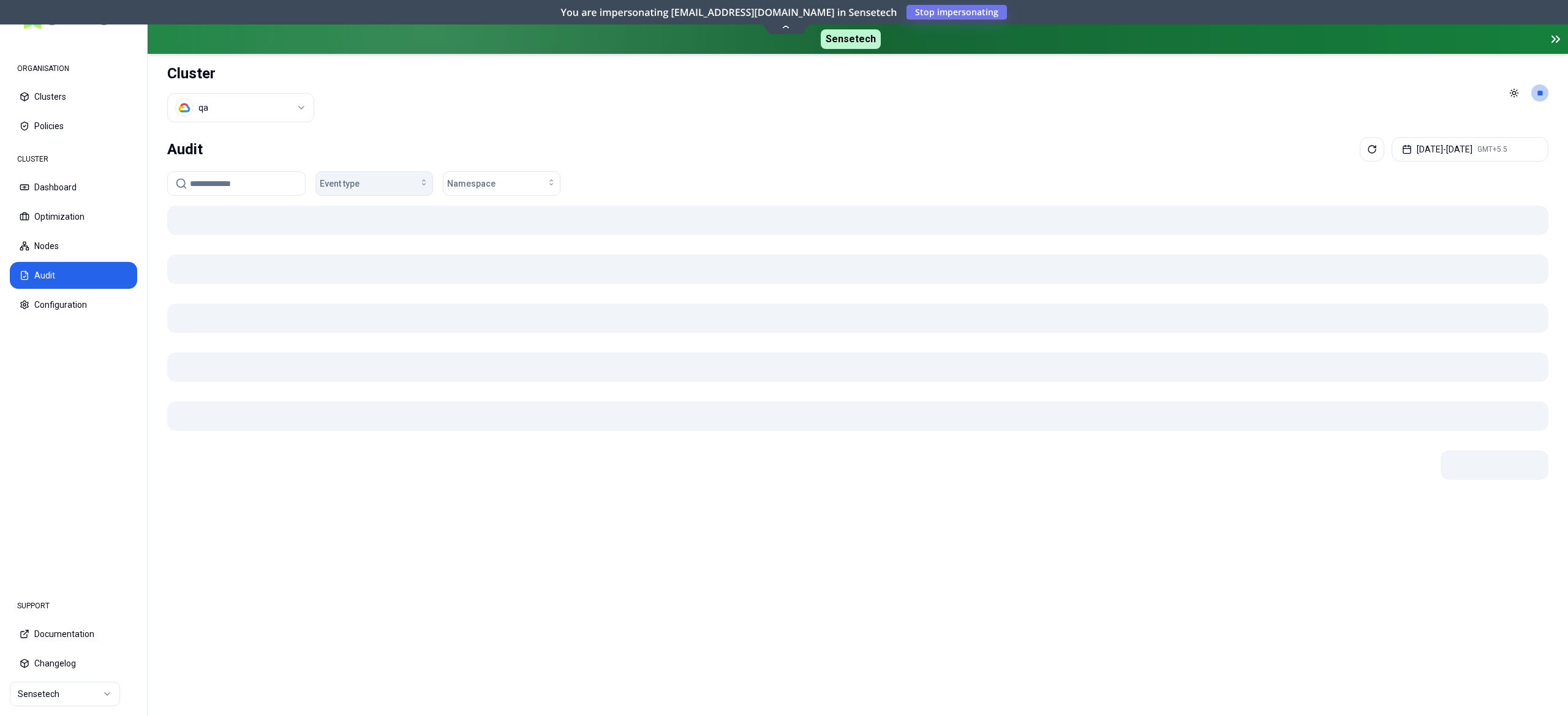
click at [357, 181] on span "Event type" at bounding box center [340, 183] width 40 height 12
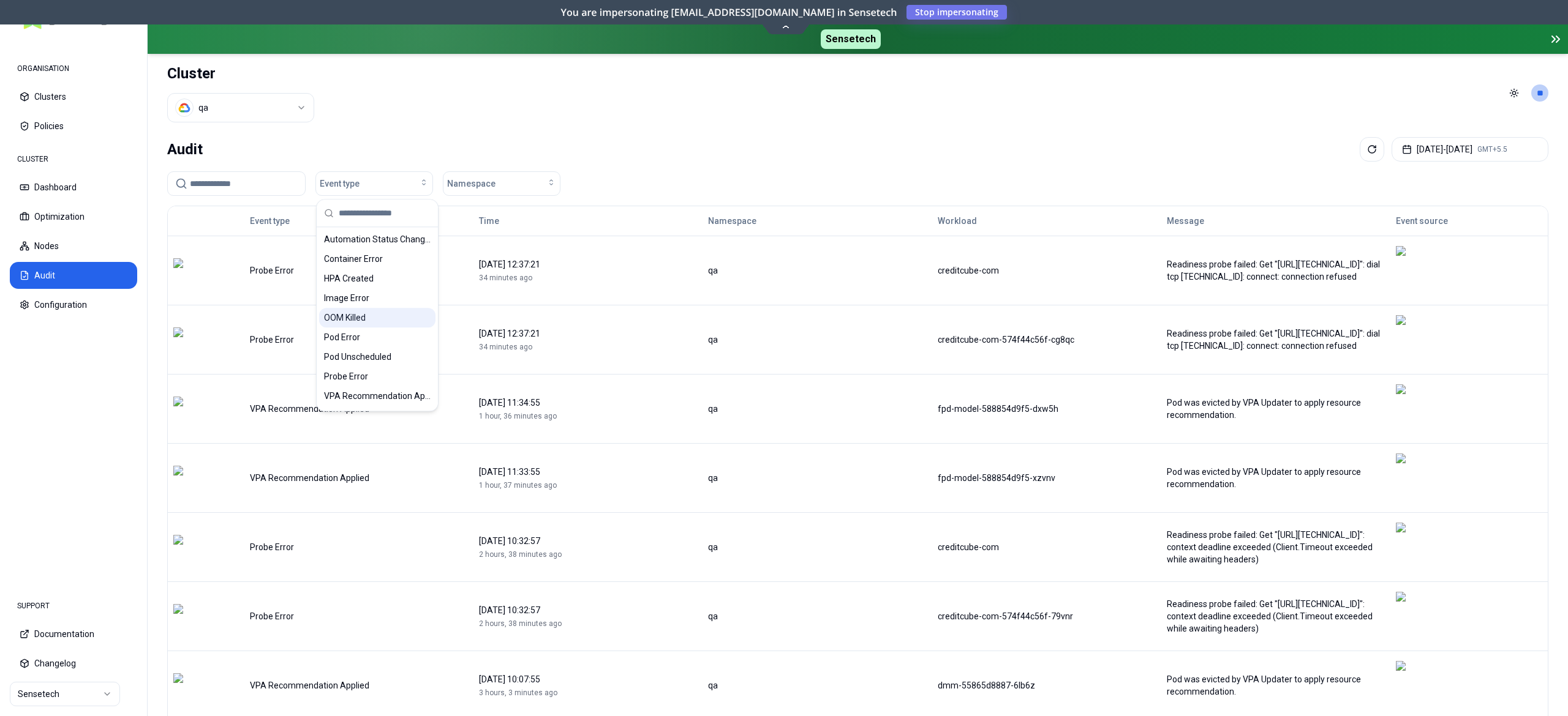
click at [360, 322] on span "OOM Killed" at bounding box center [345, 318] width 41 height 12
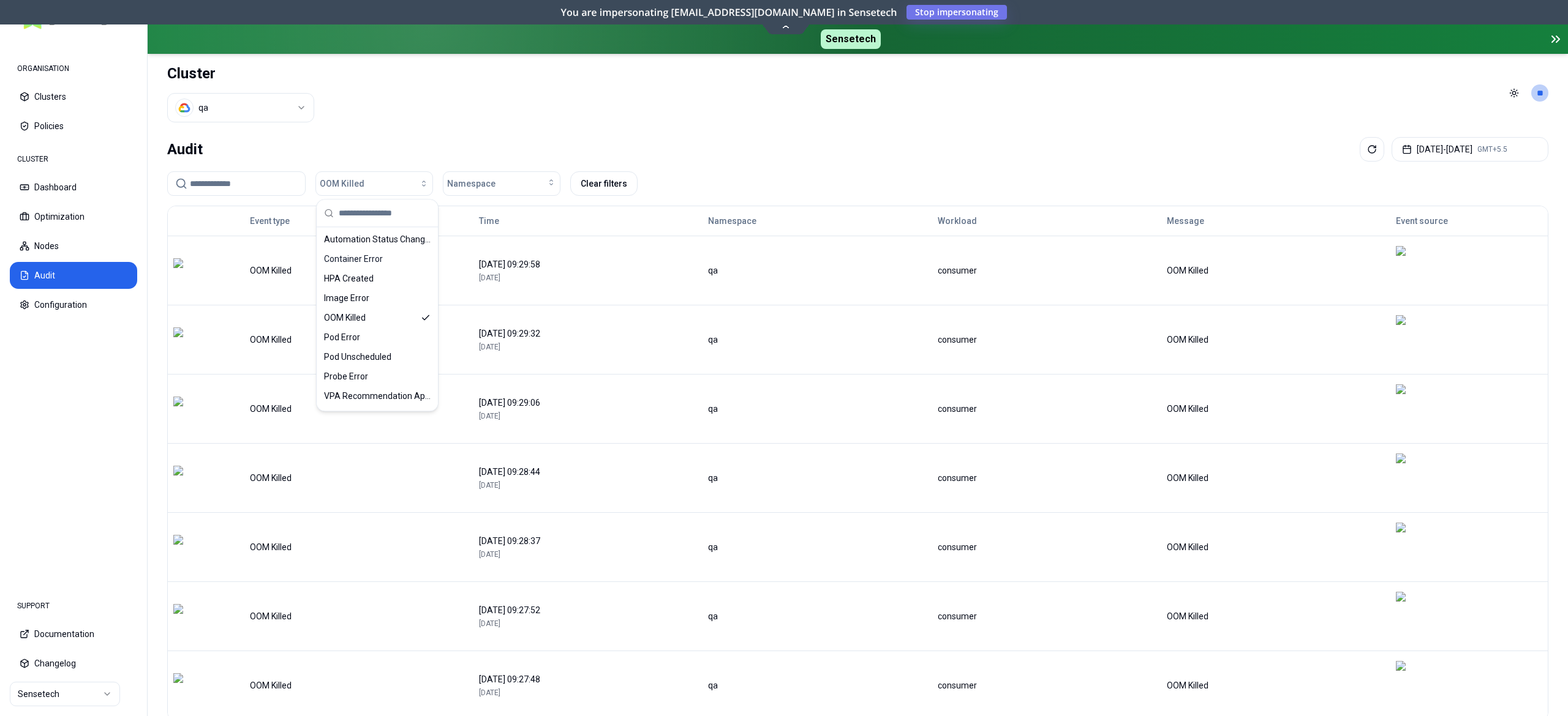
click at [581, 129] on header "Cluster qa Toggle theme **" at bounding box center [858, 93] width 1420 height 78
click at [58, 700] on html "ORGANISATION Clusters Policies CLUSTER Dashboard Optimization Nodes Audit Confi…" at bounding box center [784, 358] width 1568 height 716
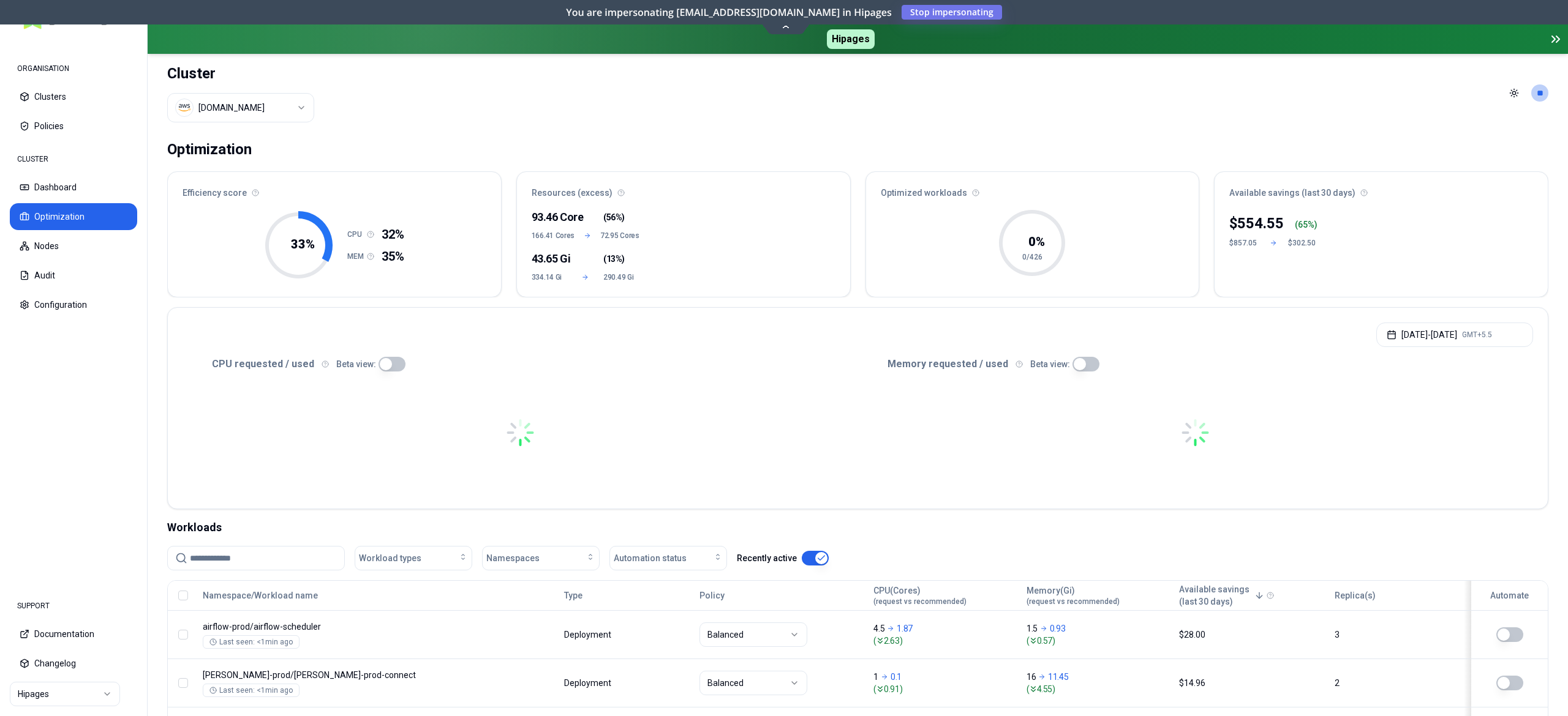
click at [282, 115] on body "ORGANISATION Clusters Policies CLUSTER Dashboard Optimization Nodes Audit Confi…" at bounding box center [784, 358] width 1568 height 716
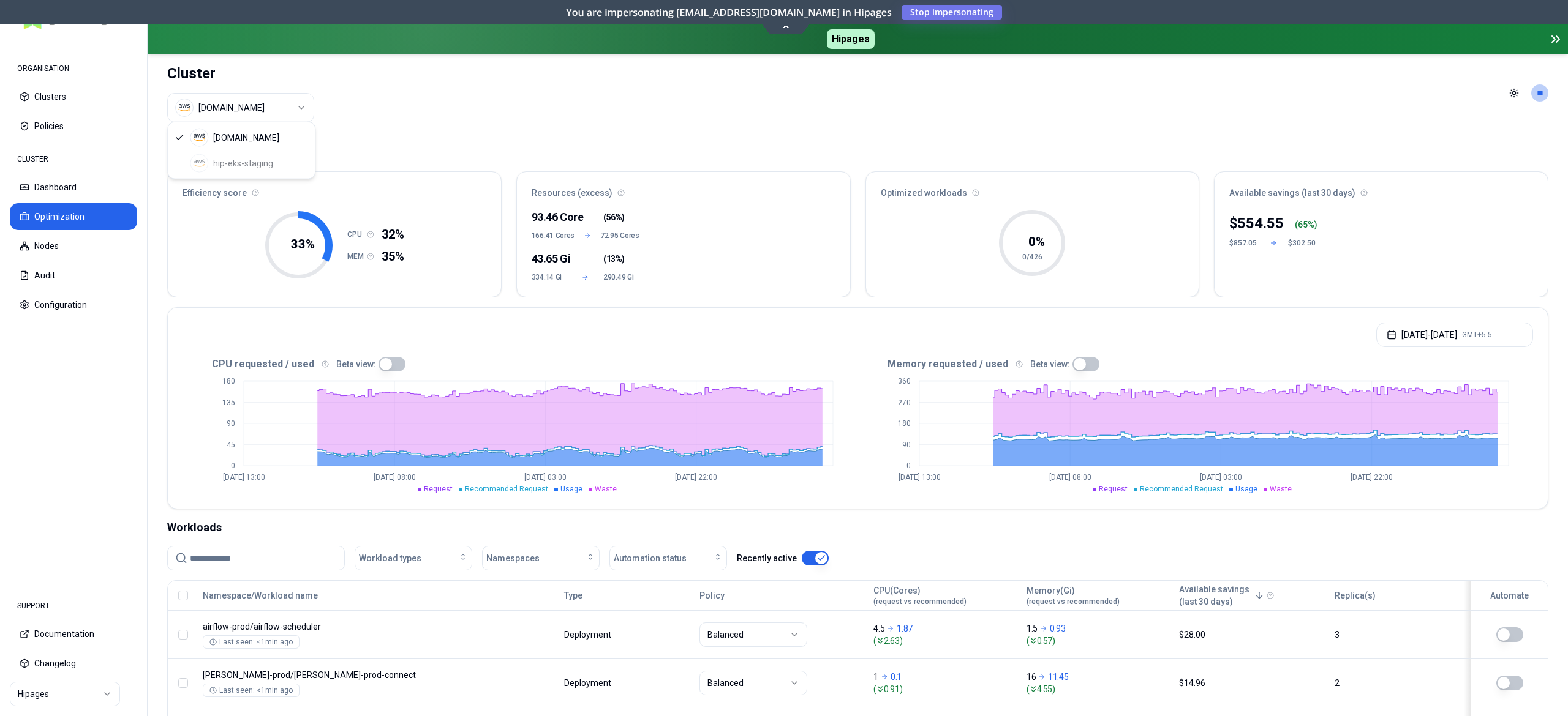
click at [54, 195] on html "ORGANISATION Clusters Policies CLUSTER Dashboard Optimization Nodes Audit Confi…" at bounding box center [784, 358] width 1568 height 716
click at [54, 195] on button "Dashboard" at bounding box center [74, 187] width 127 height 27
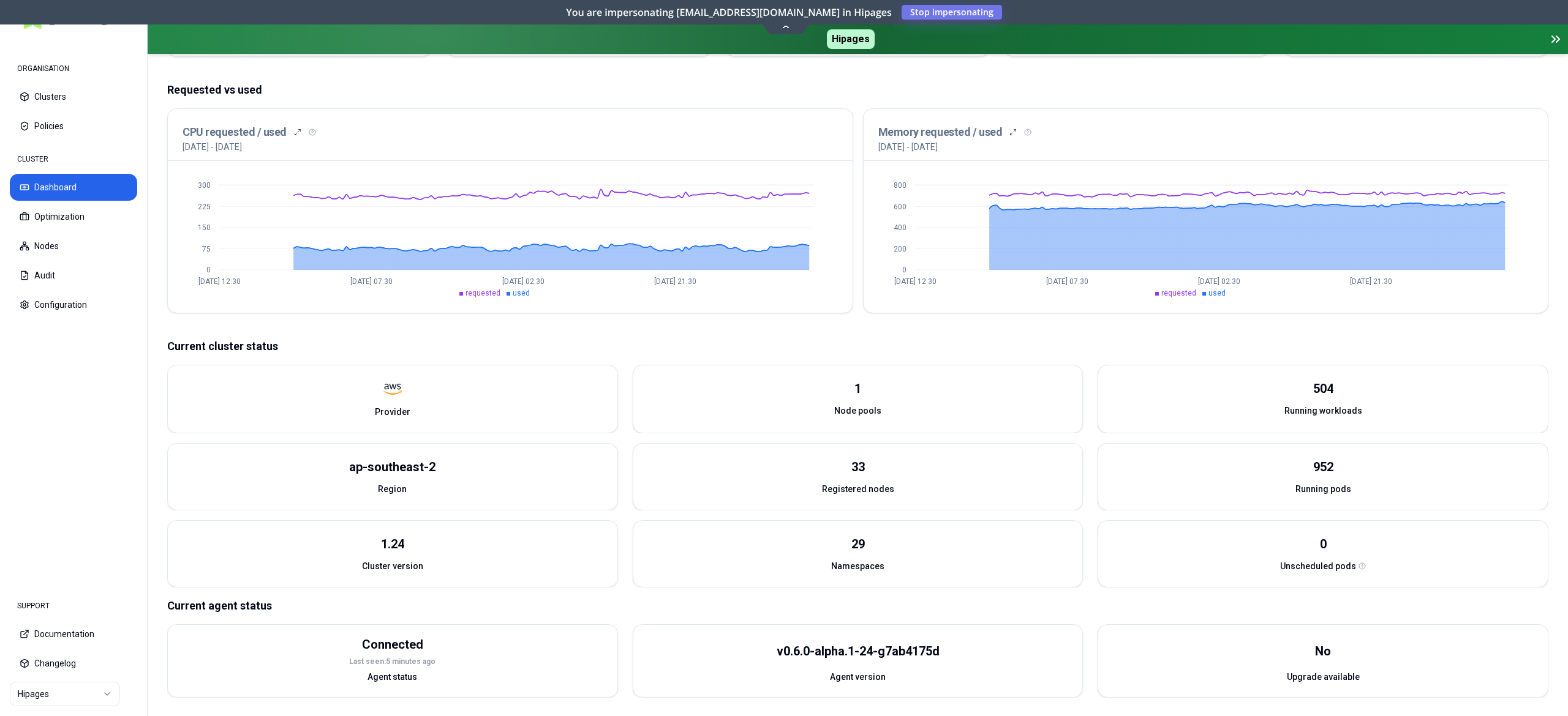
scroll to position [123, 0]
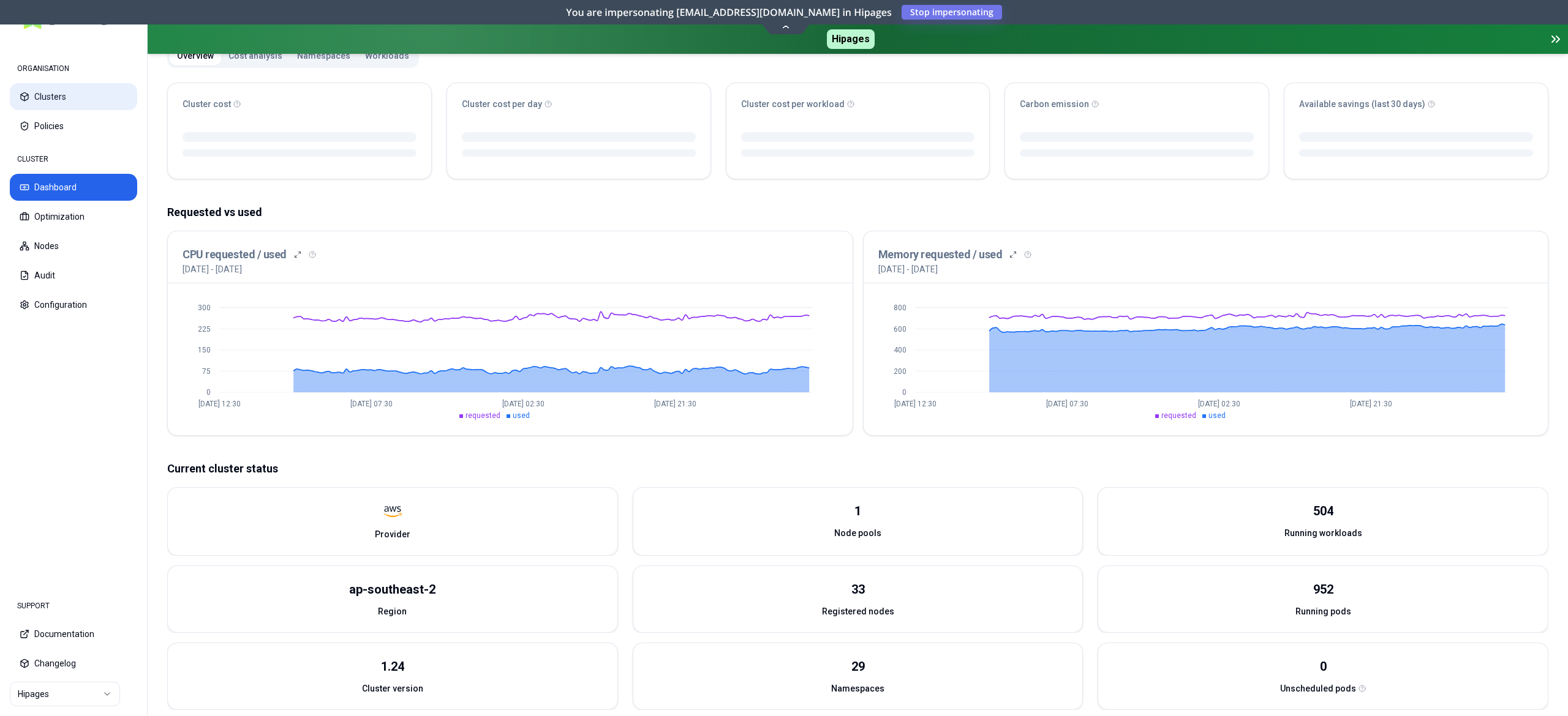
click at [52, 99] on button "Clusters" at bounding box center [74, 97] width 127 height 27
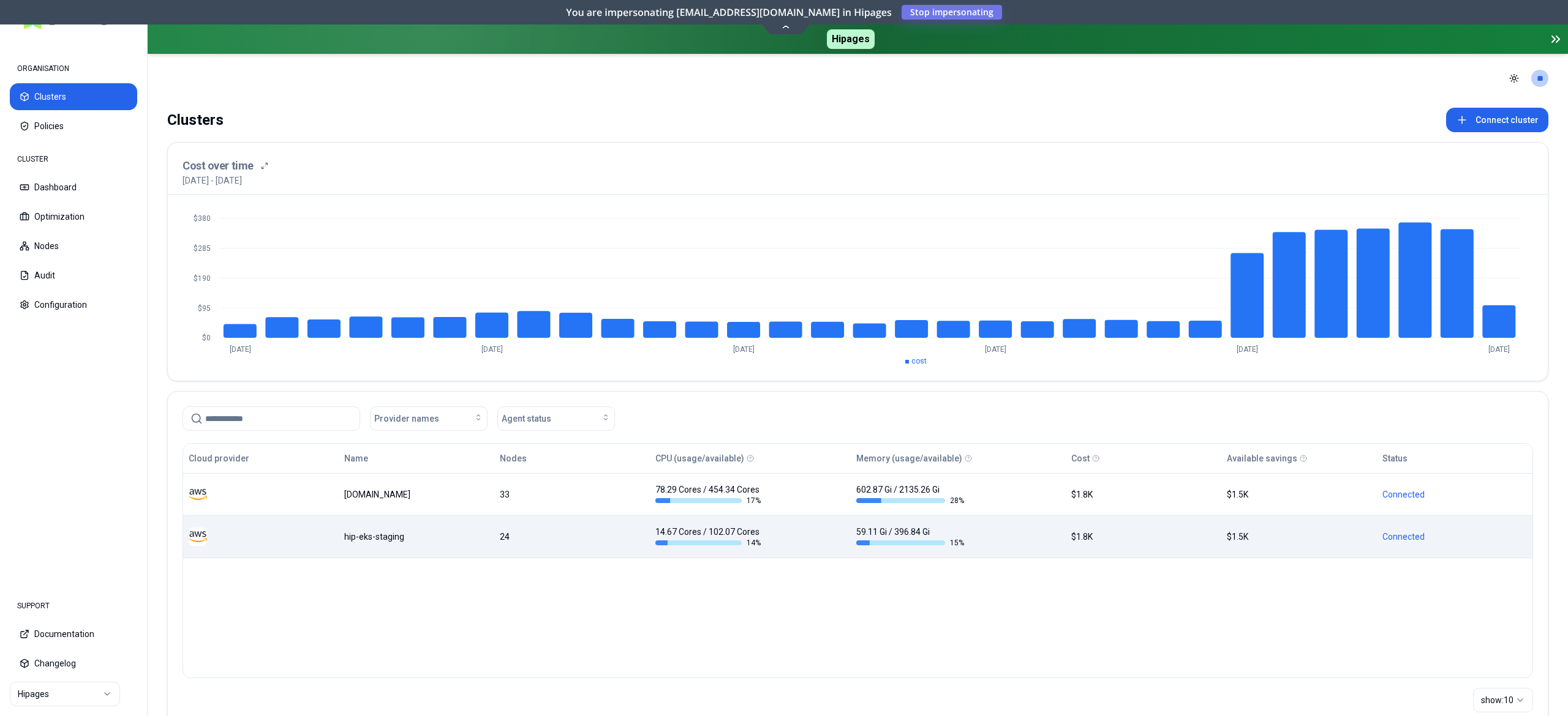
click at [407, 526] on td "hip-eks-staging" at bounding box center [416, 536] width 156 height 42
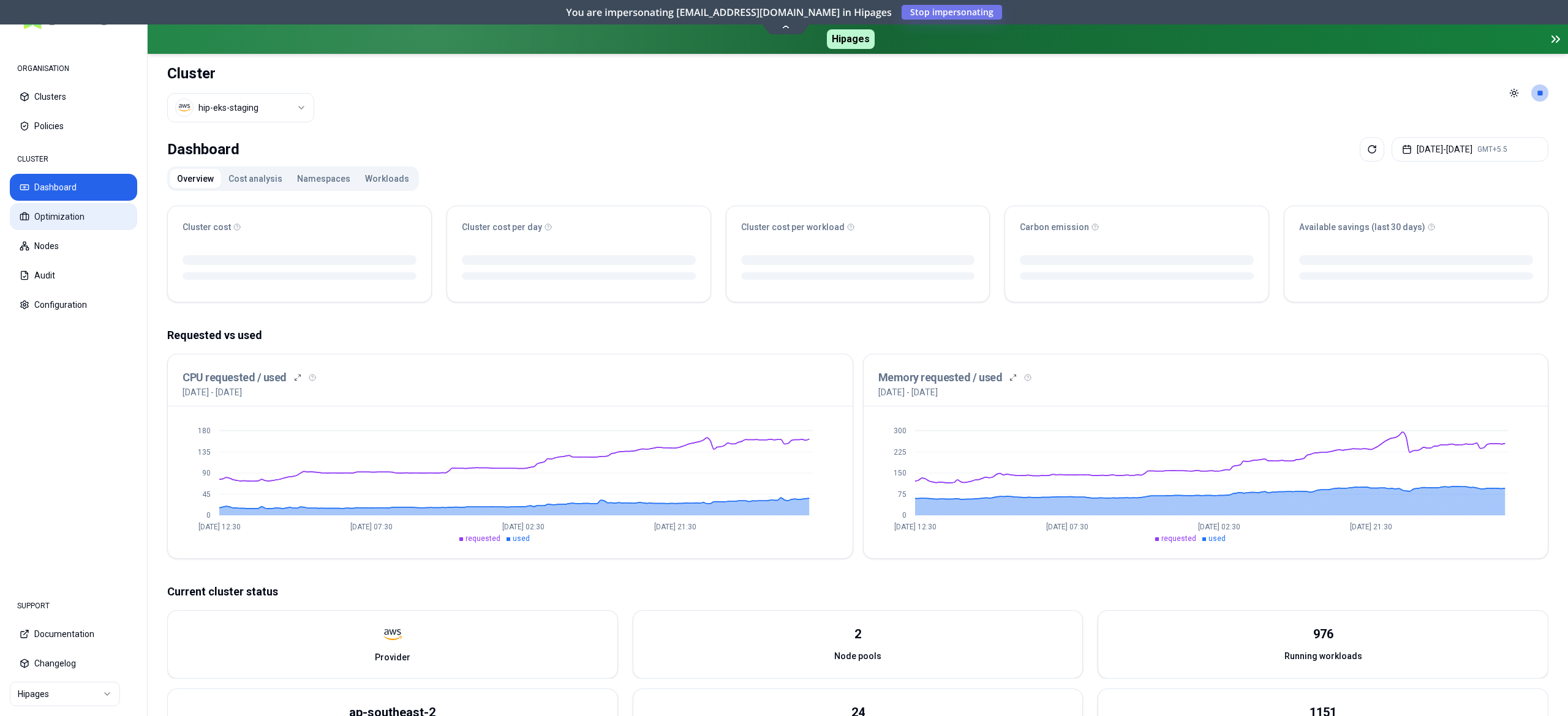
click at [84, 222] on button "Optimization" at bounding box center [74, 217] width 127 height 27
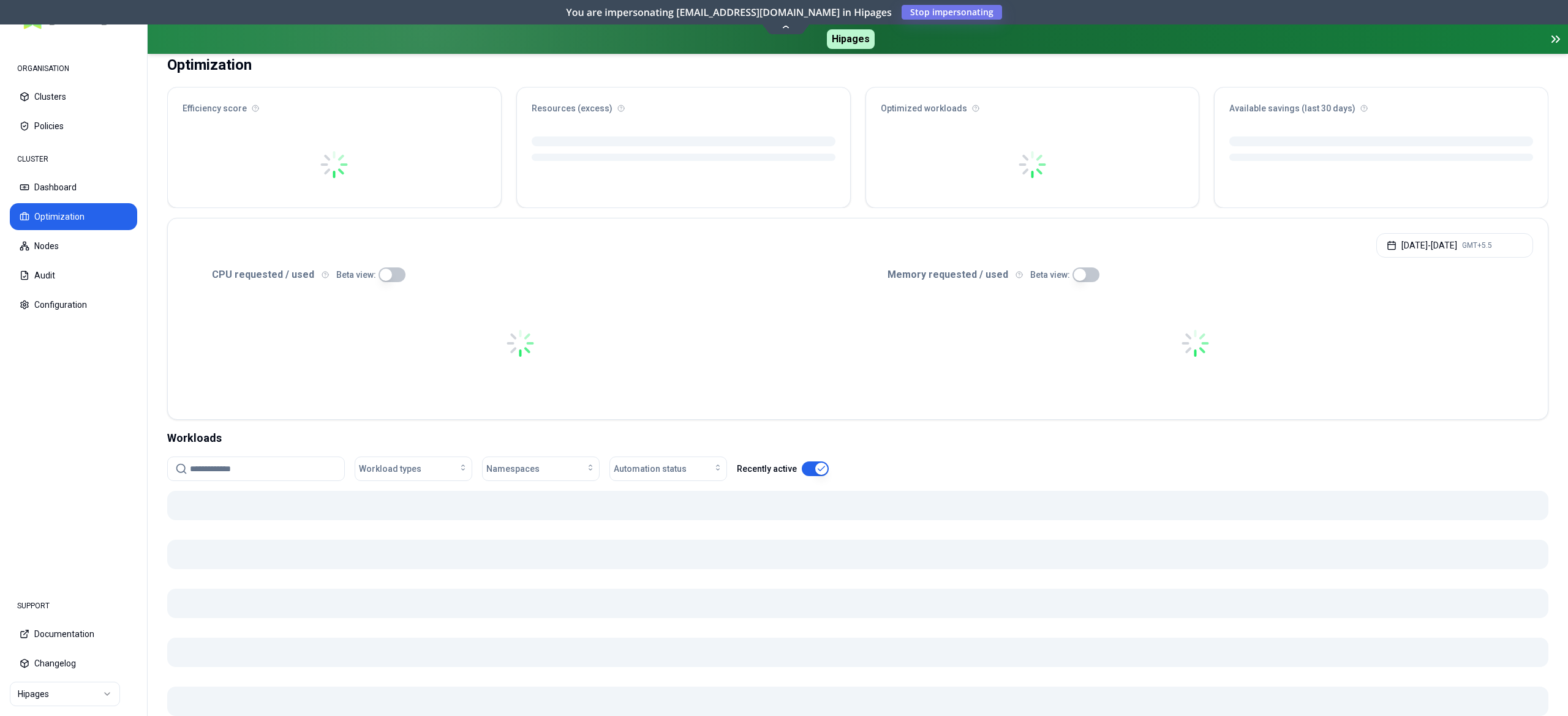
scroll to position [122, 0]
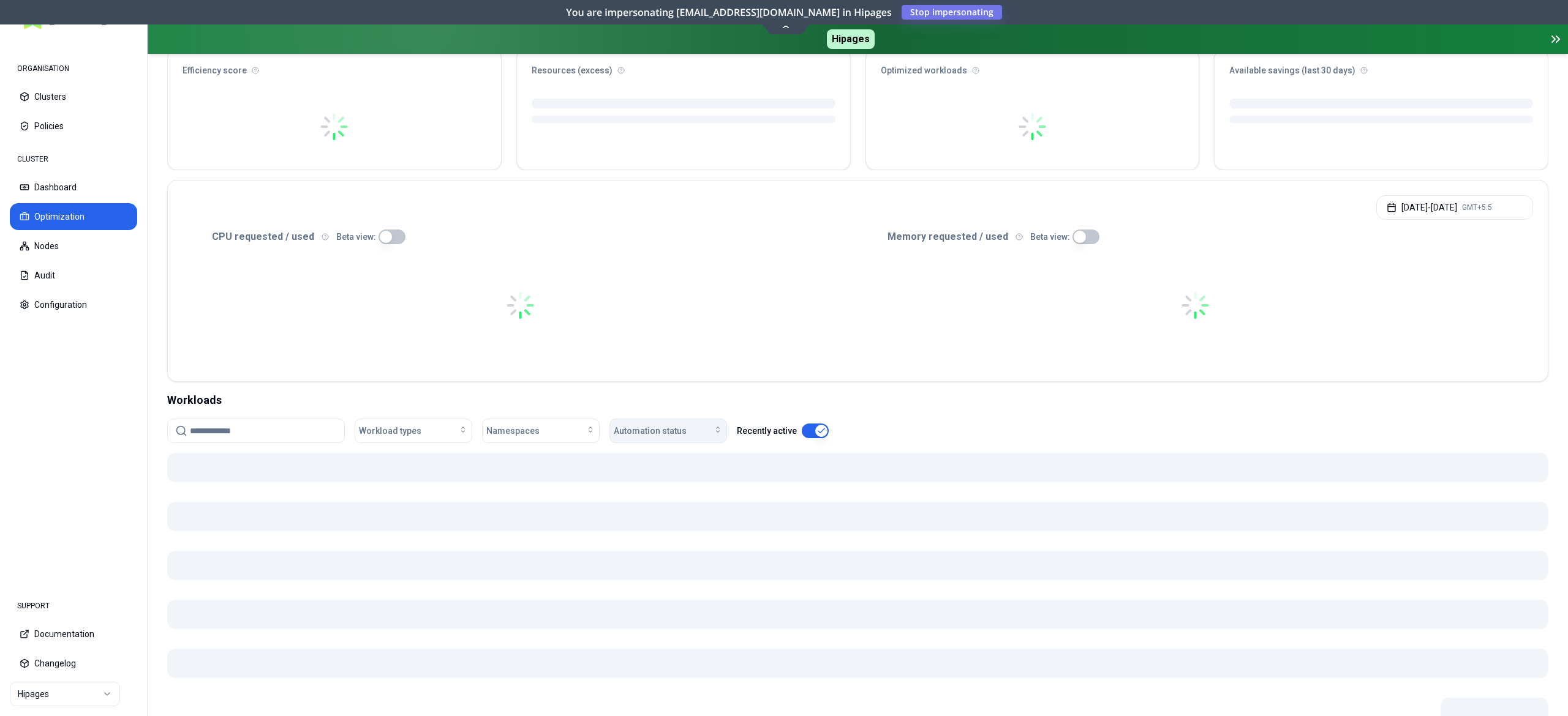
click at [648, 429] on span "Automation status" at bounding box center [650, 431] width 73 height 12
click at [635, 457] on div "on" at bounding box center [671, 460] width 116 height 19
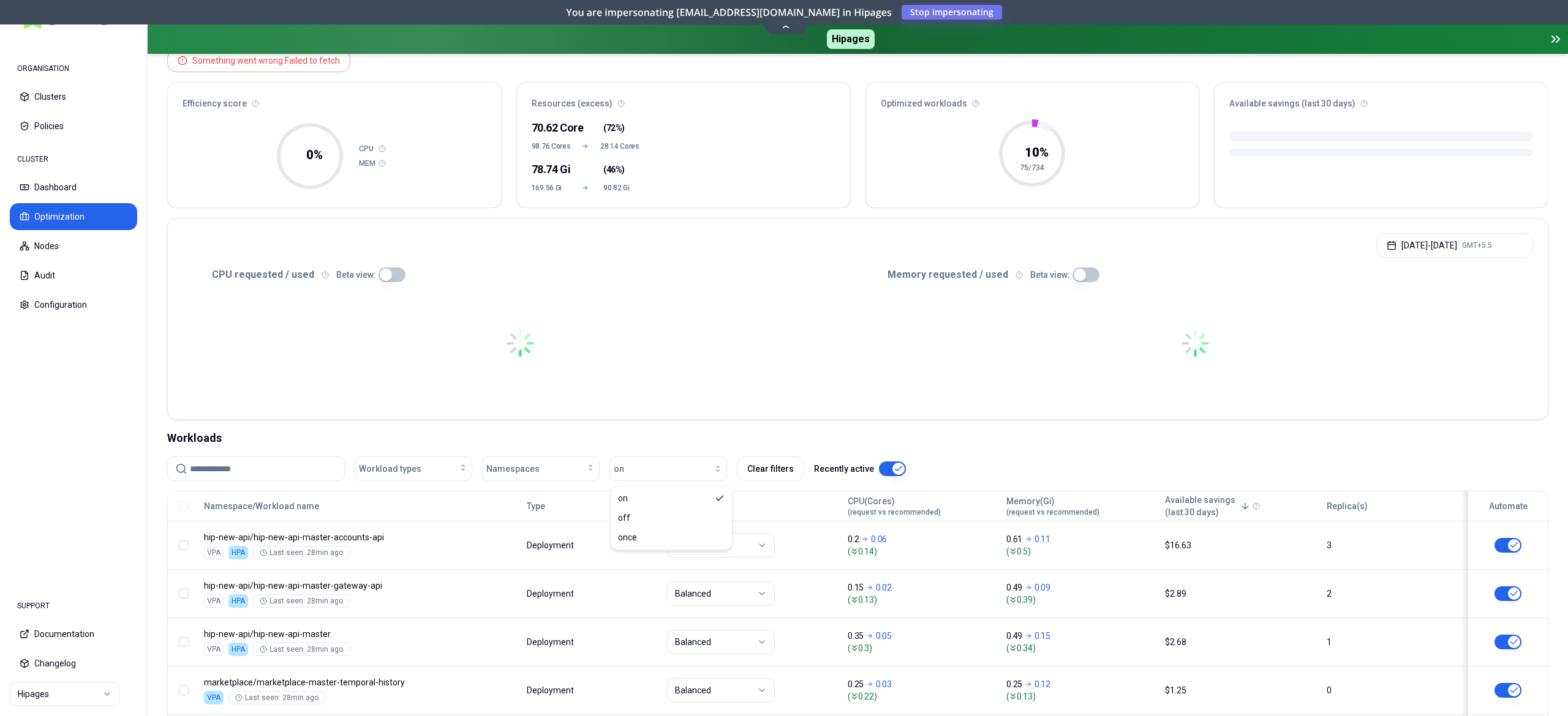
click at [47, 406] on nav "ORGANISATION Clusters Policies CLUSTER Dashboard Optimization Nodes Audit Confi…" at bounding box center [74, 312] width 147 height 545
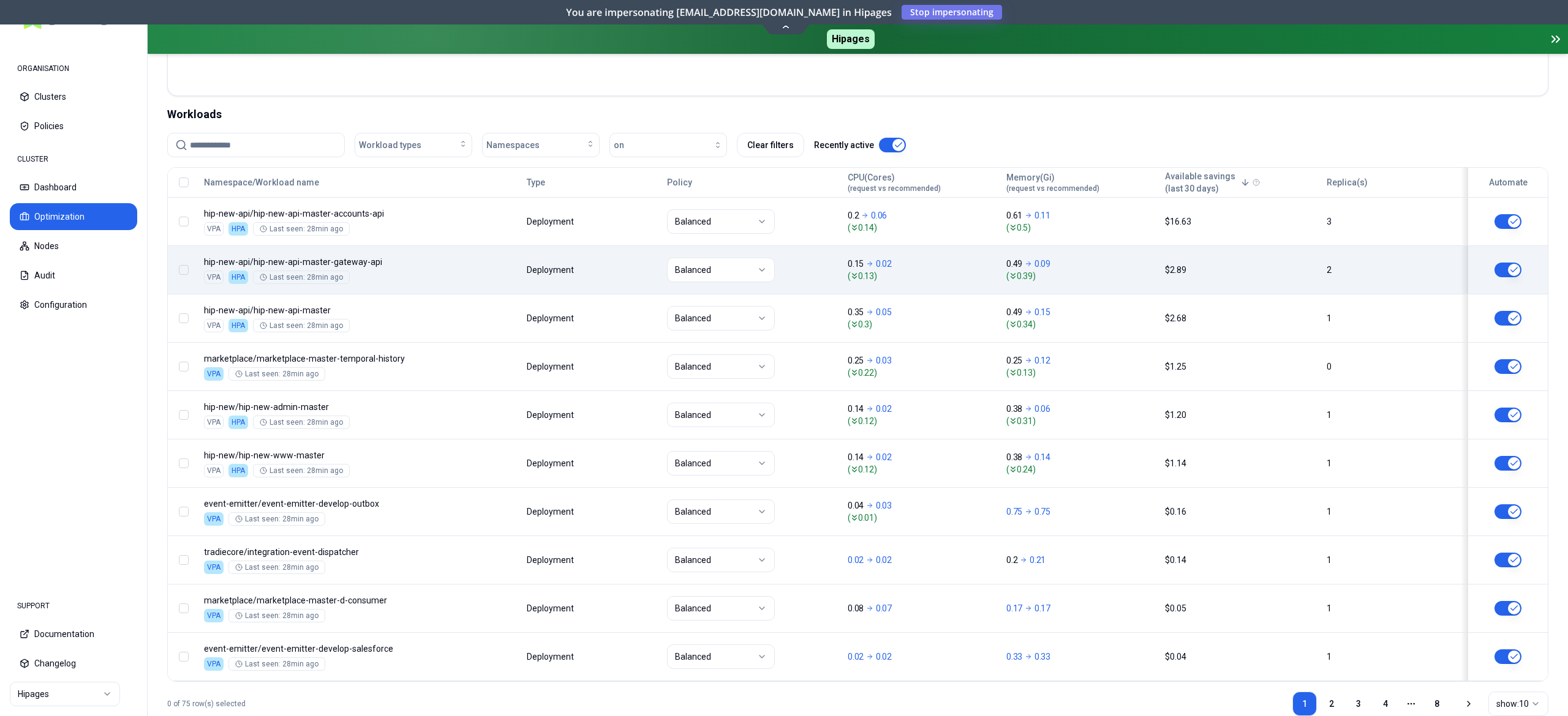
scroll to position [483, 0]
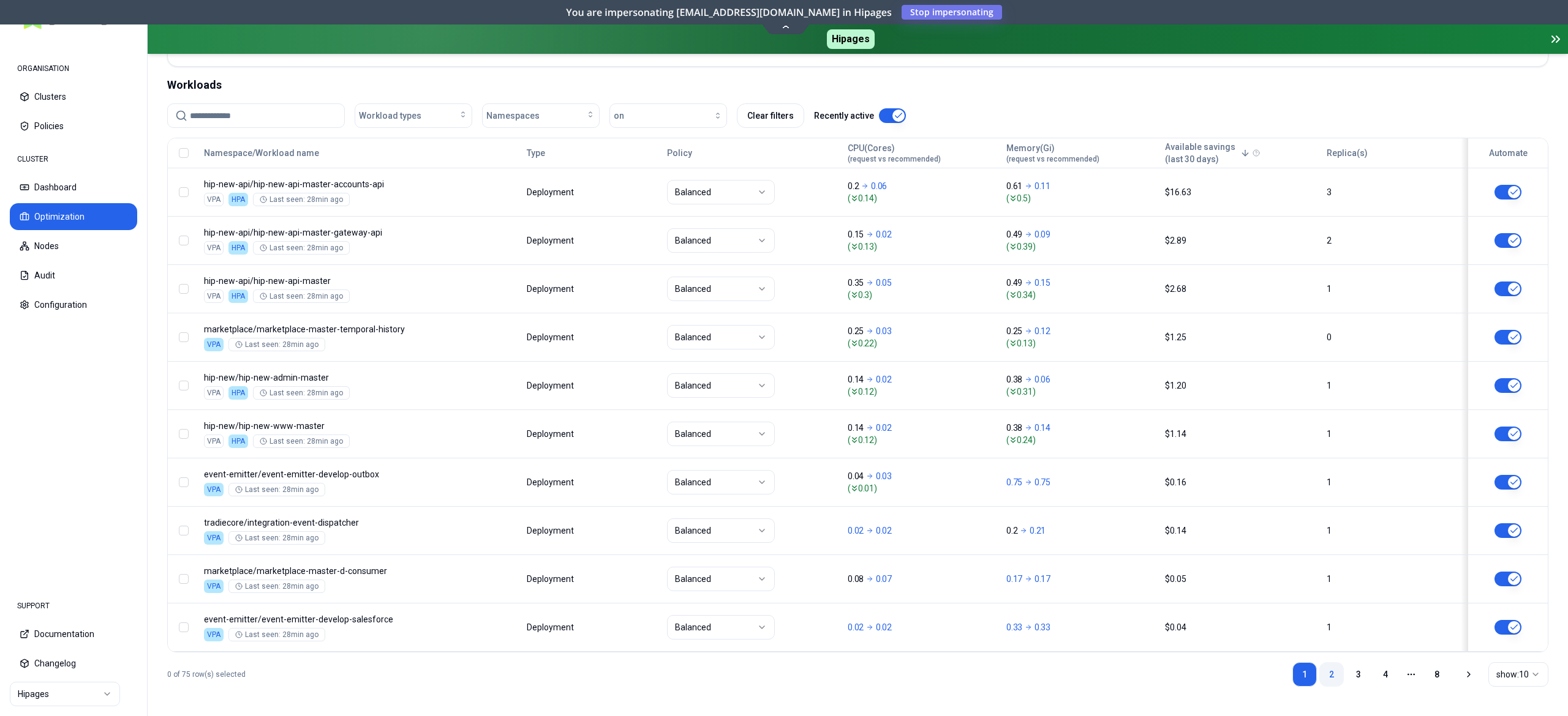
click at [1337, 669] on link "2" at bounding box center [1331, 675] width 25 height 25
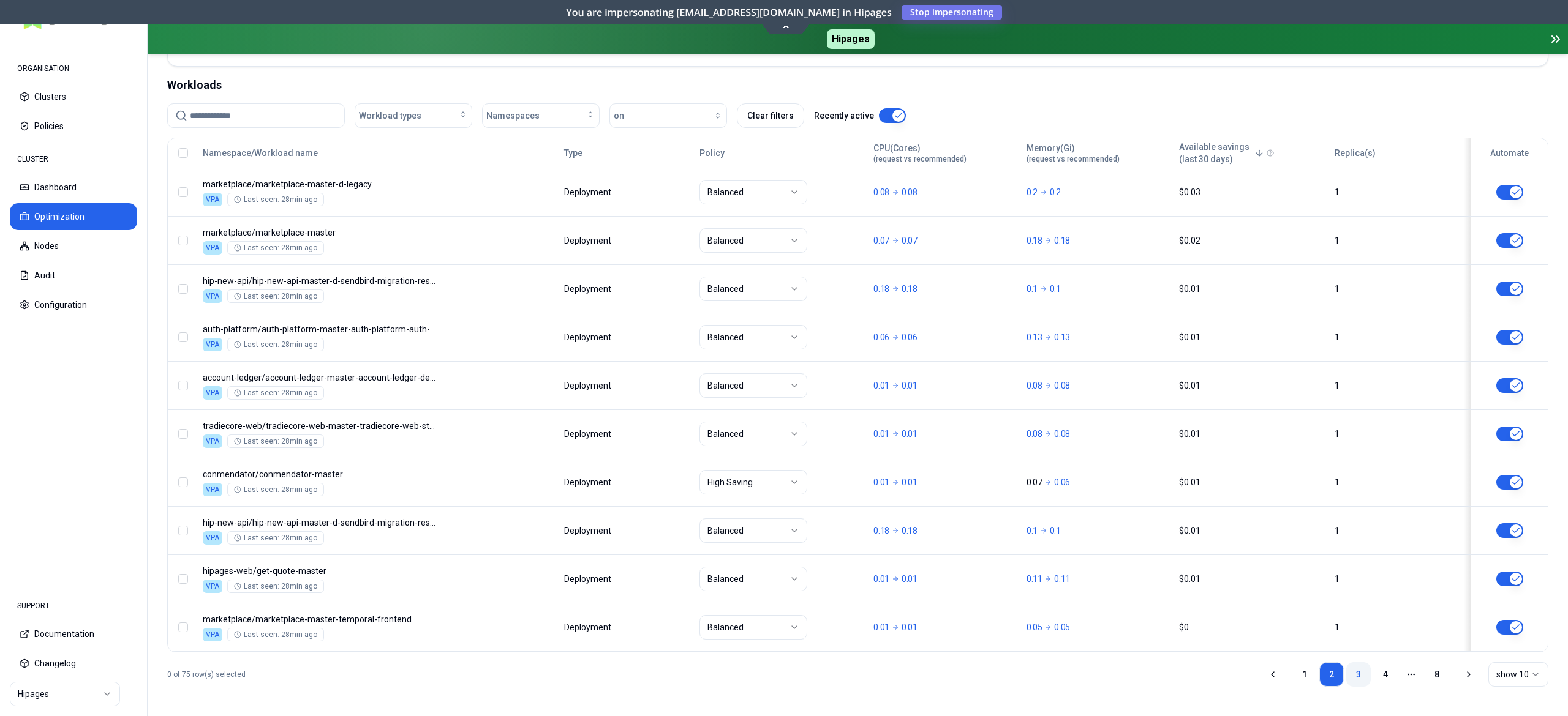
click at [1356, 671] on link "3" at bounding box center [1358, 675] width 25 height 25
click at [1389, 679] on link "4" at bounding box center [1385, 675] width 25 height 25
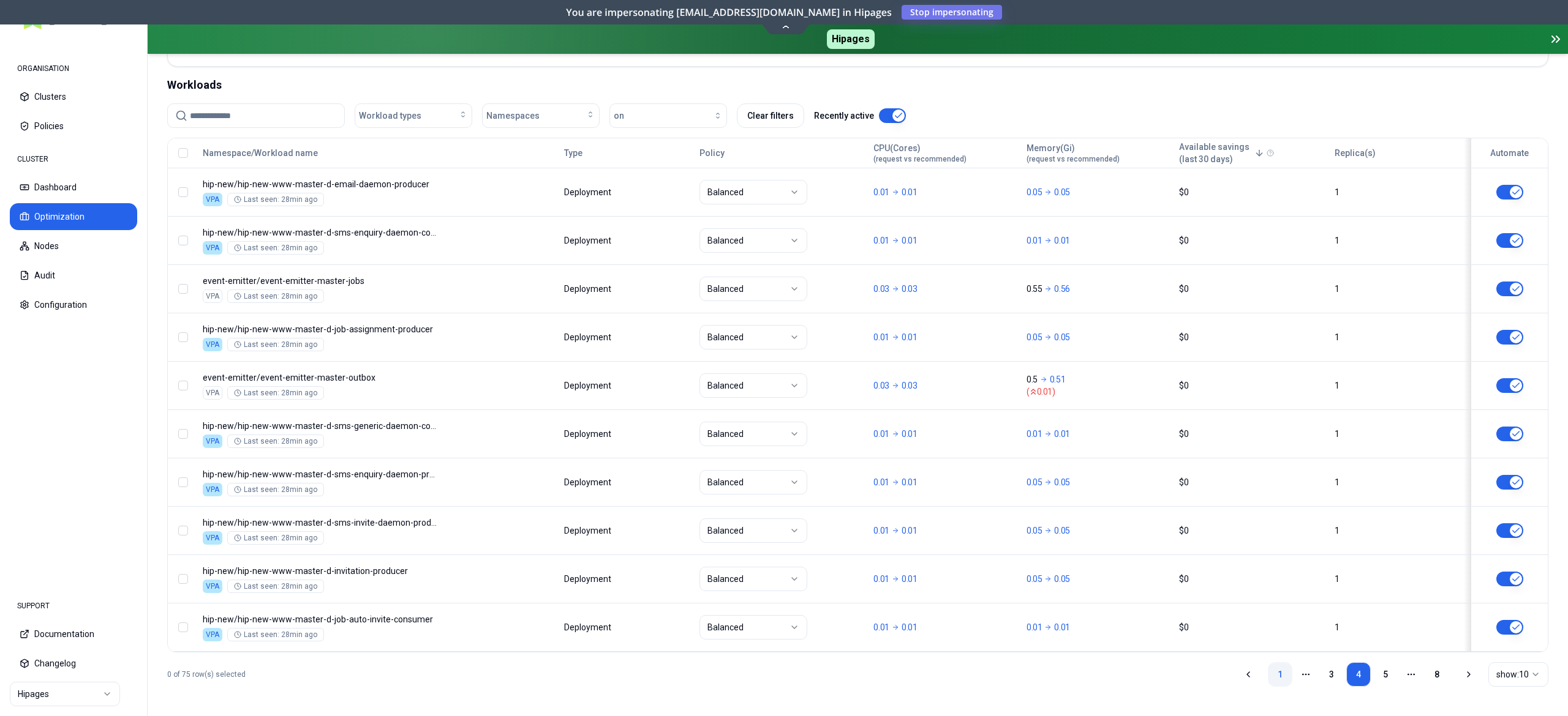
click at [1279, 670] on link "1" at bounding box center [1280, 675] width 25 height 25
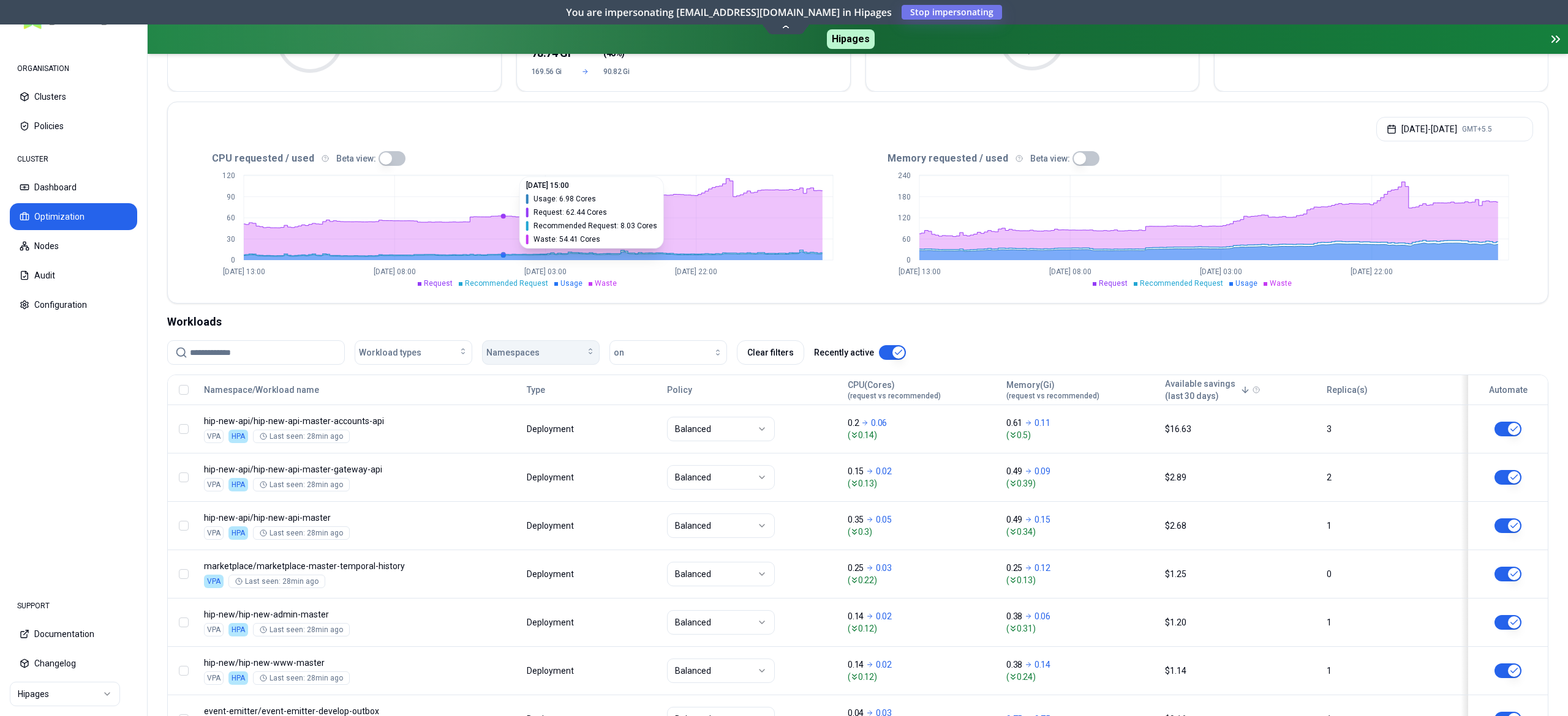
scroll to position [361, 0]
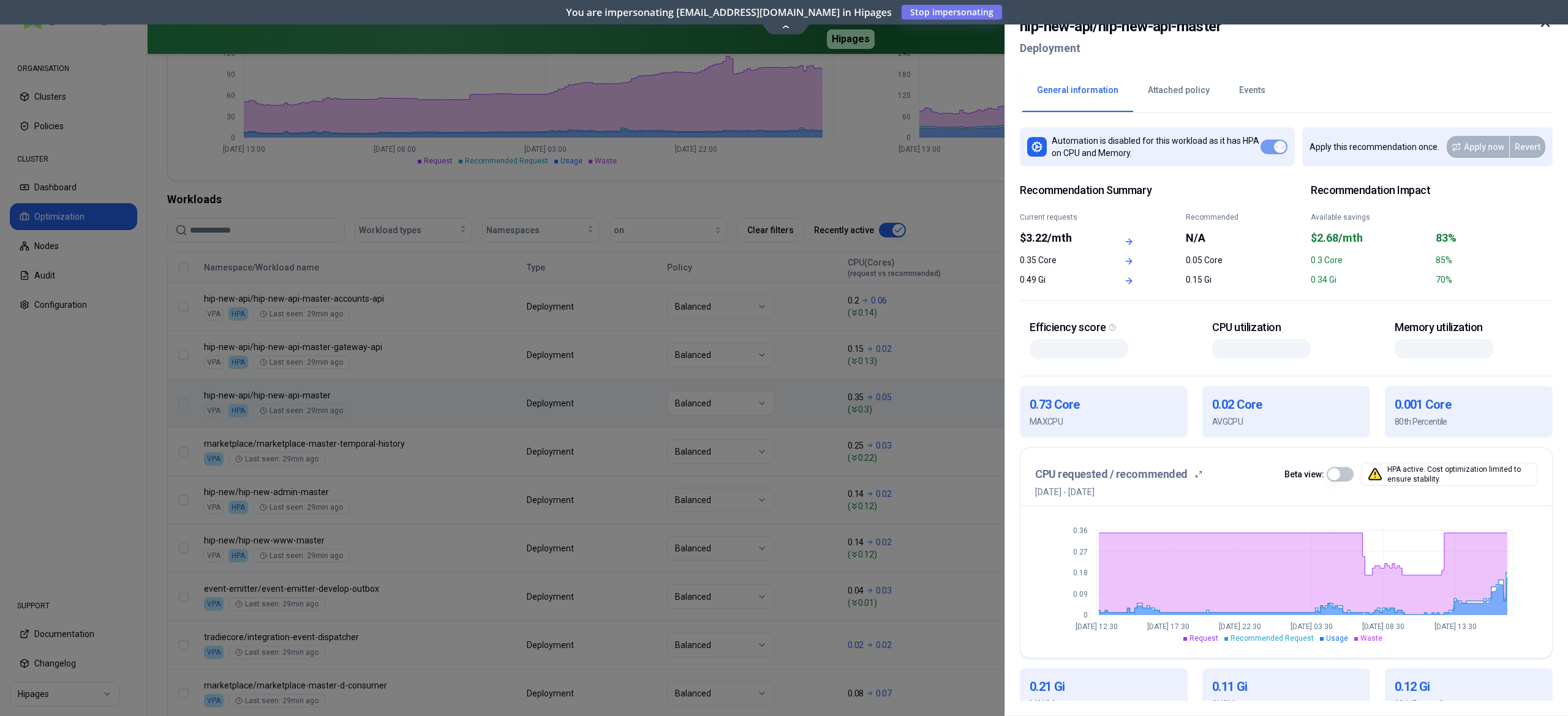
click at [1240, 84] on button "Events" at bounding box center [1252, 90] width 56 height 43
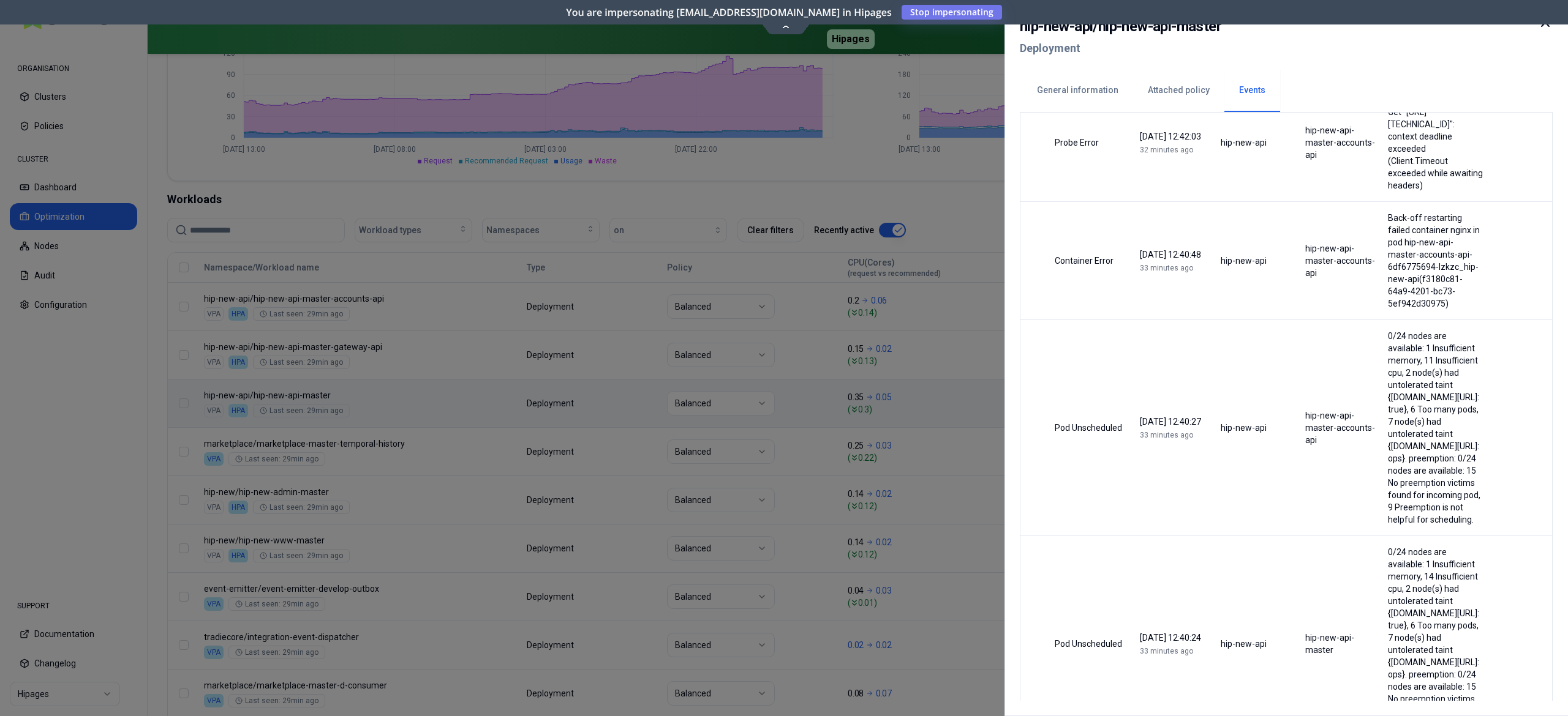
scroll to position [830, 0]
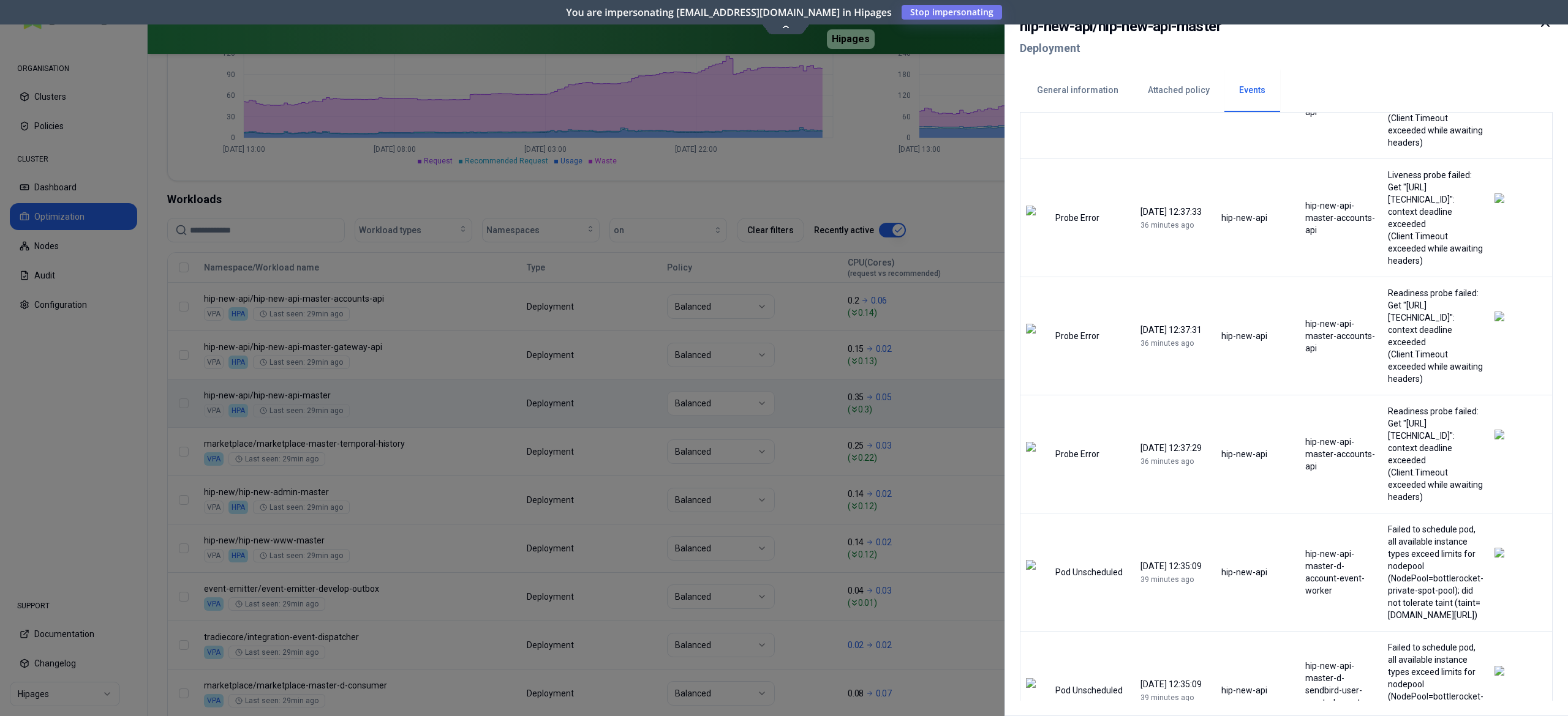
scroll to position [612, 0]
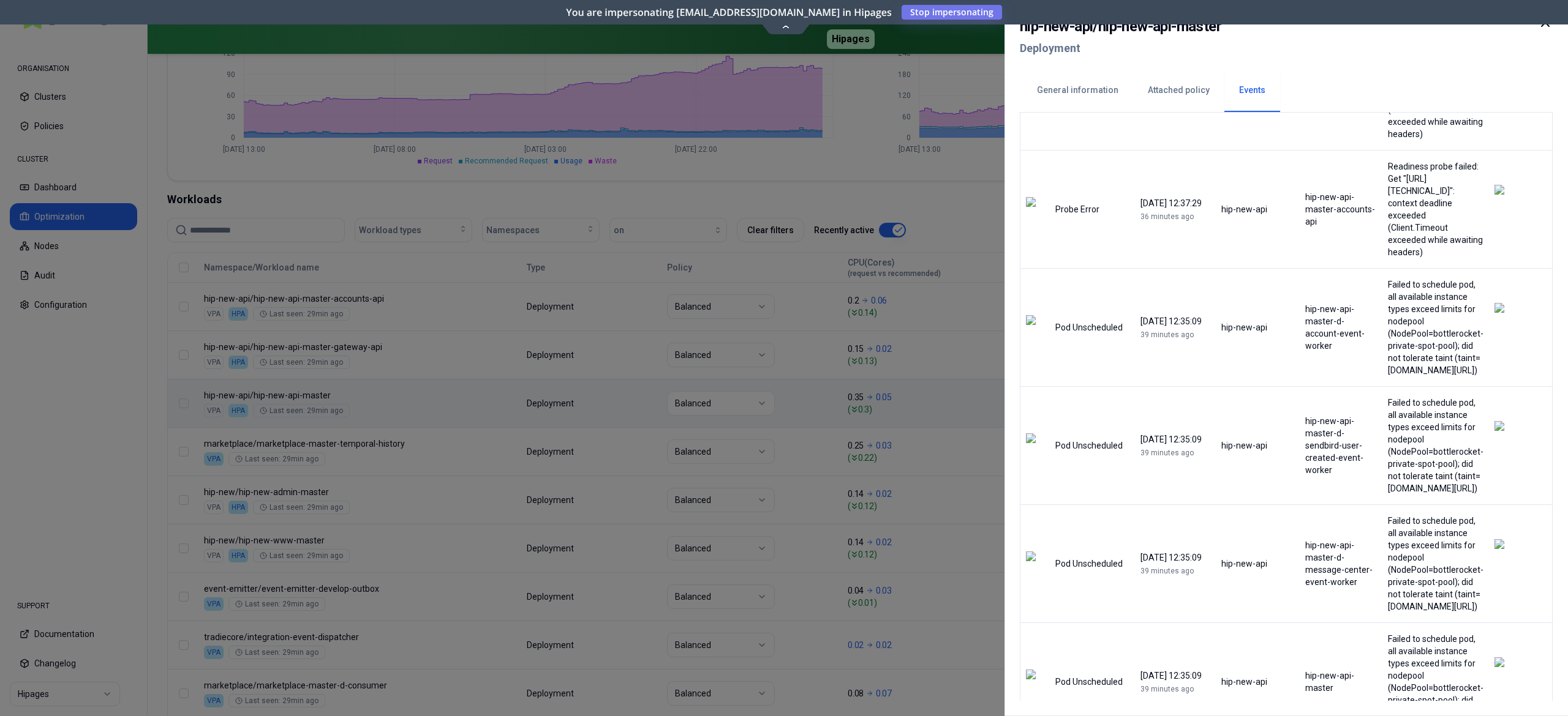
click at [112, 379] on div at bounding box center [784, 358] width 1568 height 716
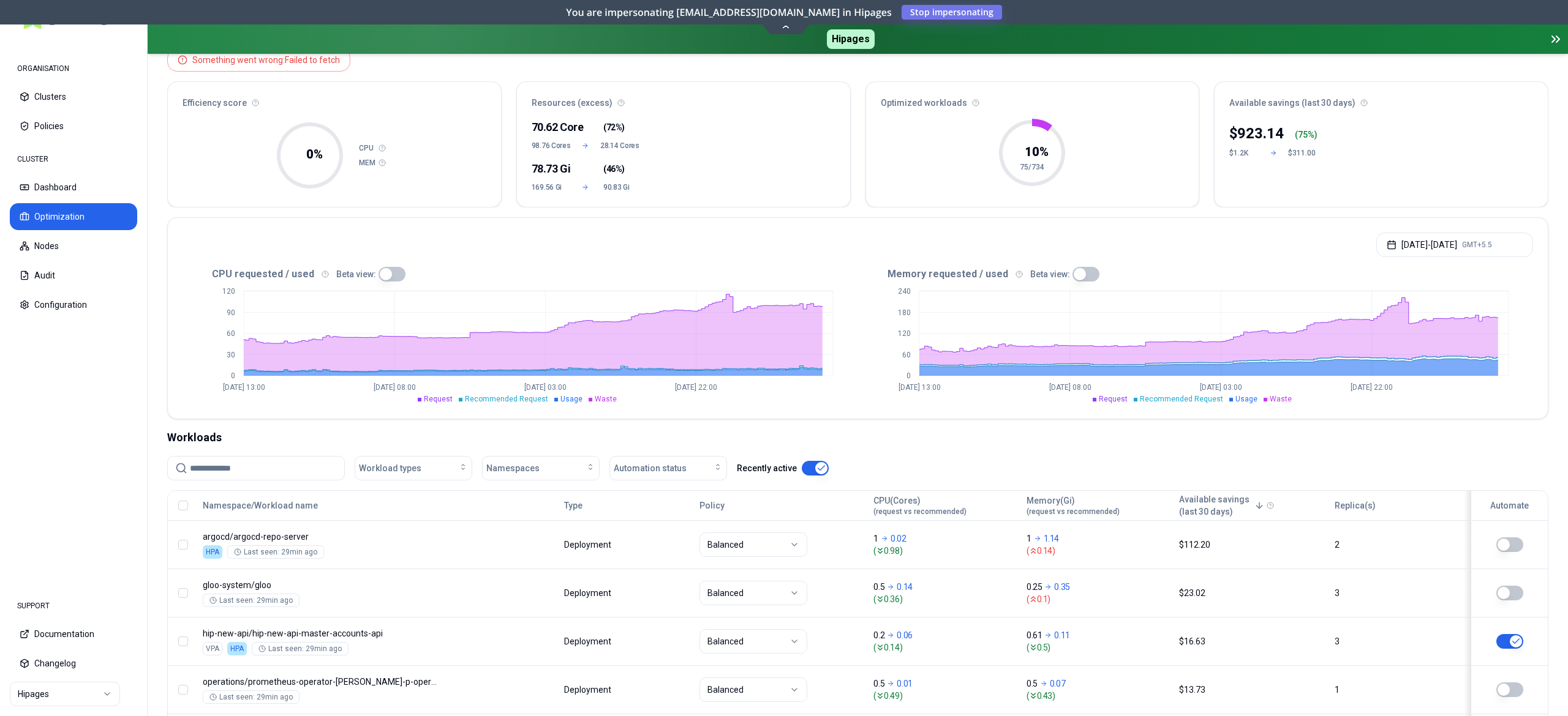
scroll to position [116, 0]
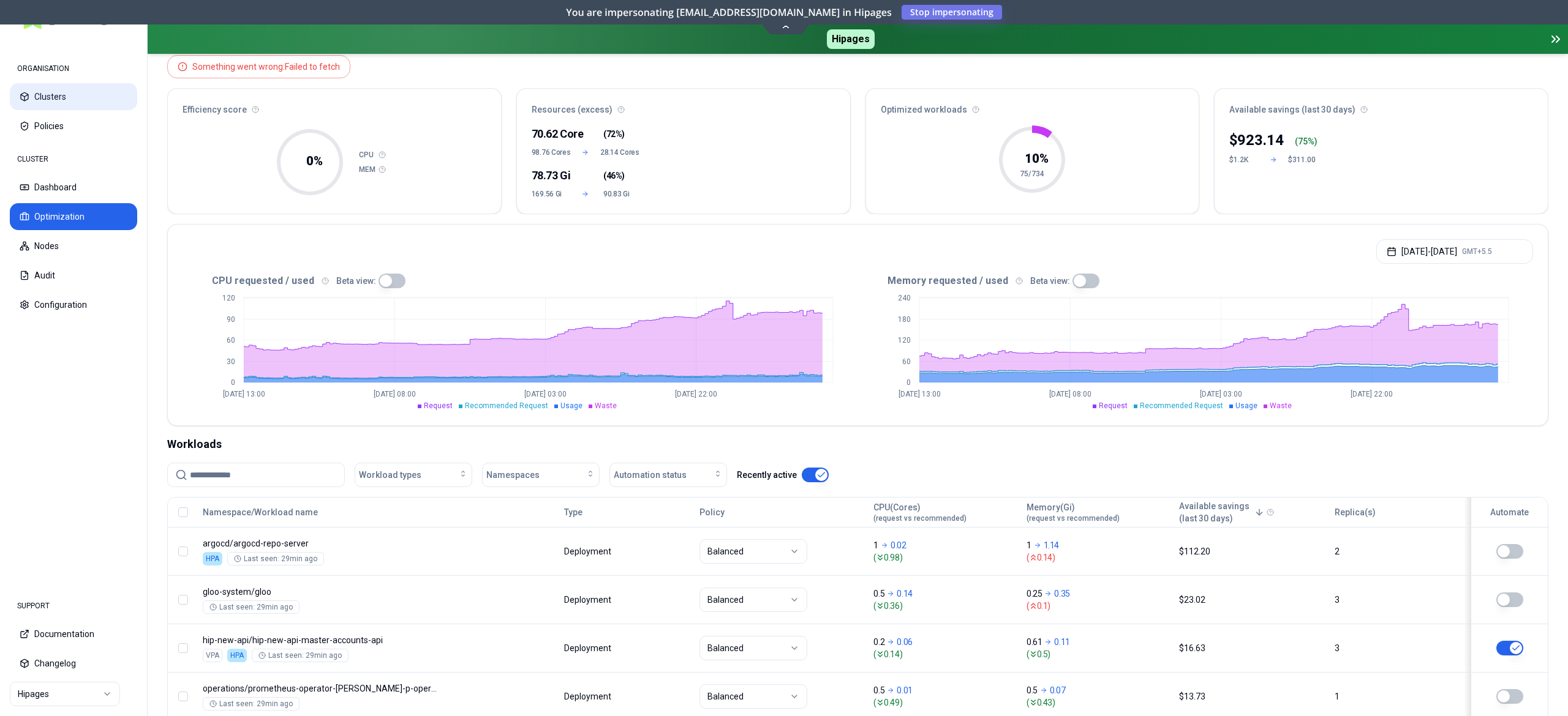
click at [74, 97] on button "Clusters" at bounding box center [74, 97] width 127 height 27
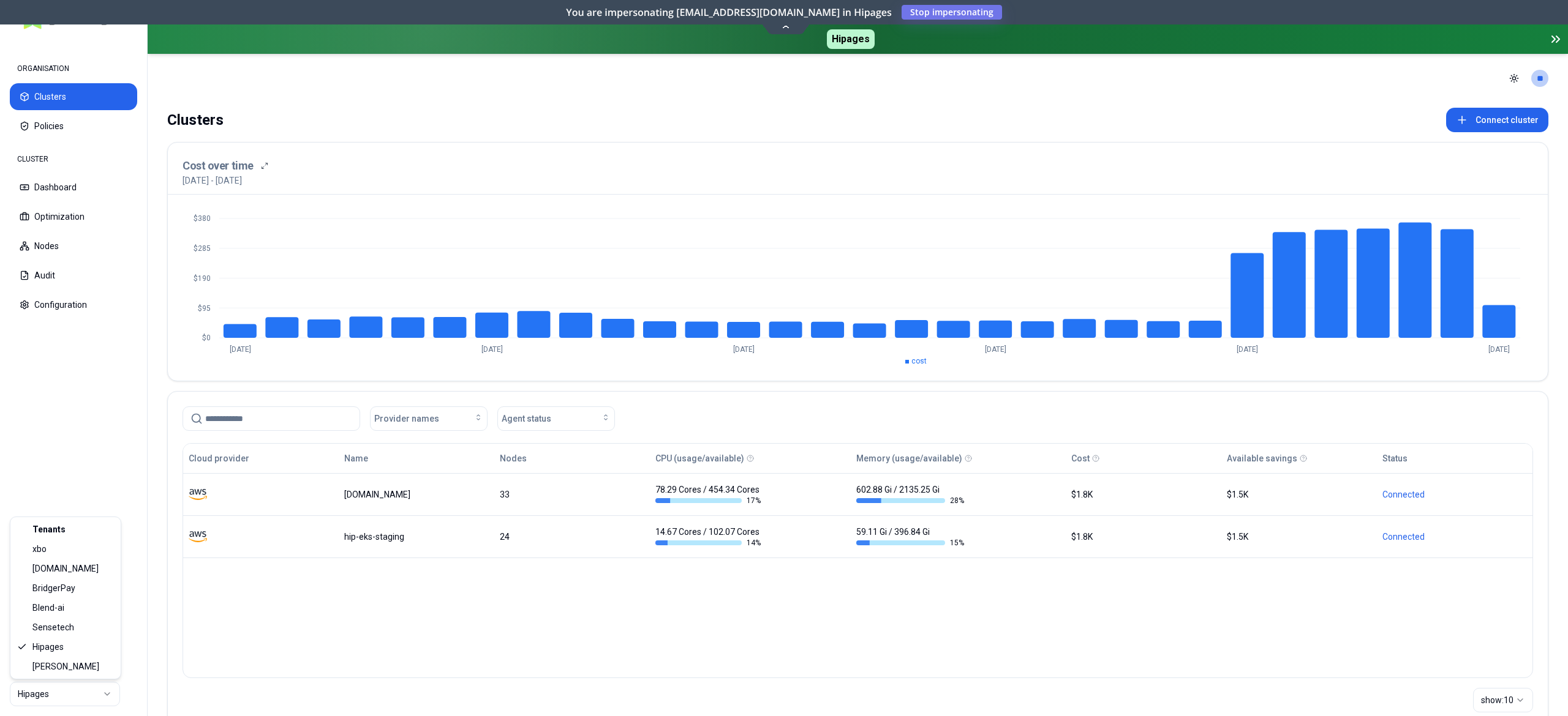
click at [53, 699] on html "ORGANISATION Clusters Policies CLUSTER Dashboard Optimization Nodes Audit Confi…" at bounding box center [784, 358] width 1568 height 716
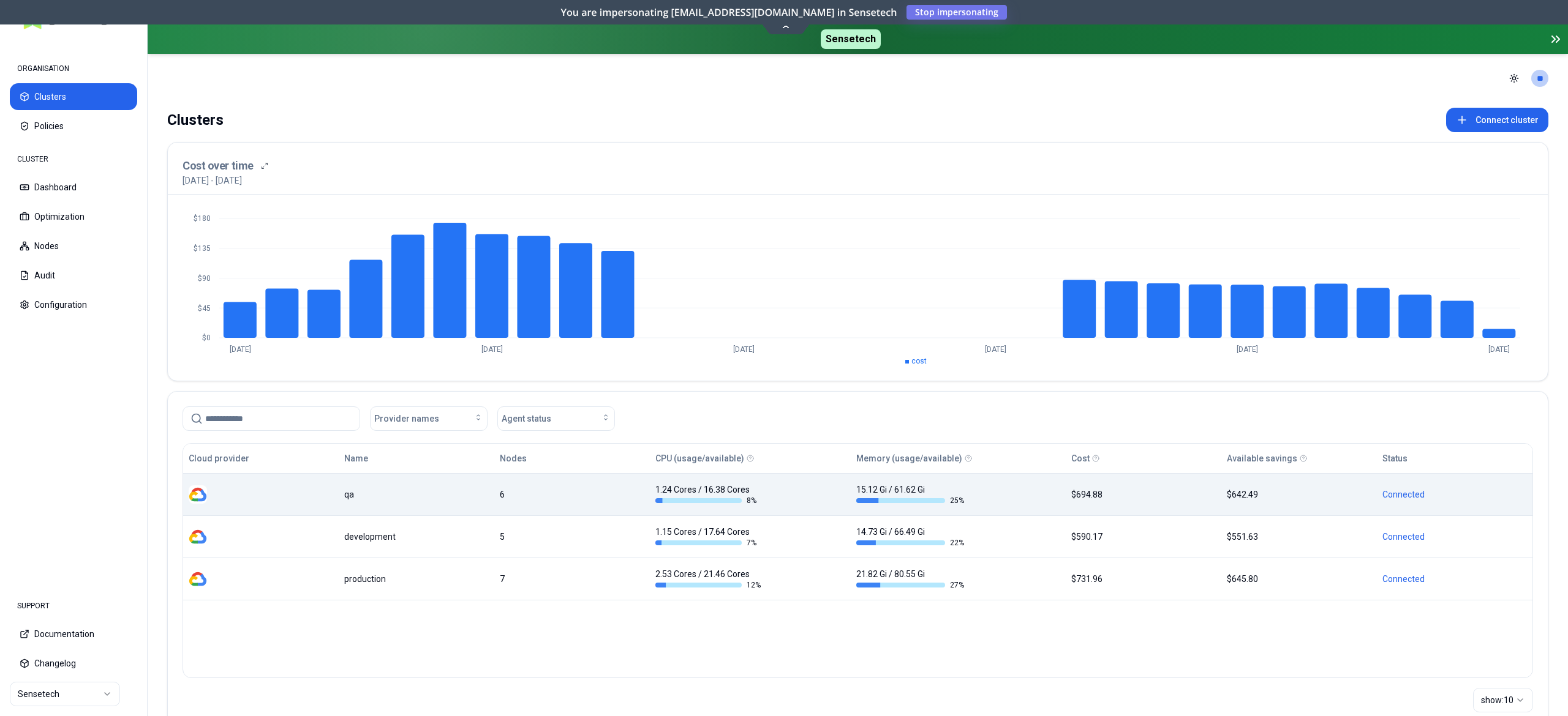
scroll to position [41, 0]
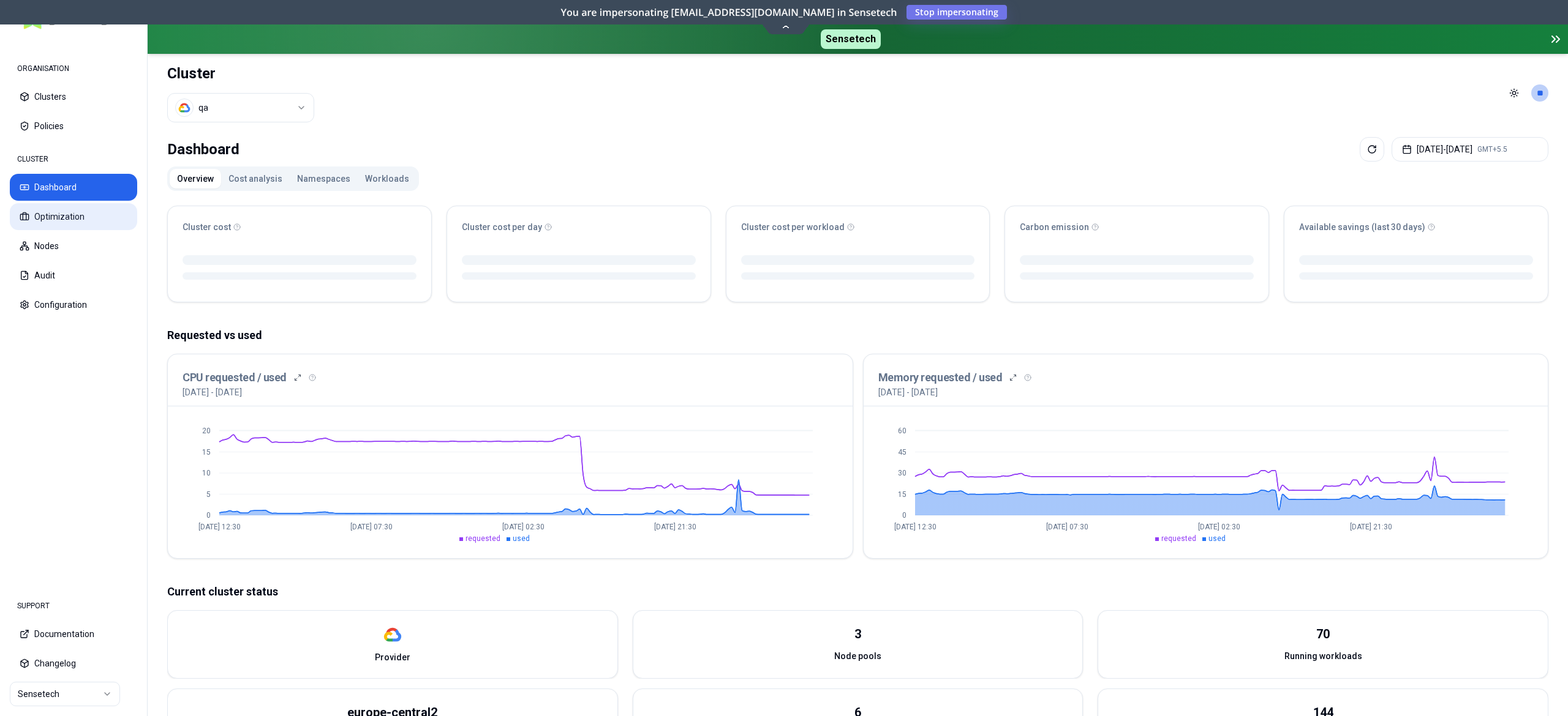
click at [75, 222] on button "Optimization" at bounding box center [74, 217] width 127 height 27
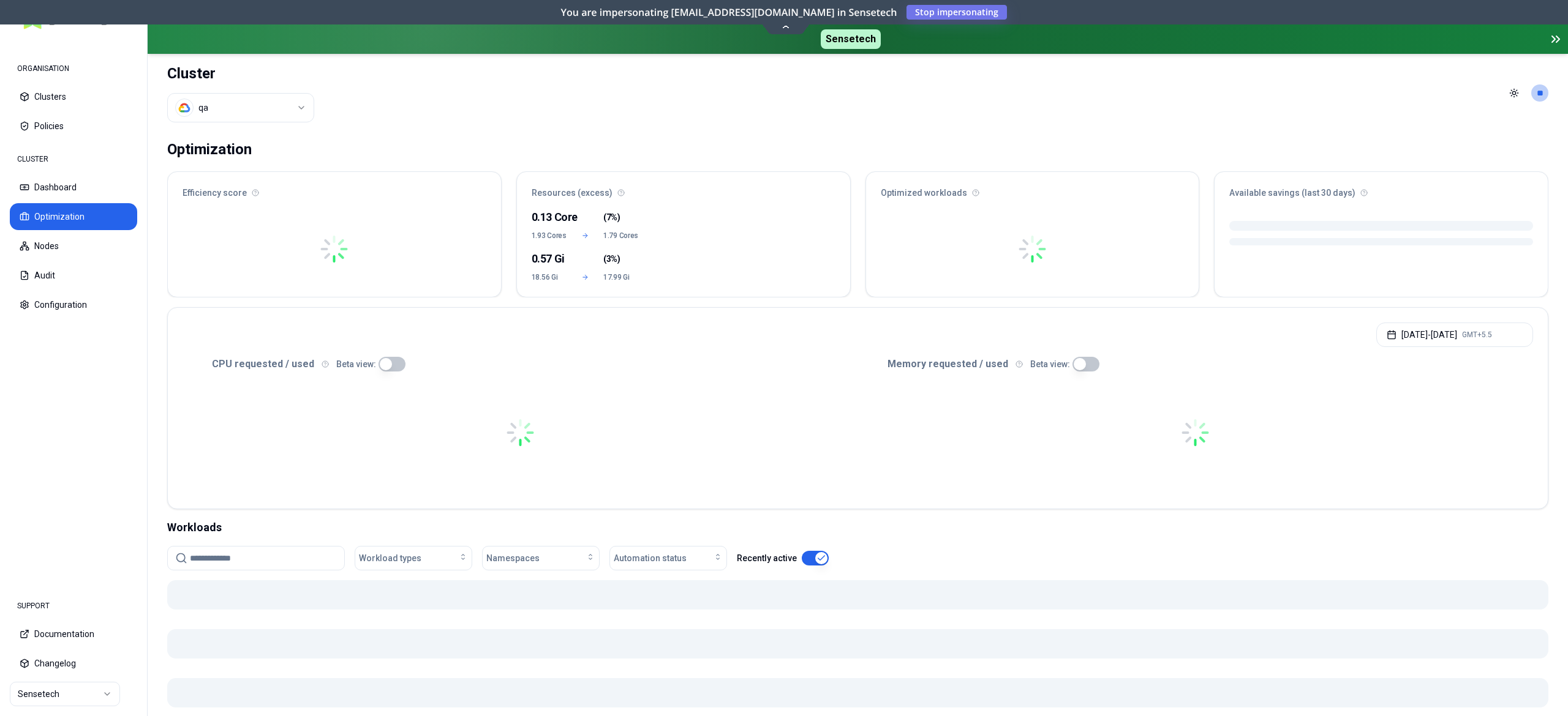
click at [213, 550] on input at bounding box center [264, 558] width 147 height 23
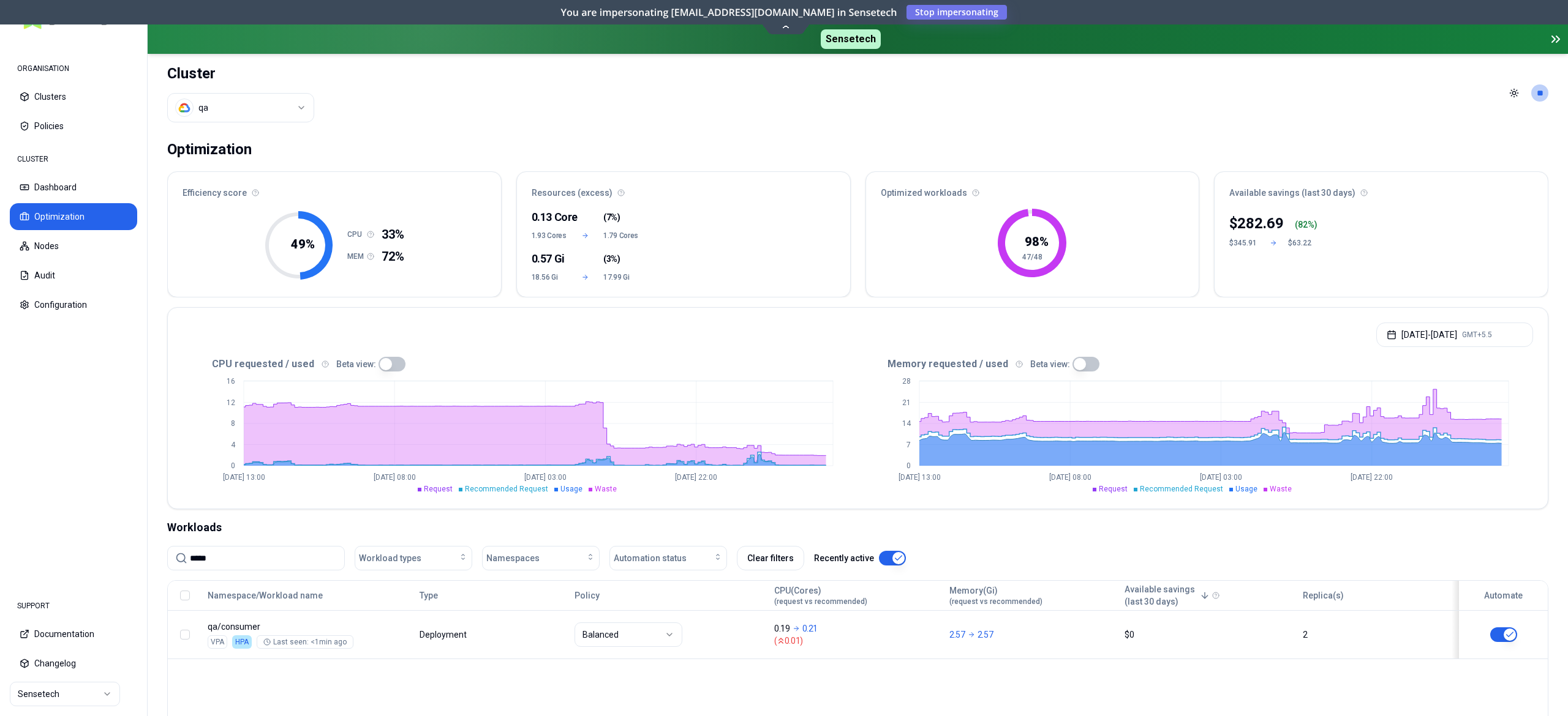
type input "*****"
click at [64, 131] on button "Policies" at bounding box center [74, 126] width 127 height 27
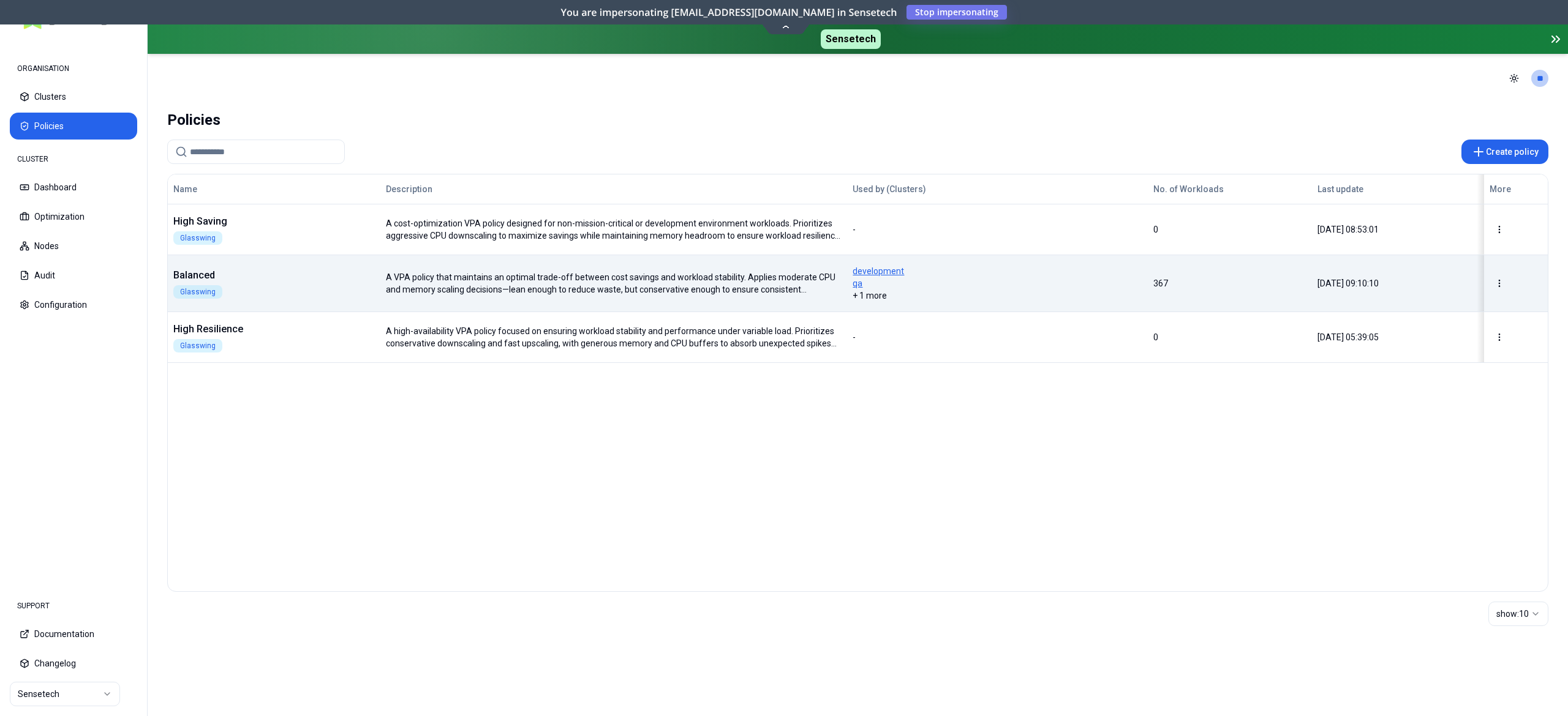
click at [286, 281] on div "Balanced Glasswing" at bounding box center [274, 283] width 211 height 31
